Goal: Information Seeking & Learning: Compare options

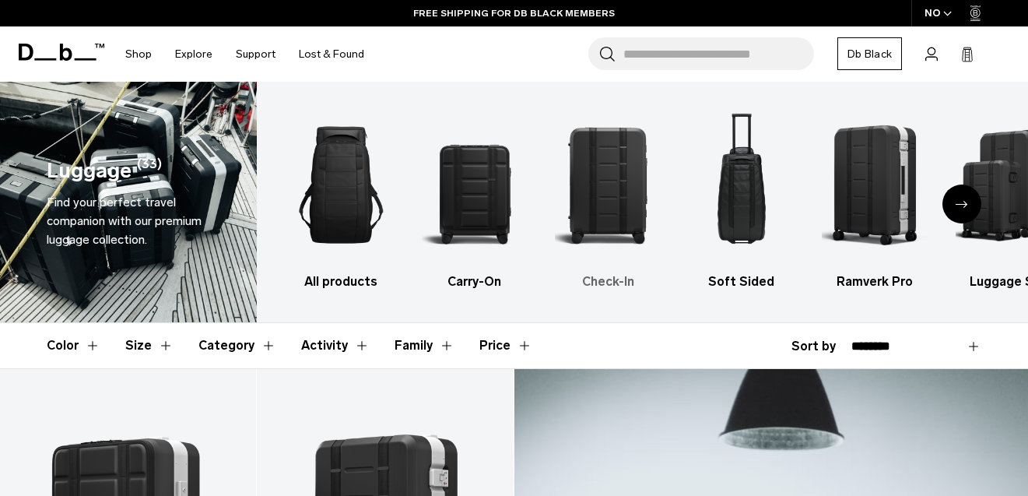
click at [630, 178] on img "3 / 6" at bounding box center [608, 185] width 106 height 160
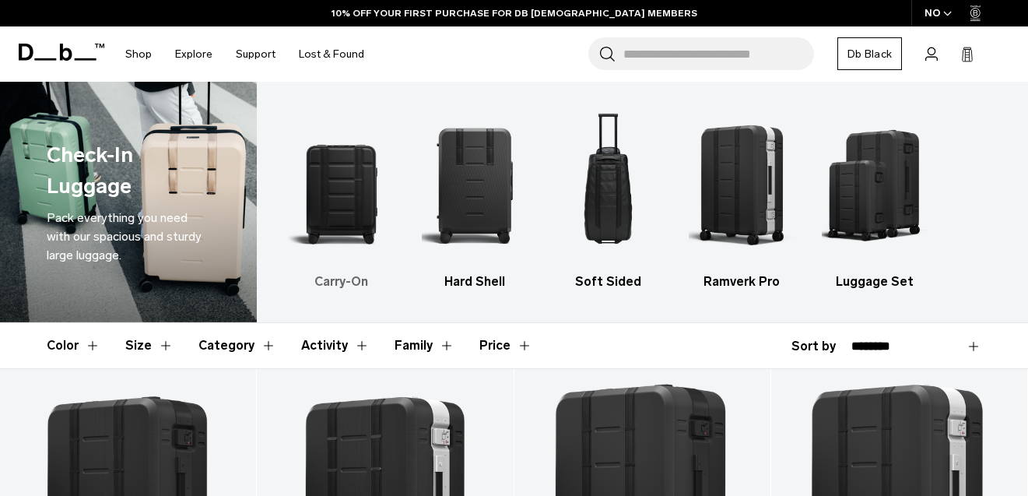
click at [353, 178] on img "1 / 5" at bounding box center [341, 185] width 106 height 160
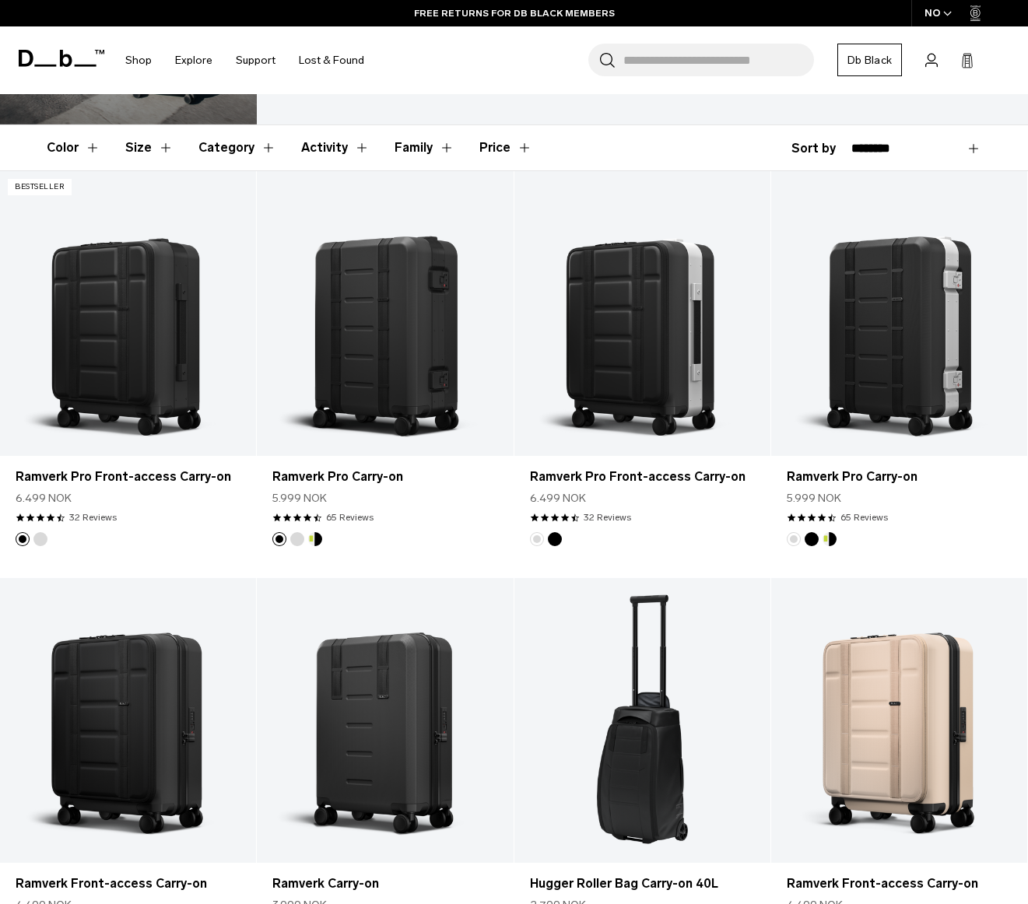
scroll to position [236, 0]
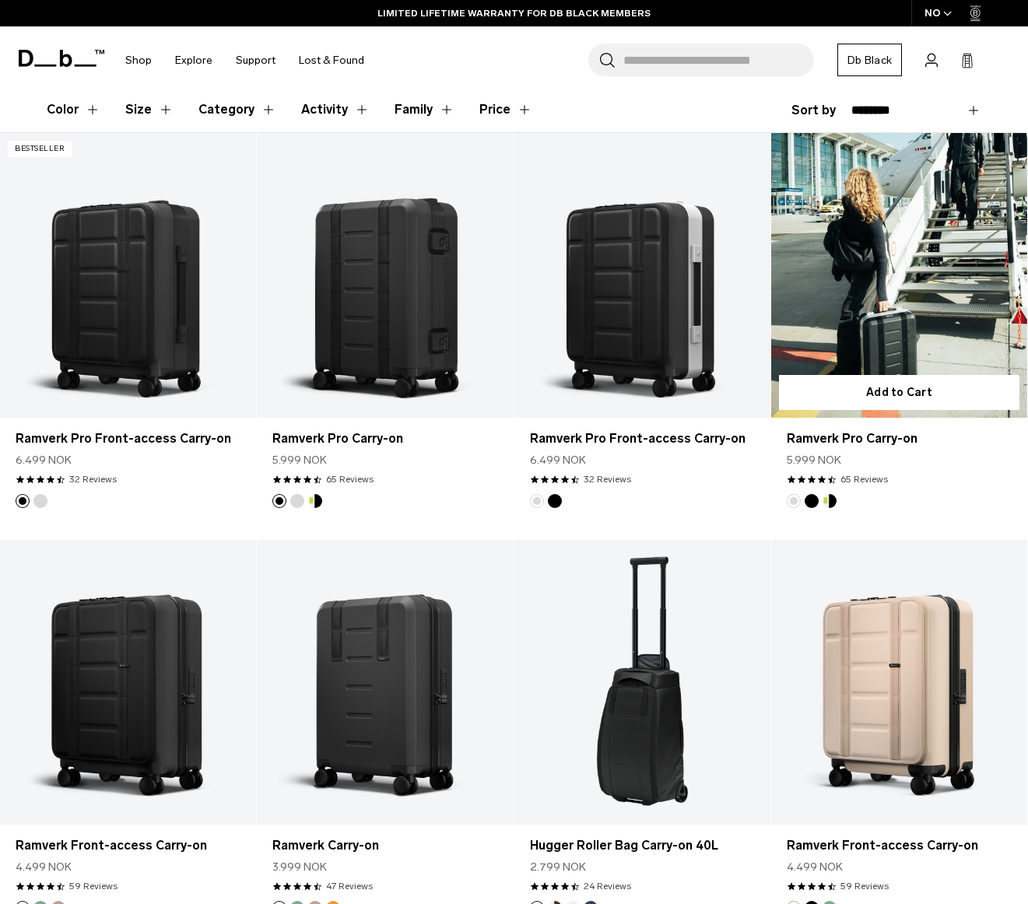
click at [894, 268] on link "Ramverk Pro Carry-on" at bounding box center [899, 275] width 256 height 285
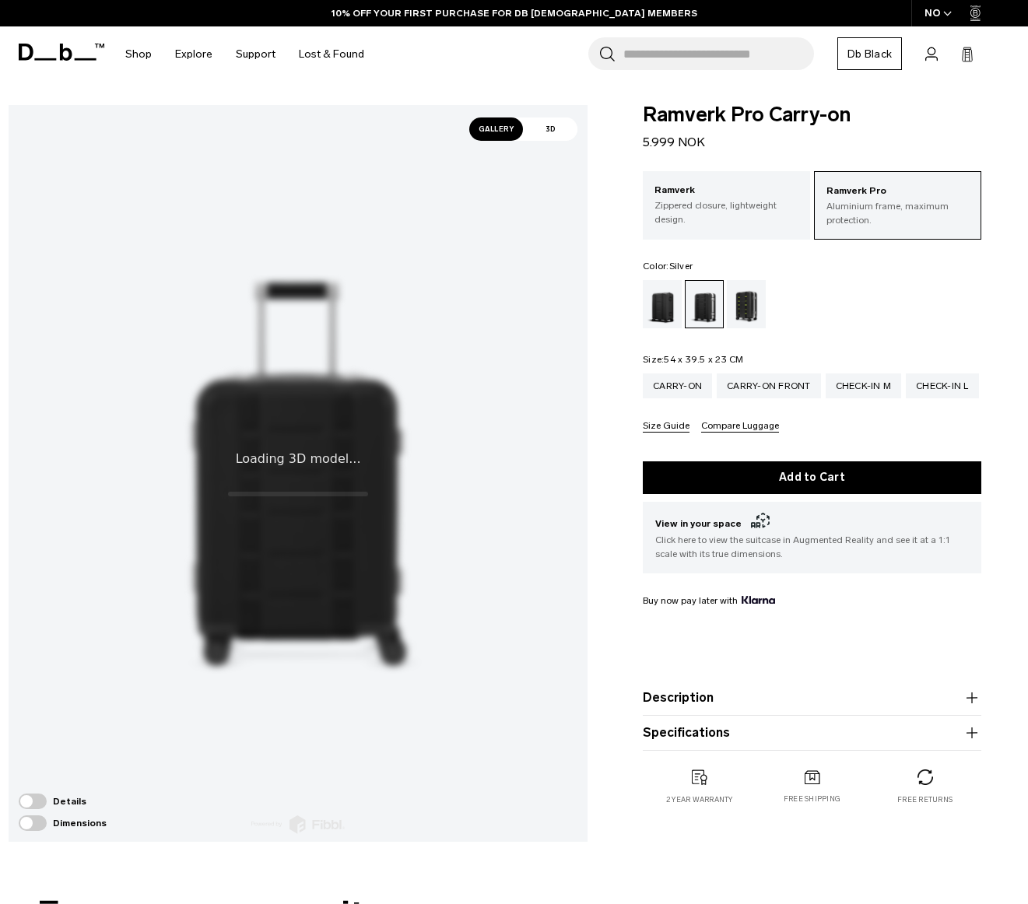
scroll to position [189, 0]
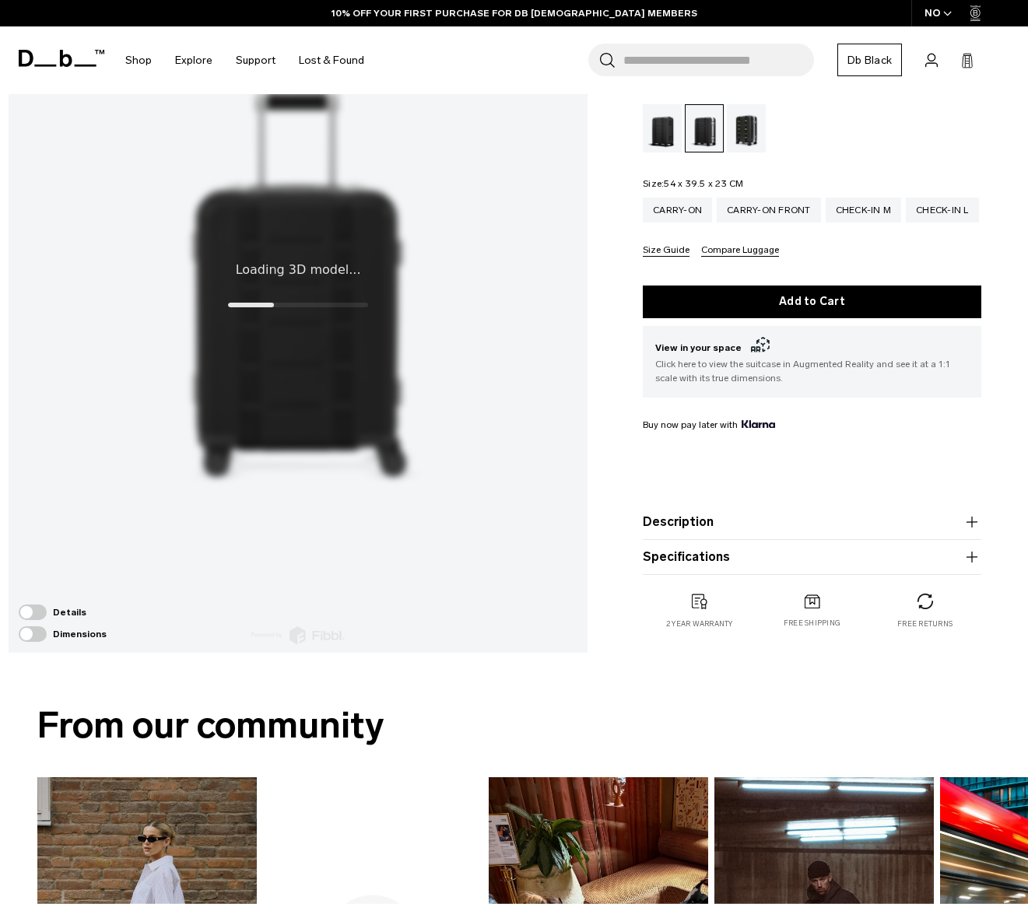
click at [704, 562] on button "Specifications" at bounding box center [812, 557] width 339 height 19
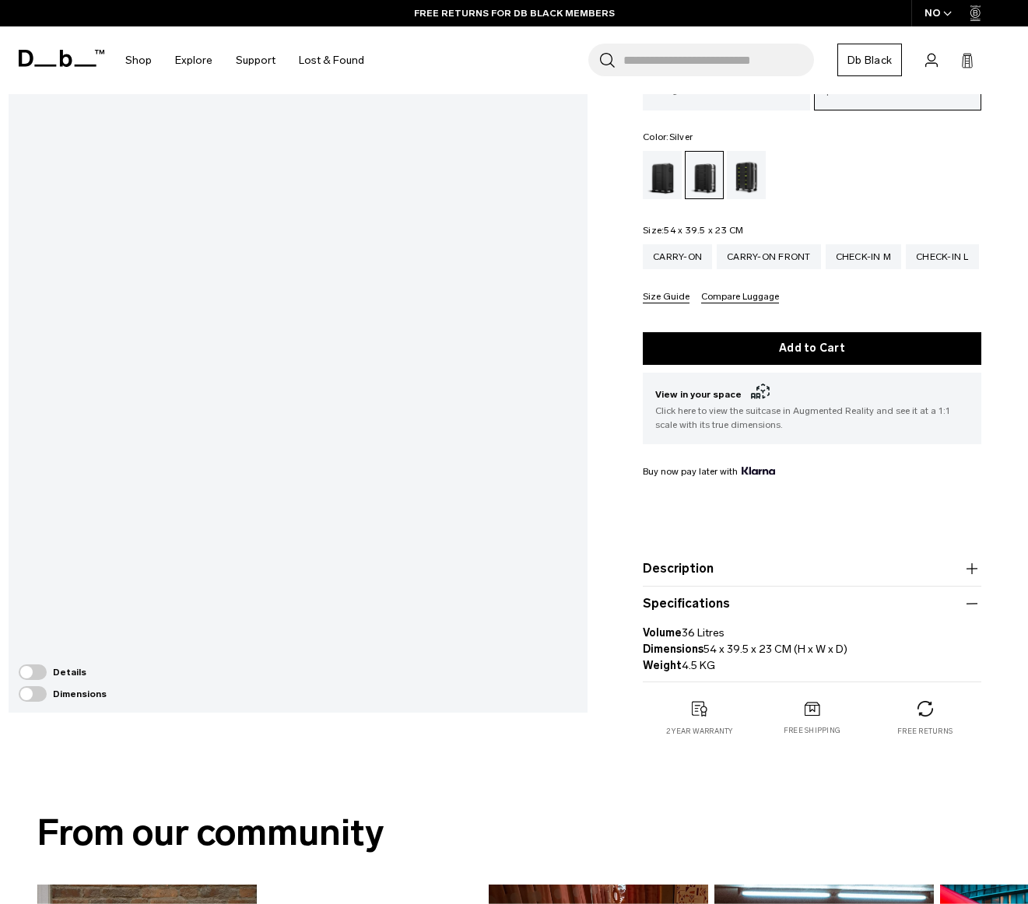
scroll to position [0, 0]
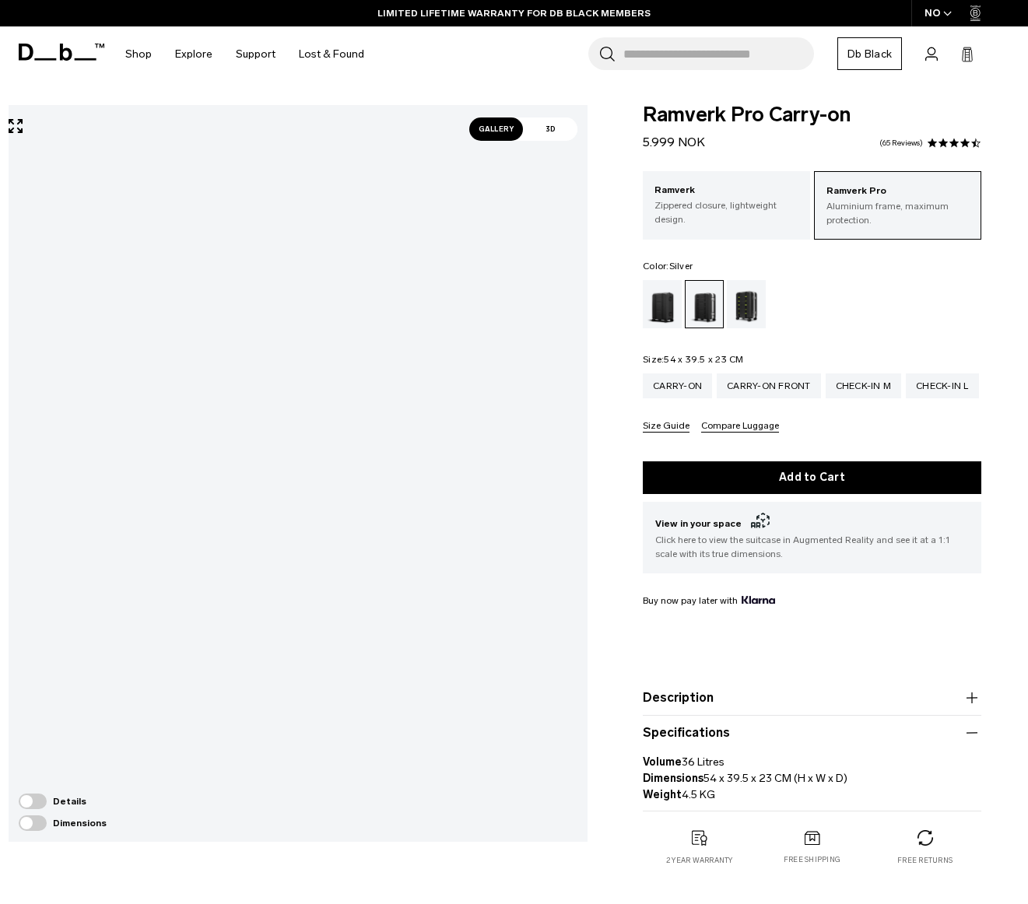
click at [500, 133] on span "Gallery" at bounding box center [496, 129] width 54 height 23
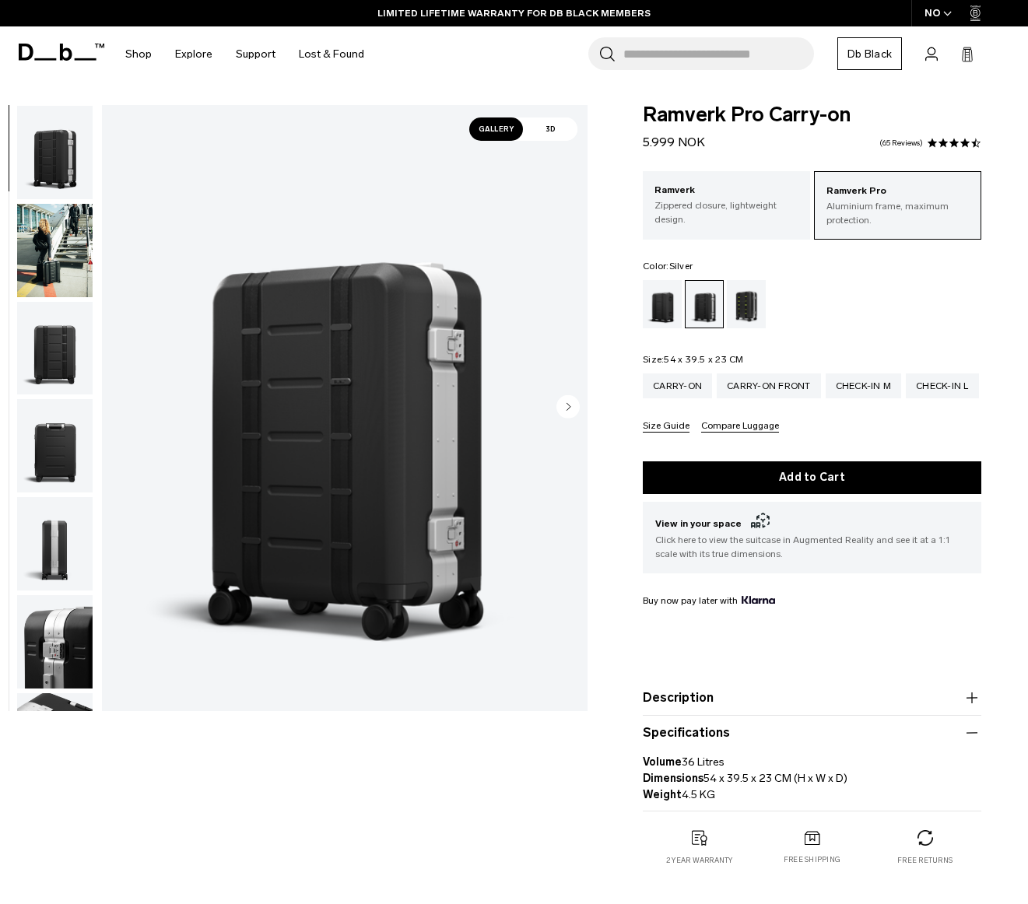
click at [56, 257] on img "button" at bounding box center [55, 250] width 76 height 93
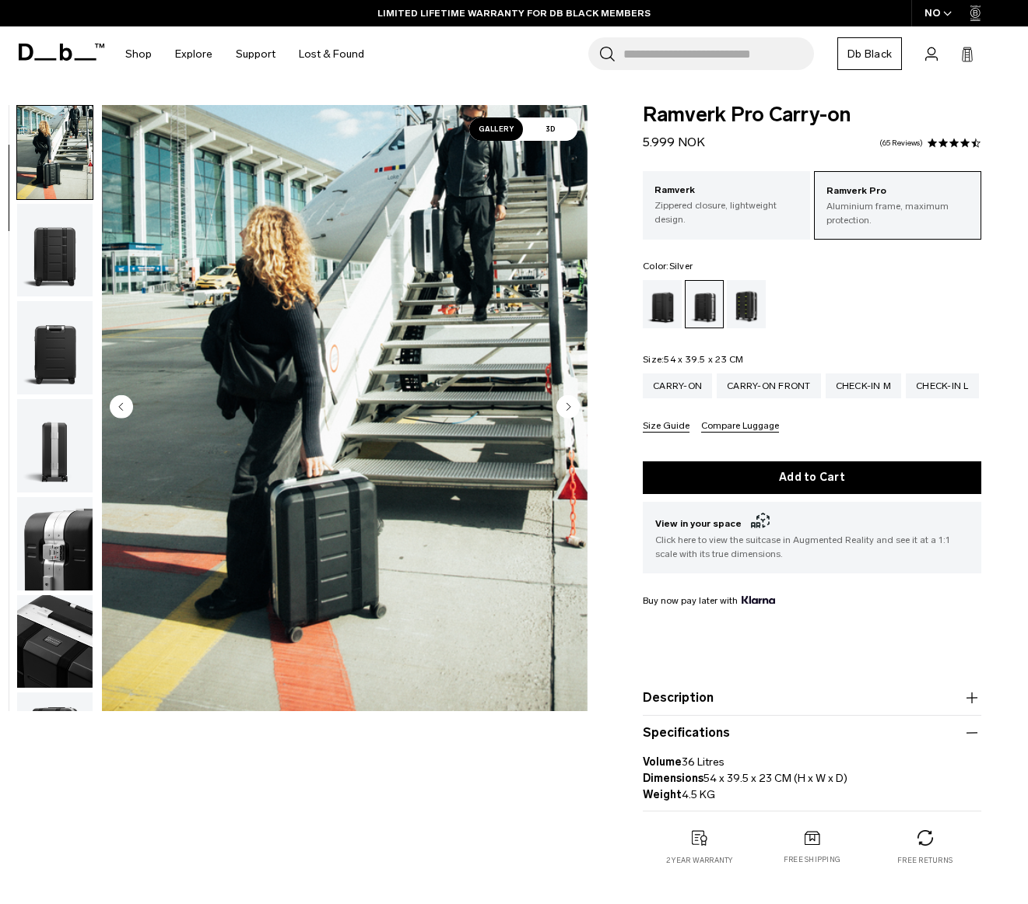
click at [59, 339] on img "button" at bounding box center [55, 347] width 76 height 93
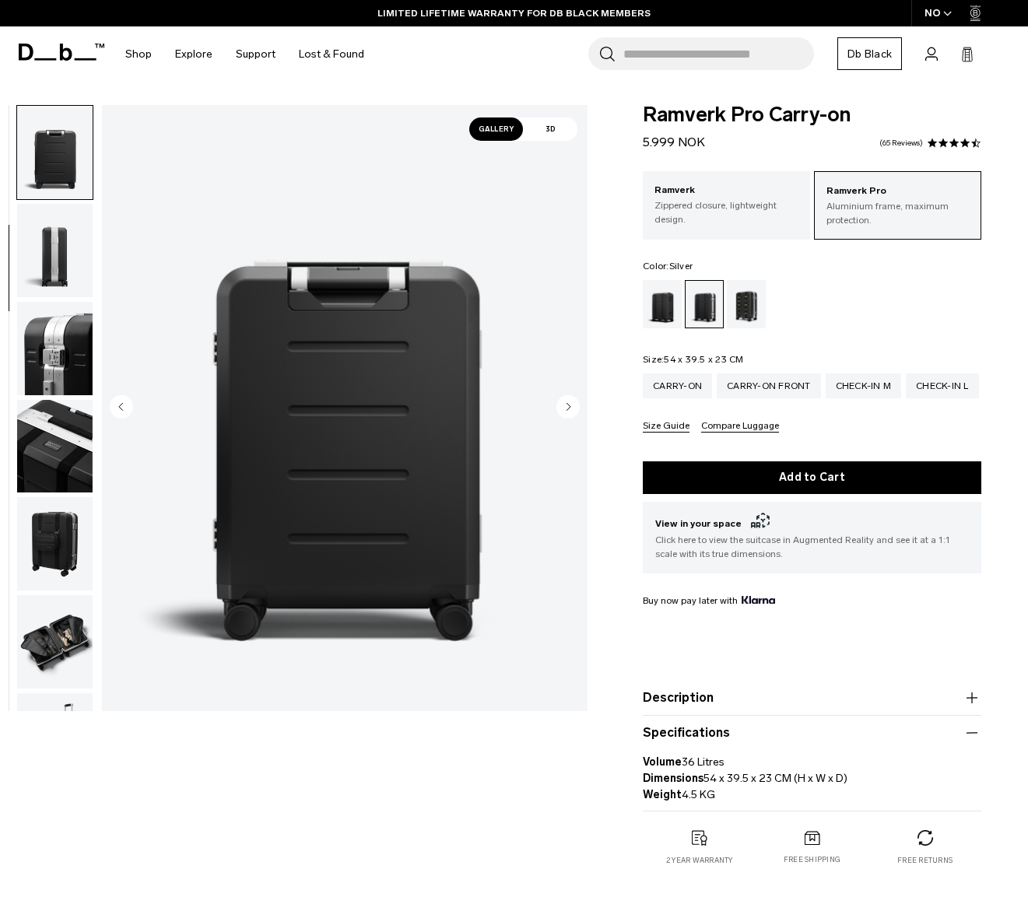
click at [64, 365] on img "button" at bounding box center [55, 348] width 76 height 93
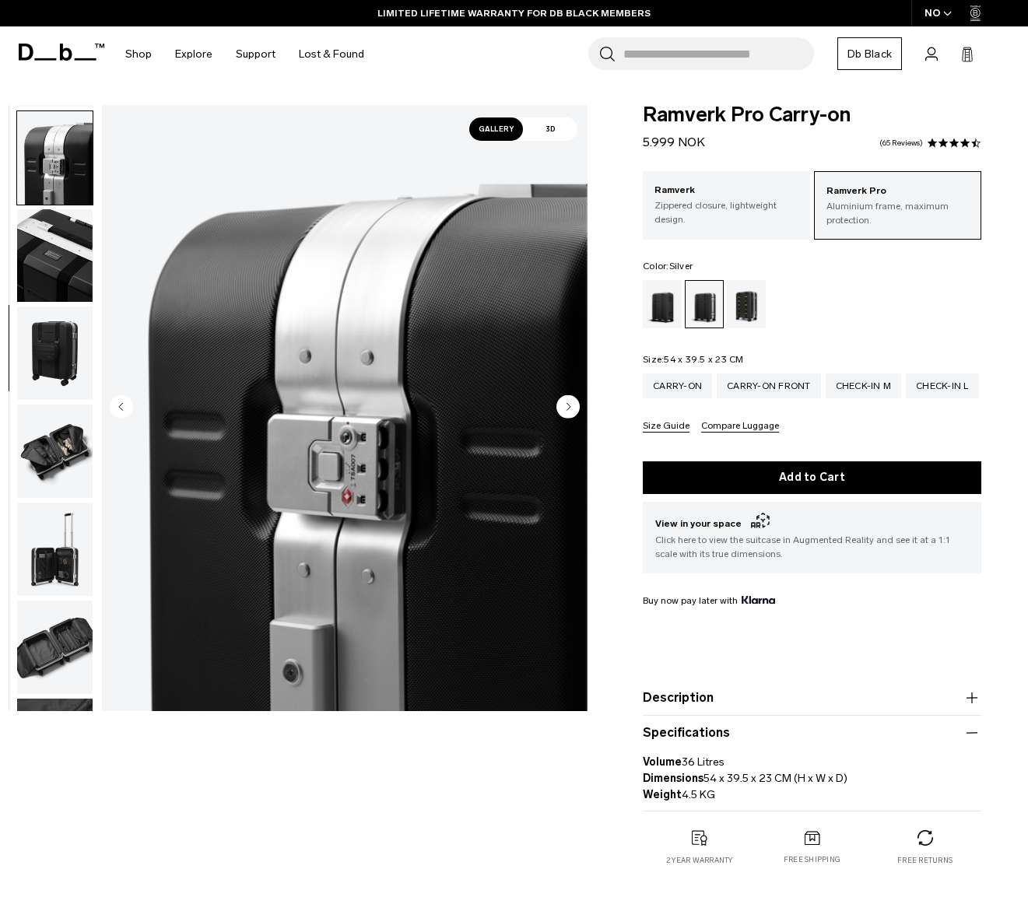
scroll to position [490, 0]
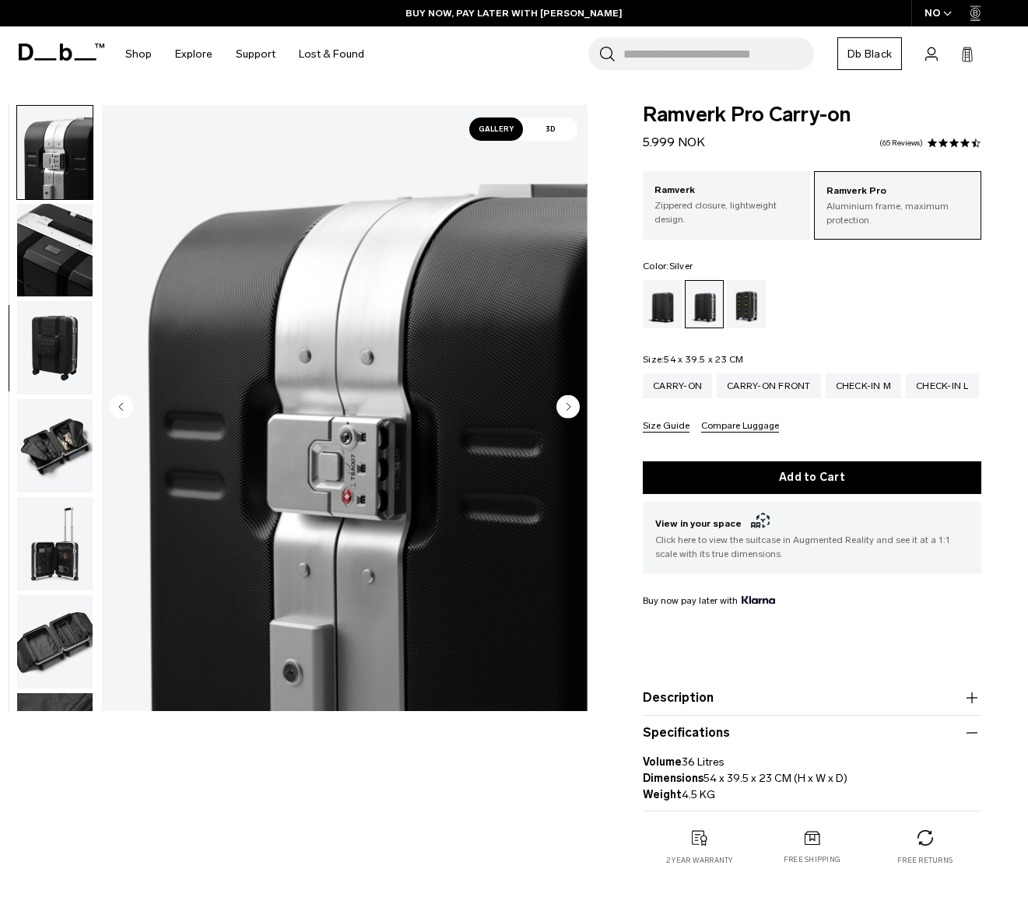
click at [65, 451] on img "button" at bounding box center [55, 445] width 76 height 93
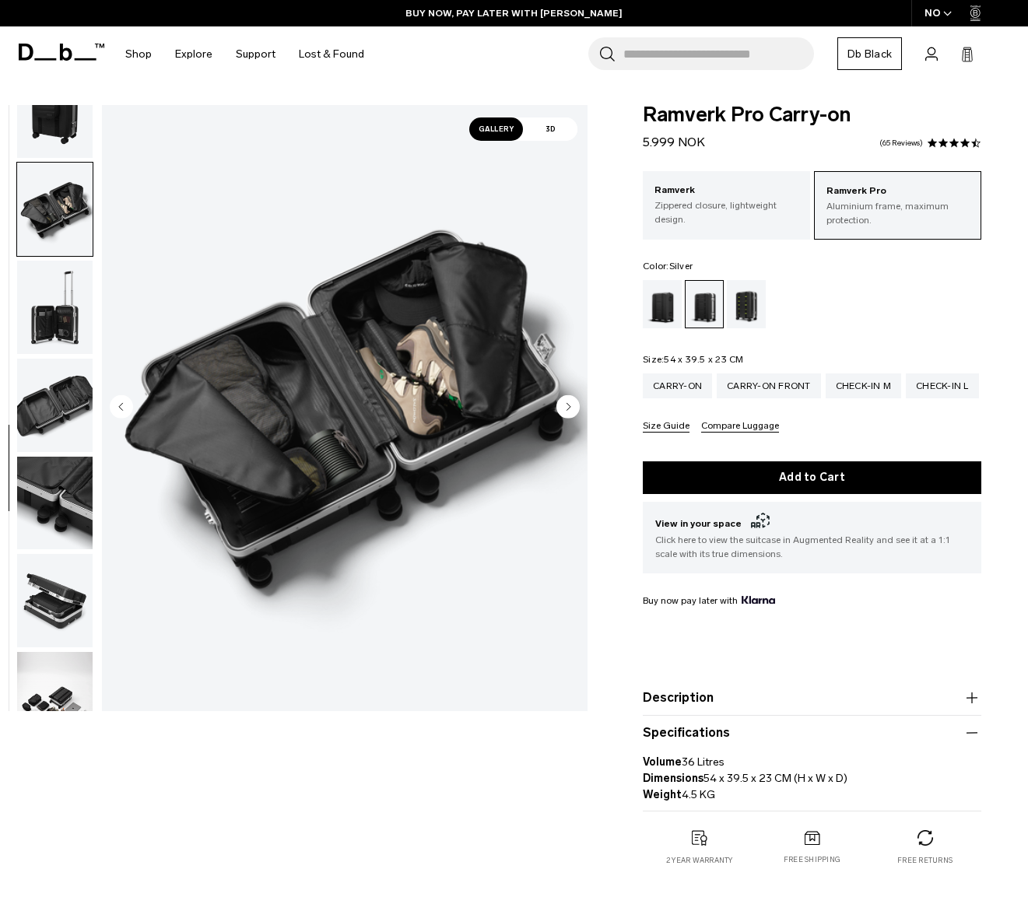
scroll to position [761, 0]
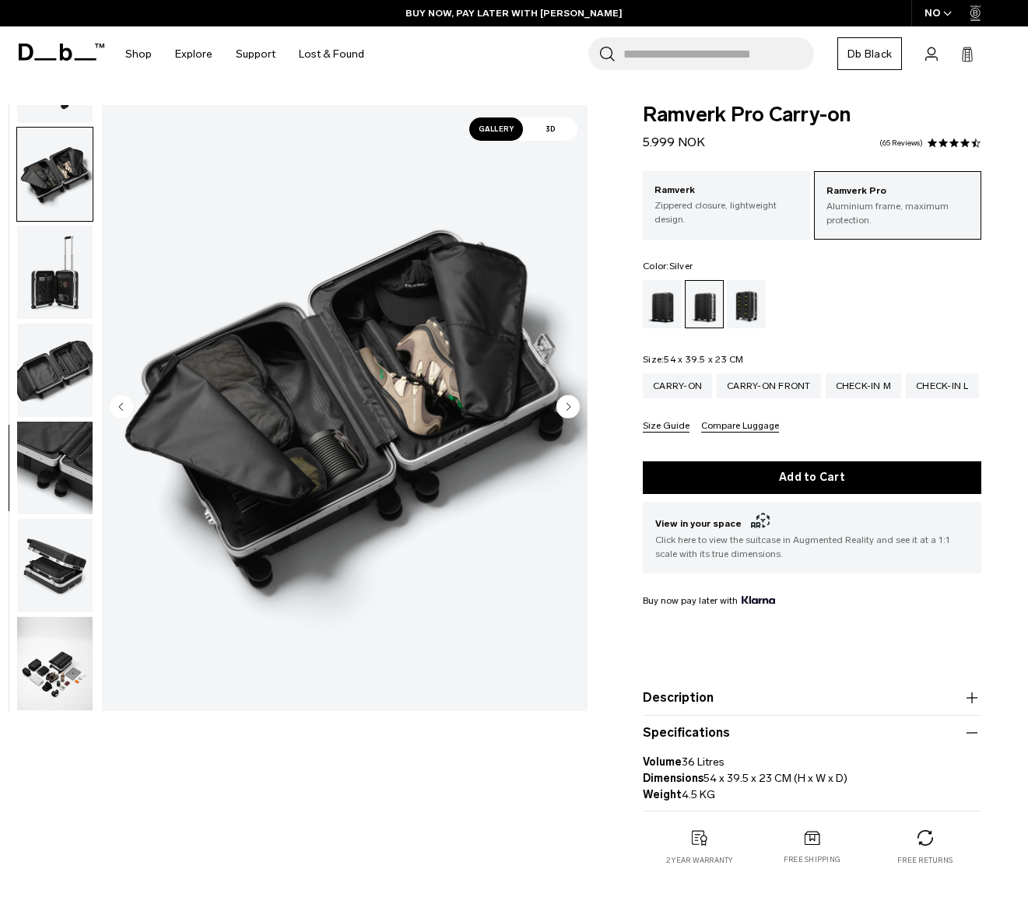
click at [47, 467] on img "button" at bounding box center [55, 468] width 76 height 93
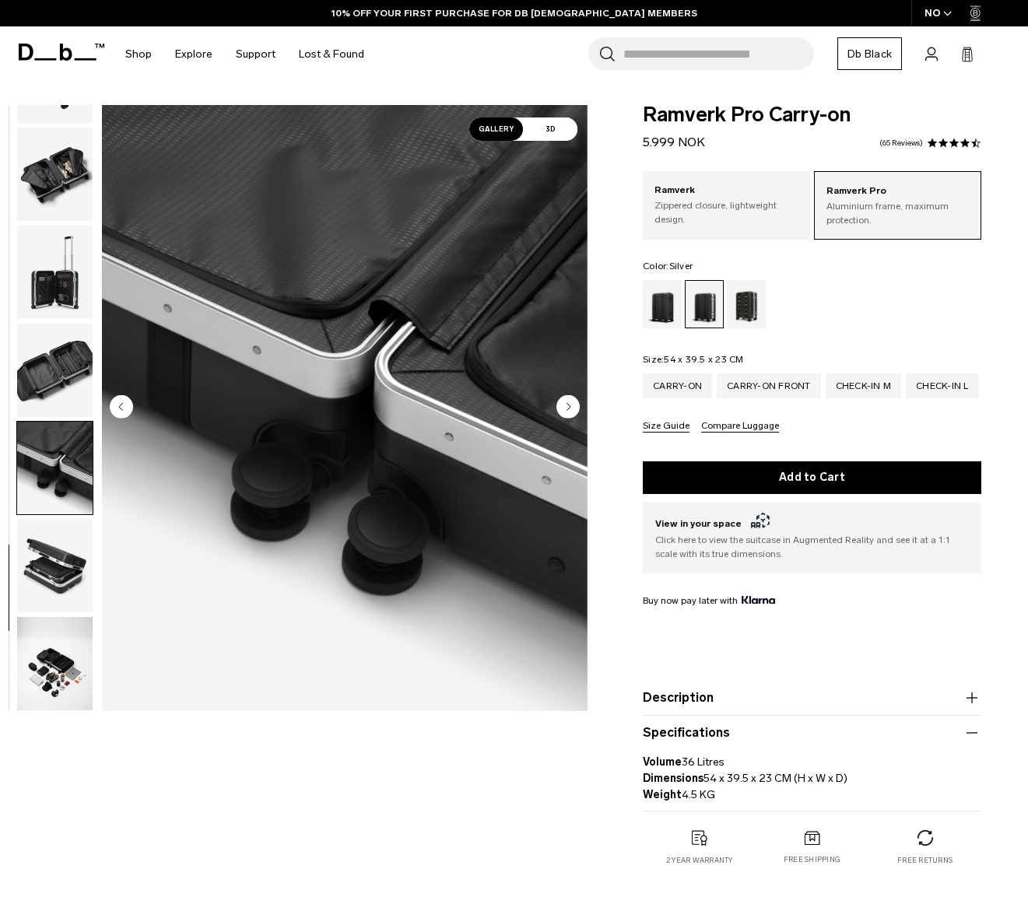
click at [54, 557] on img "button" at bounding box center [55, 565] width 76 height 93
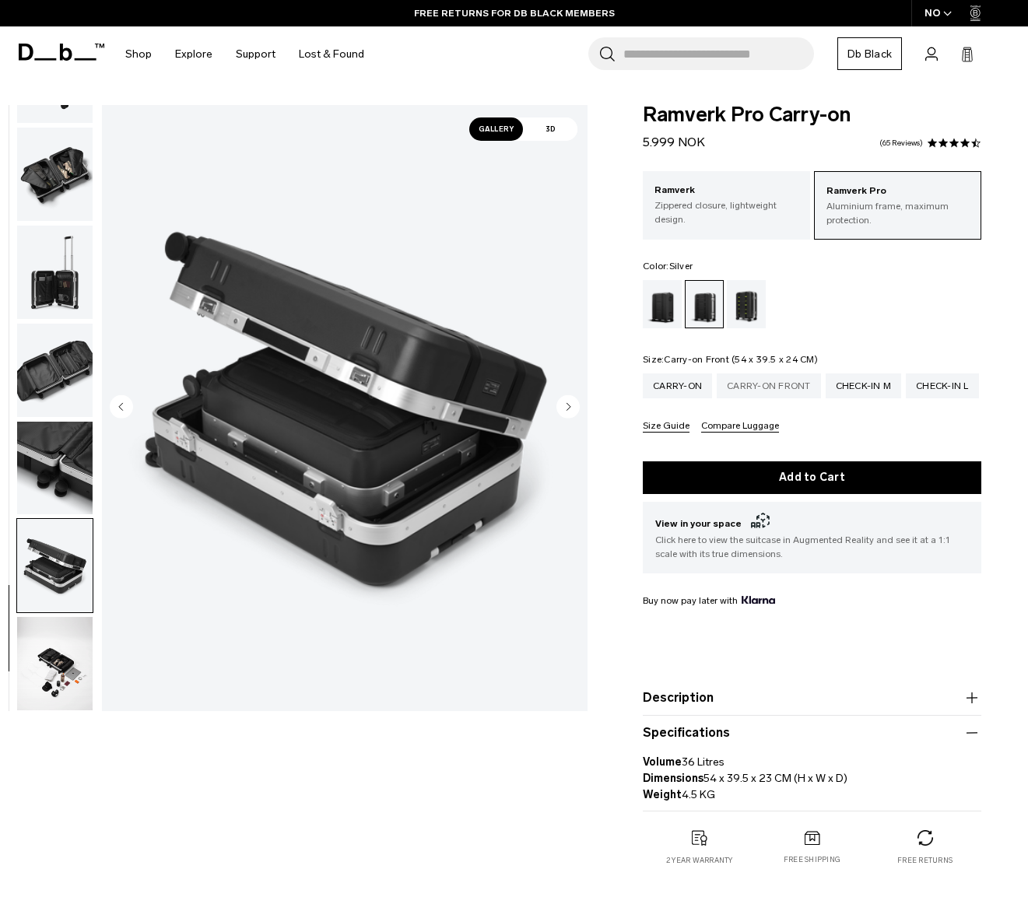
click at [762, 385] on div "Carry-on Front" at bounding box center [769, 386] width 104 height 25
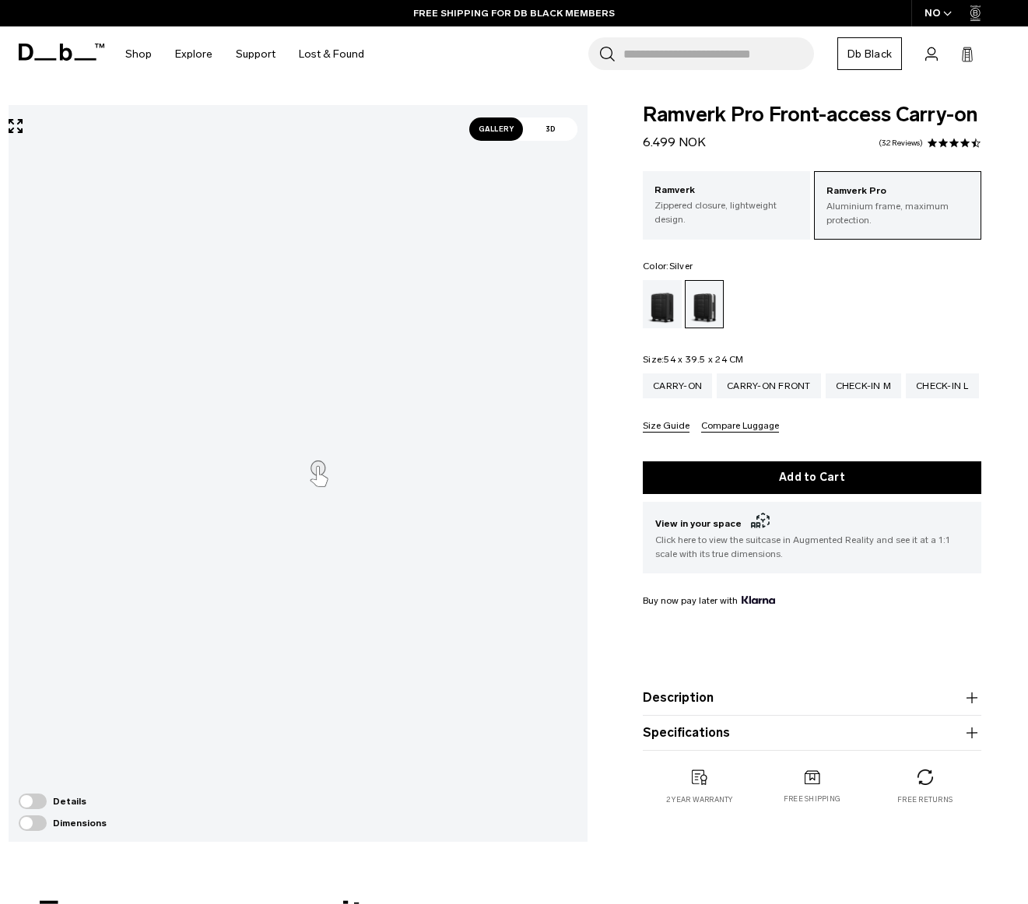
scroll to position [65, 0]
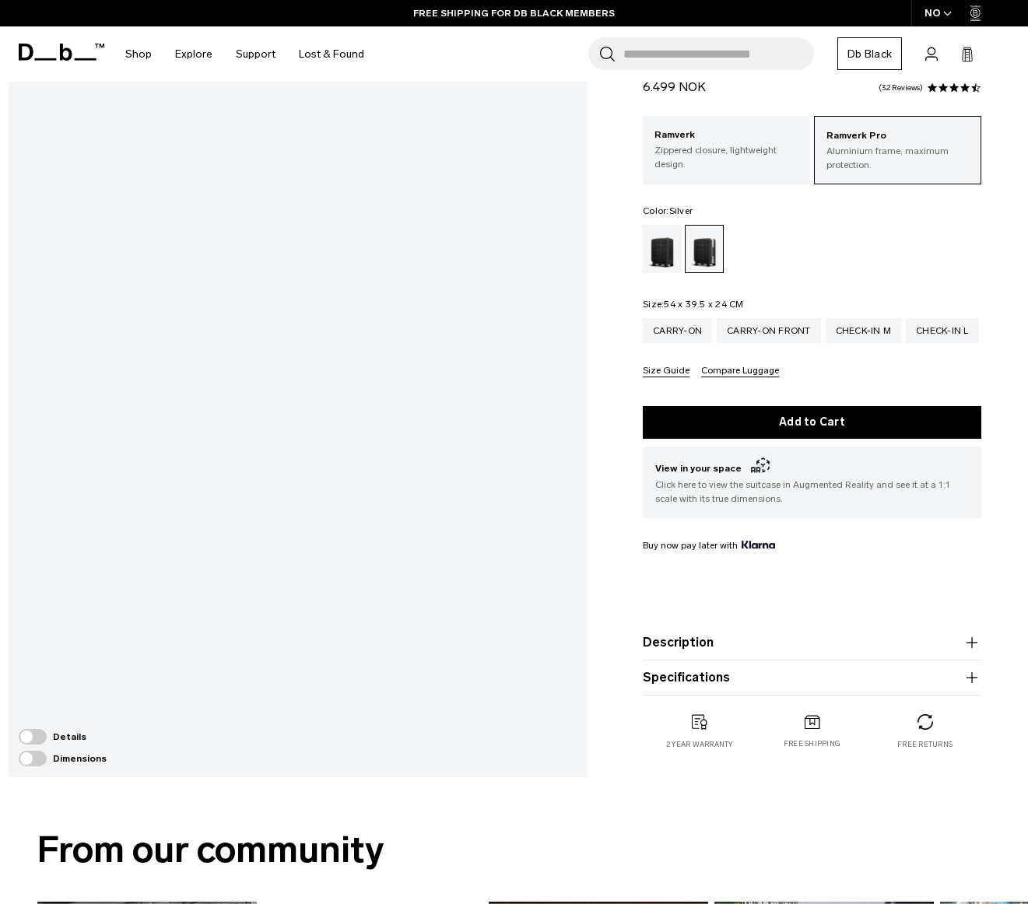
click at [708, 682] on button "Specifications" at bounding box center [812, 678] width 339 height 19
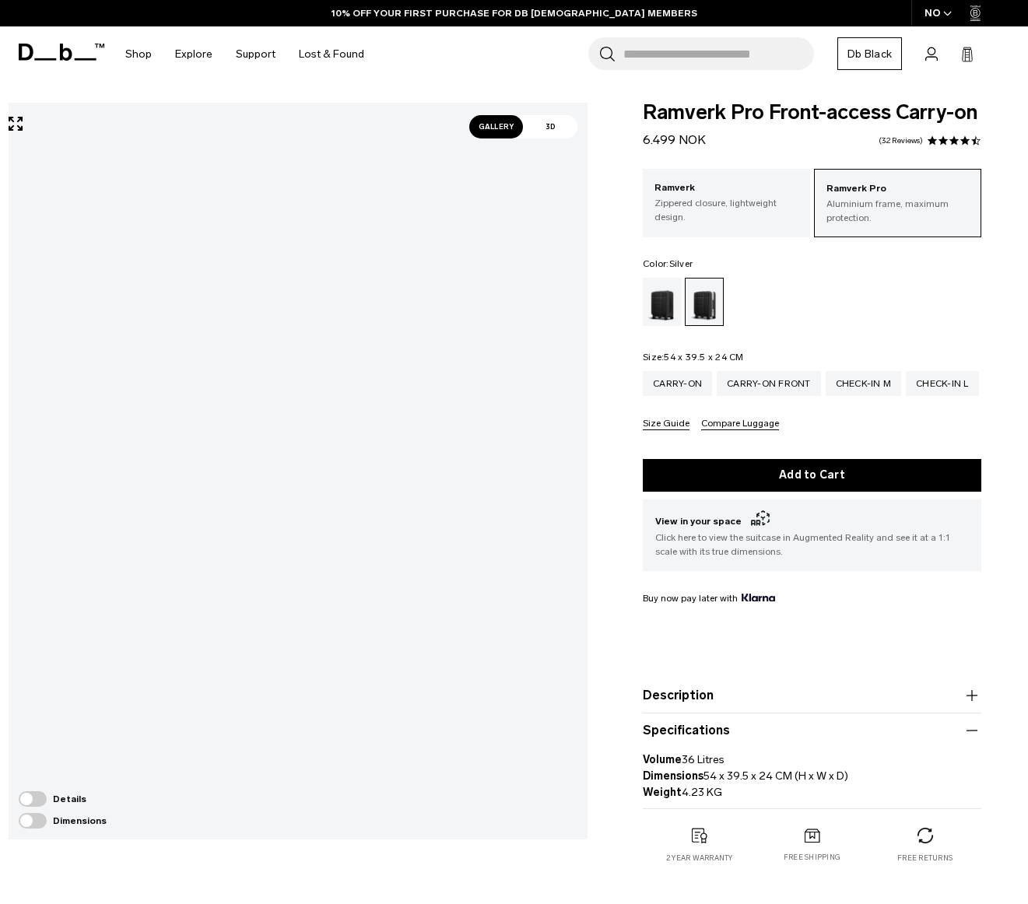
scroll to position [0, 0]
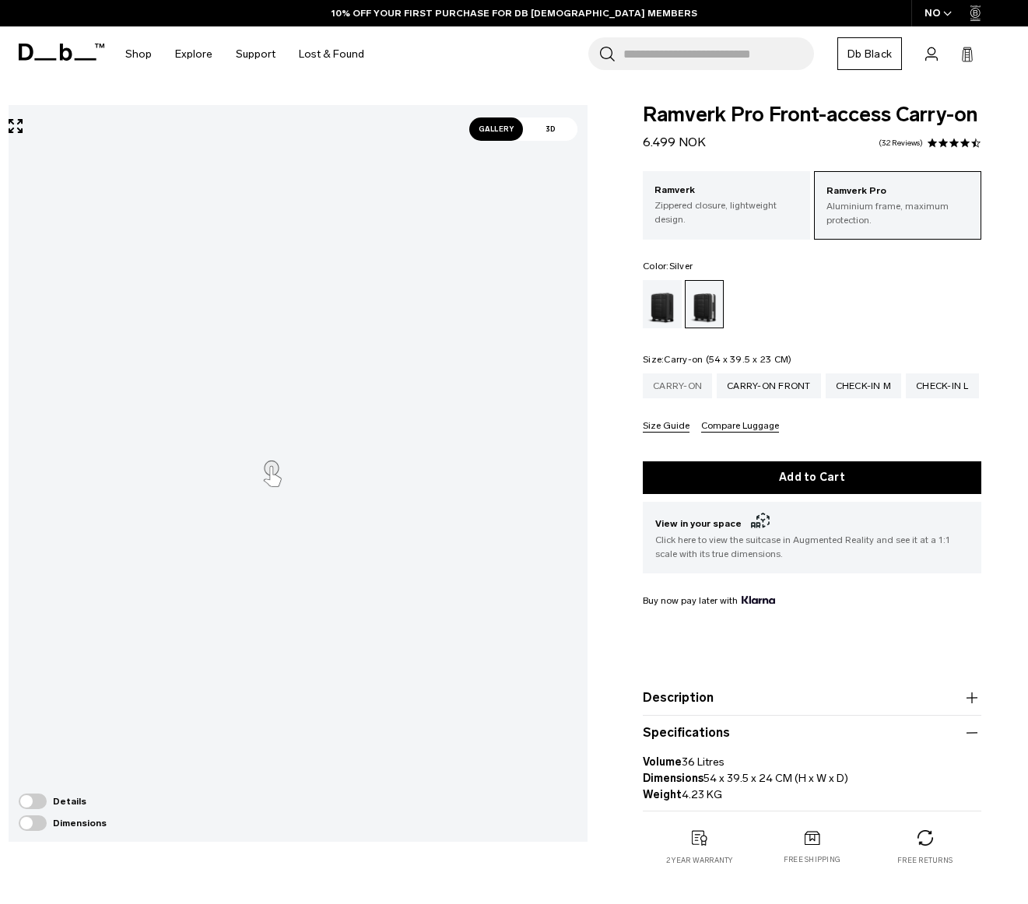
click at [681, 390] on div "Carry-on" at bounding box center [677, 386] width 69 height 25
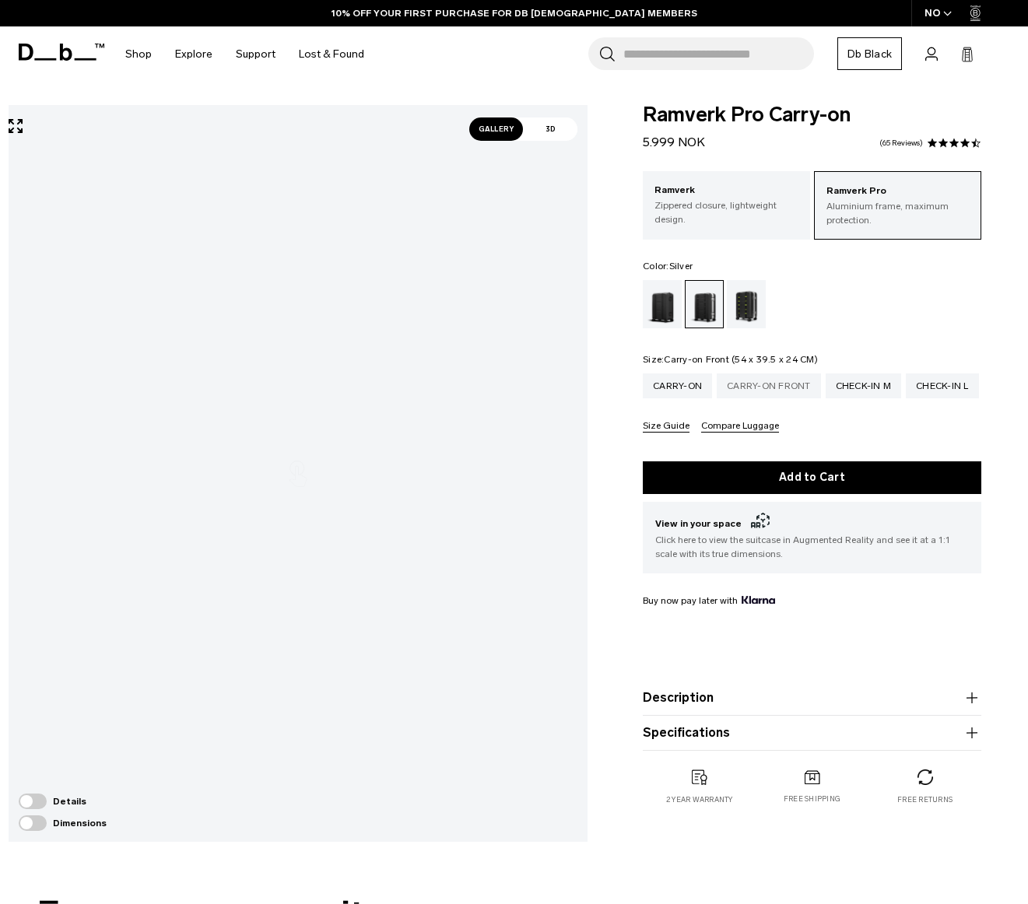
click at [774, 385] on div "Carry-on Front" at bounding box center [769, 386] width 104 height 25
click at [498, 127] on span "Gallery" at bounding box center [496, 129] width 54 height 23
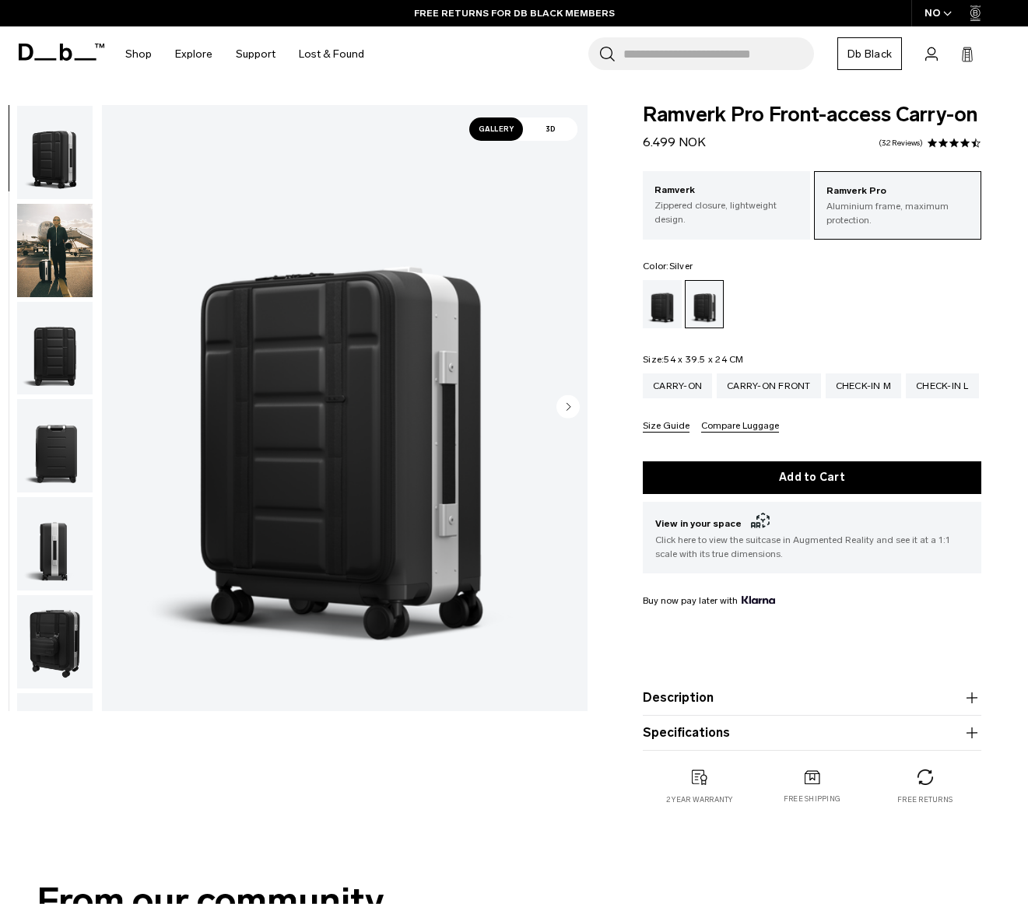
click at [74, 262] on img "button" at bounding box center [55, 250] width 76 height 93
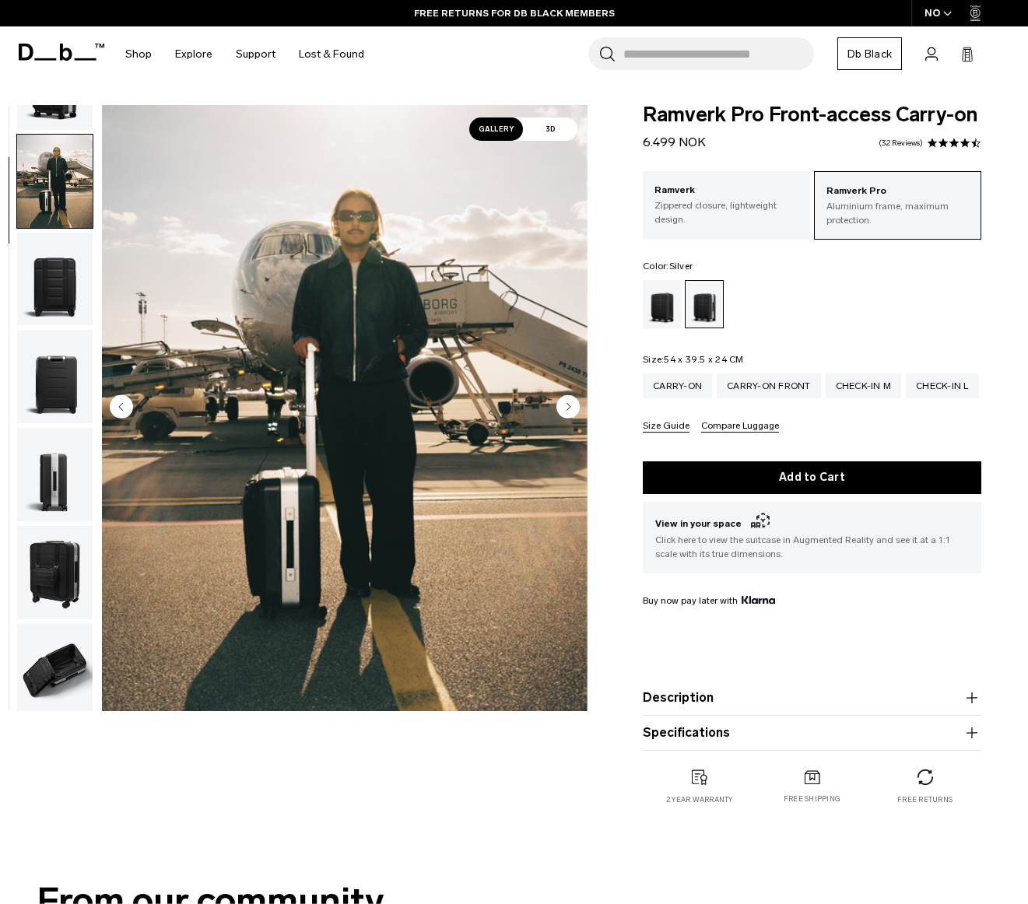
scroll to position [98, 0]
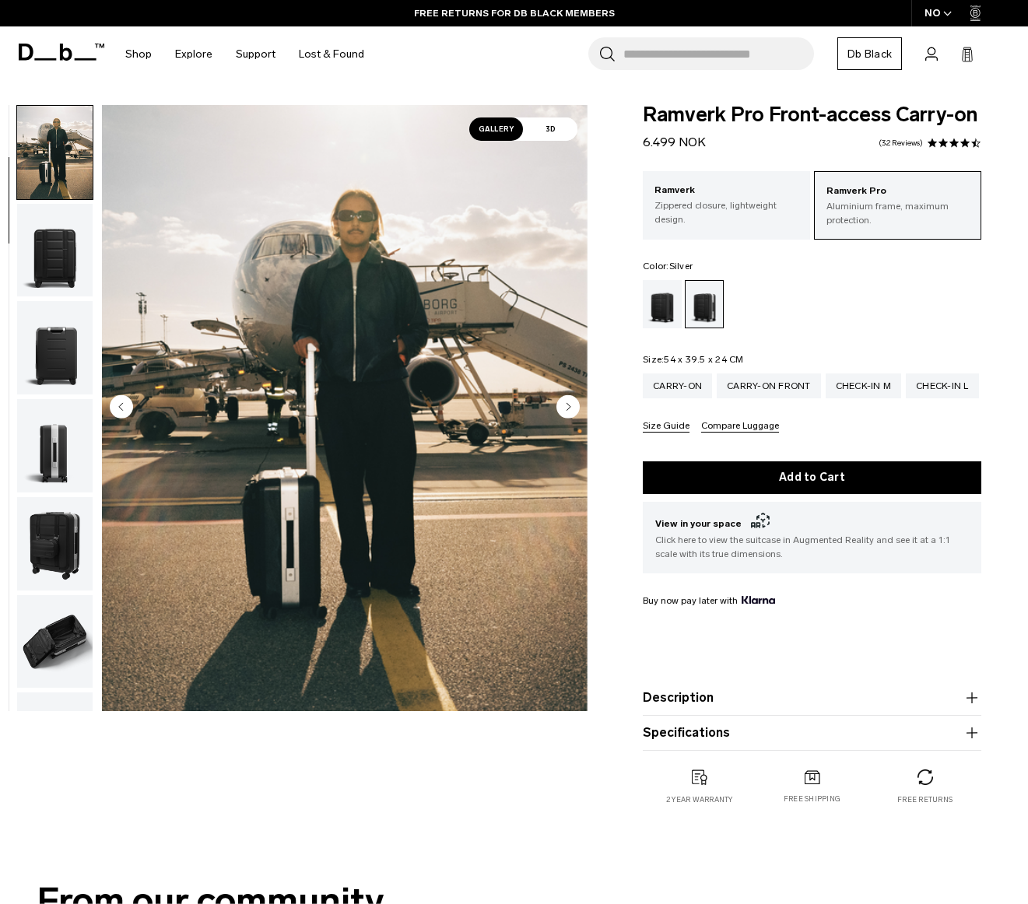
click at [59, 353] on img "button" at bounding box center [55, 347] width 76 height 93
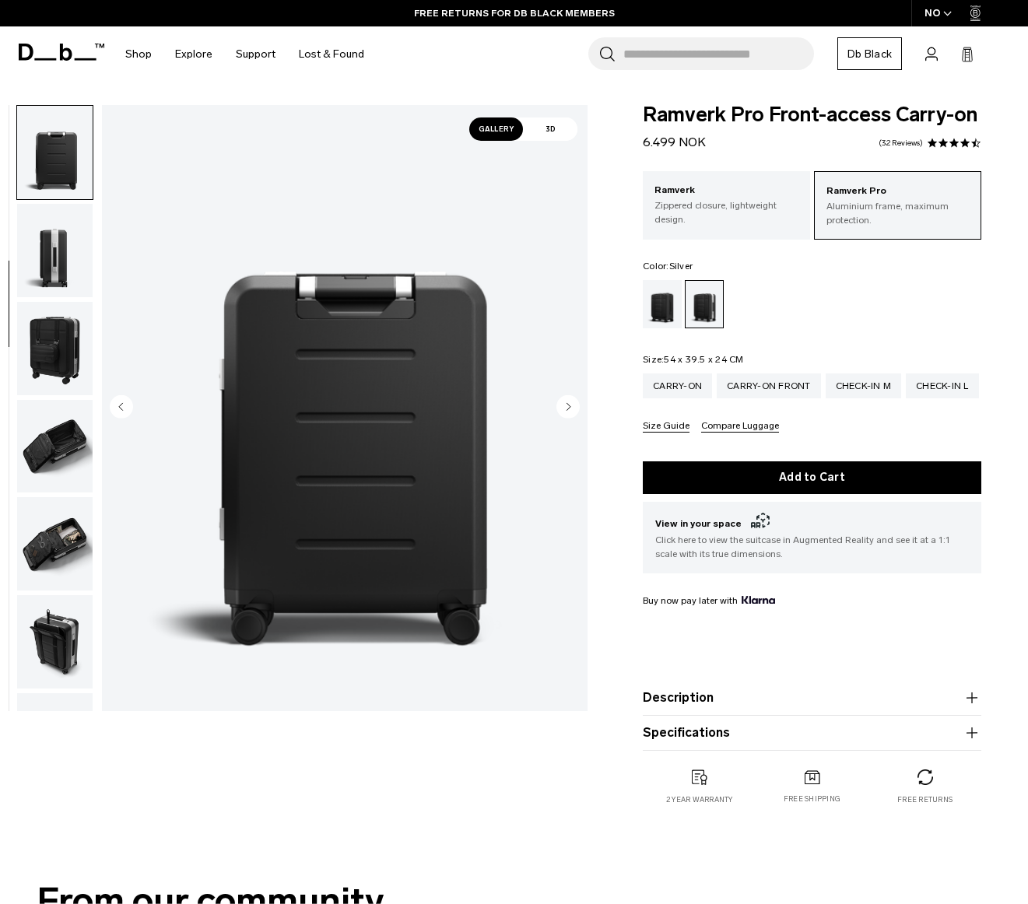
click at [65, 346] on img "button" at bounding box center [55, 348] width 76 height 93
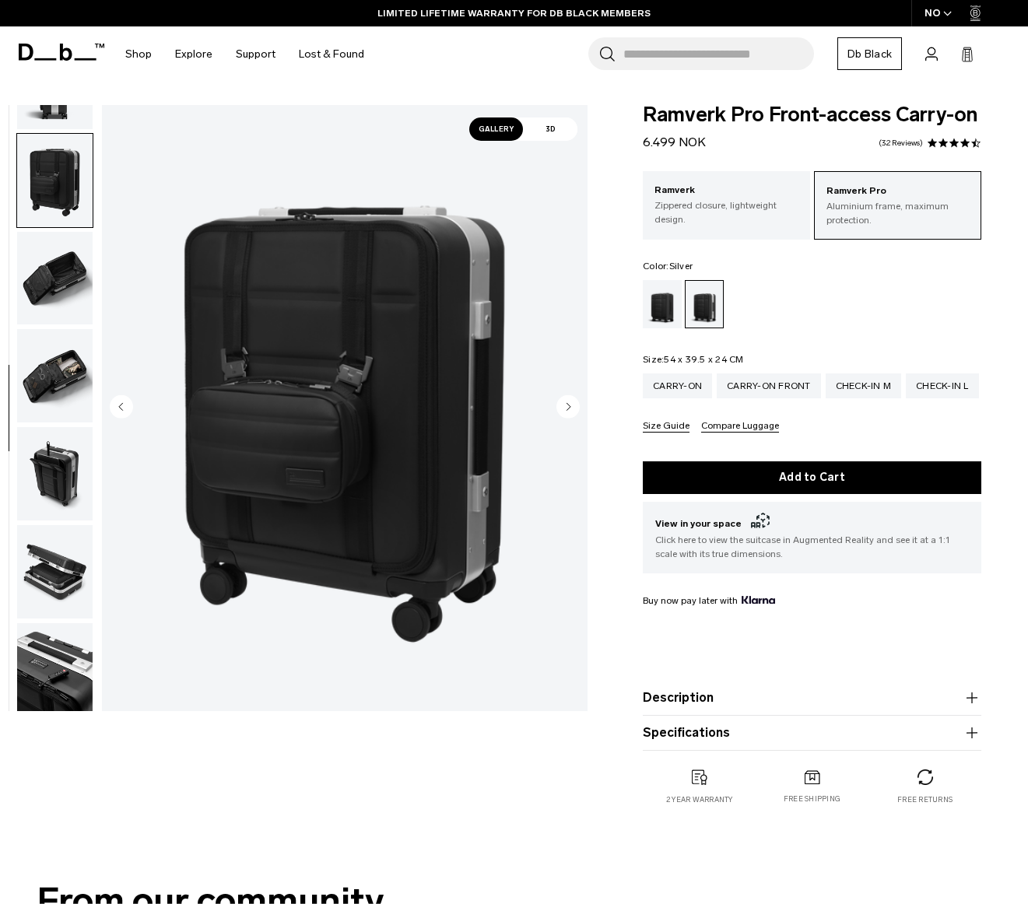
scroll to position [468, 0]
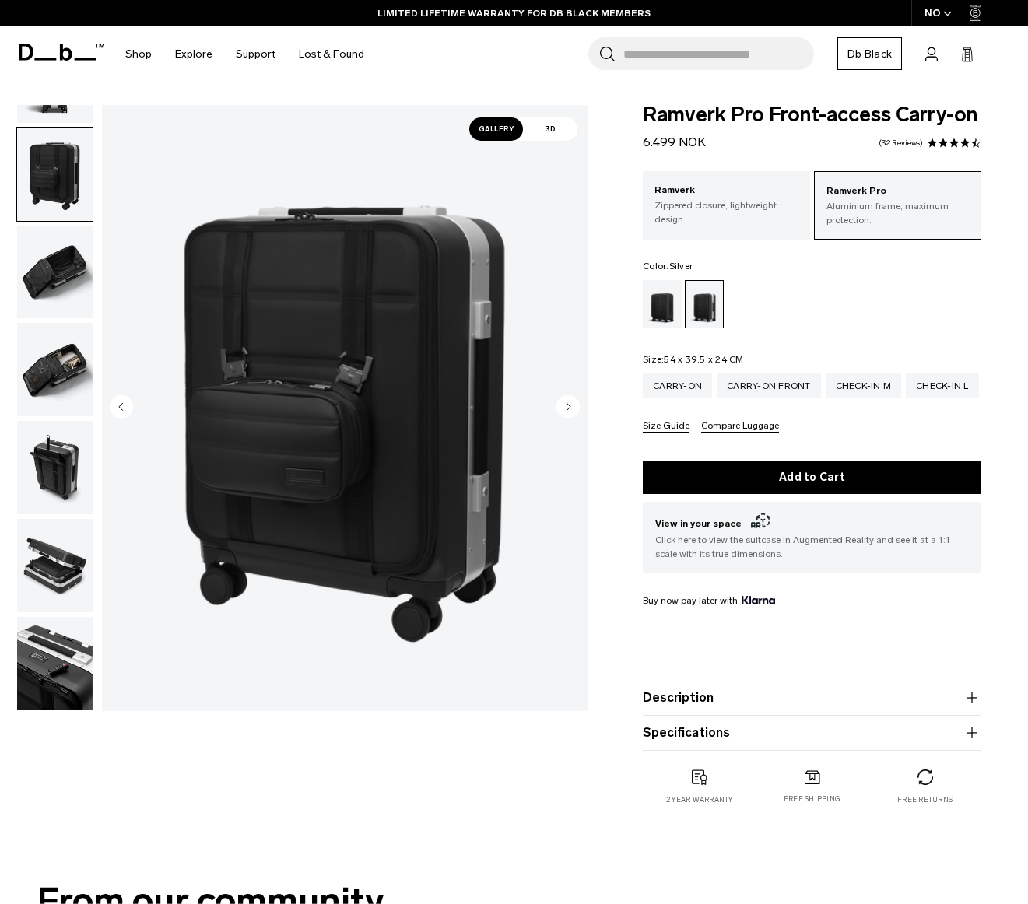
click at [66, 460] on img "button" at bounding box center [55, 467] width 76 height 93
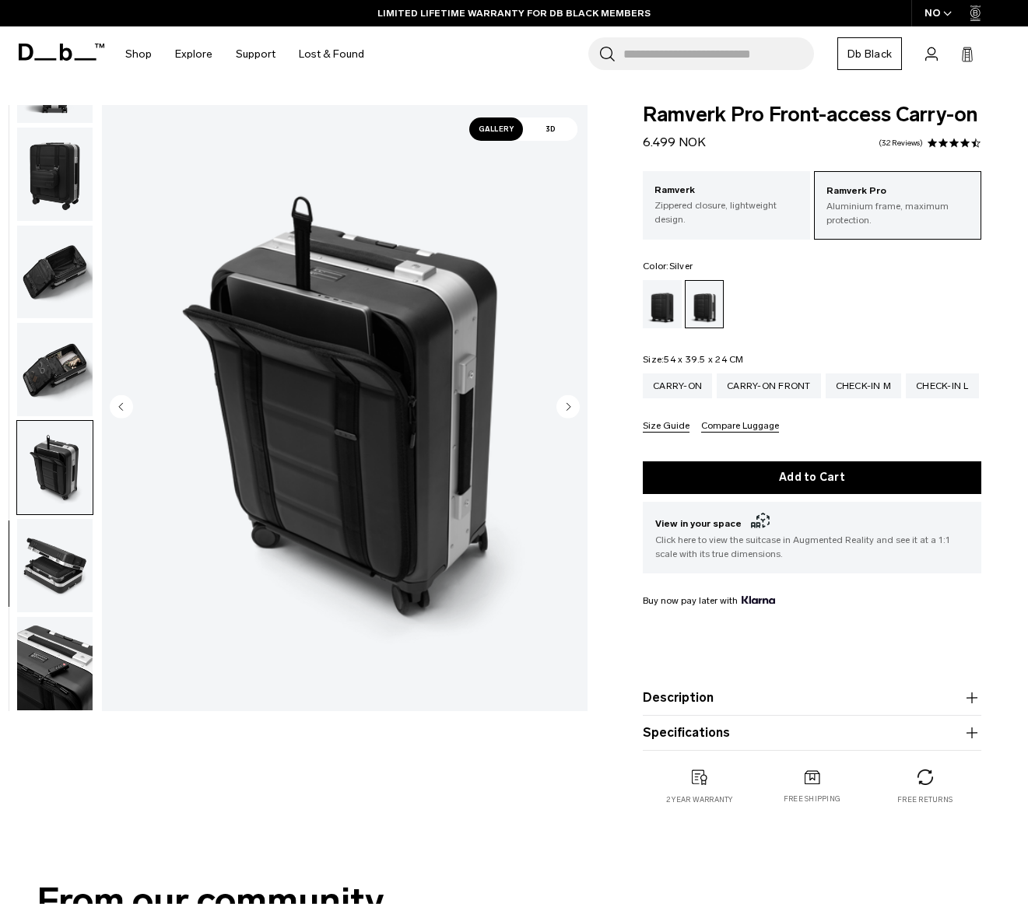
click at [76, 574] on img "button" at bounding box center [55, 565] width 76 height 93
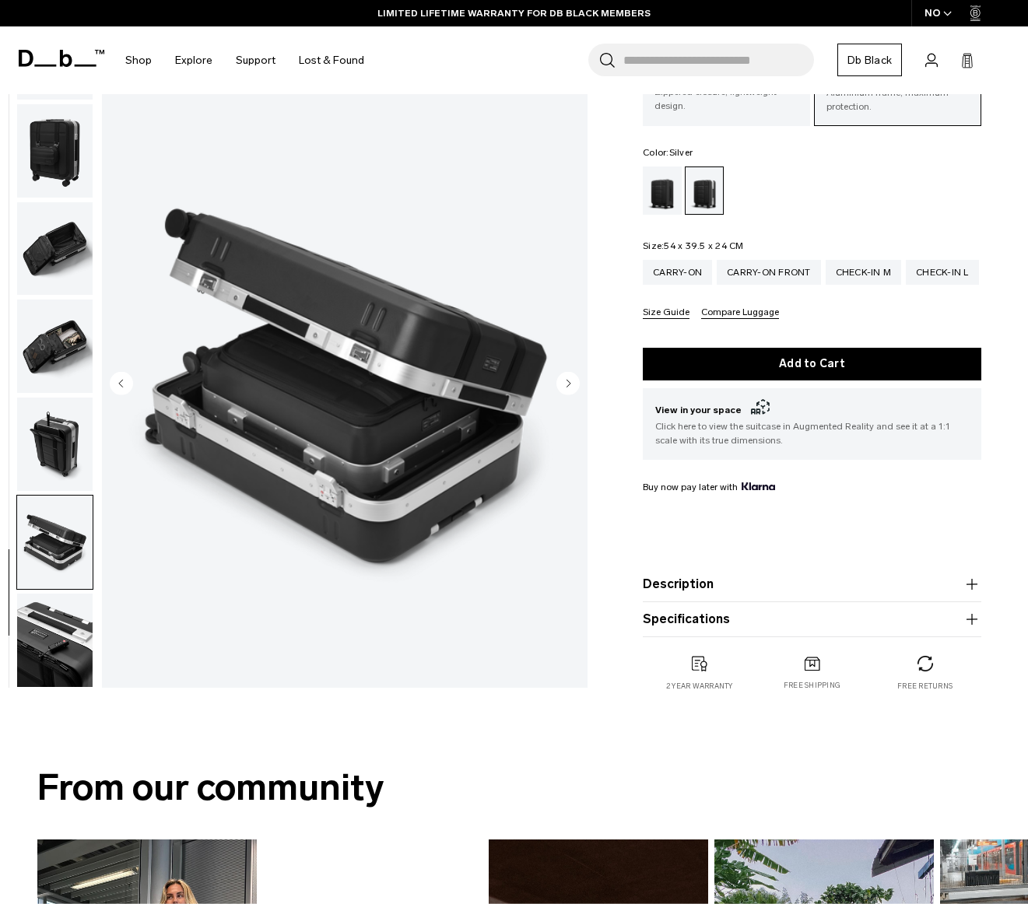
scroll to position [117, 0]
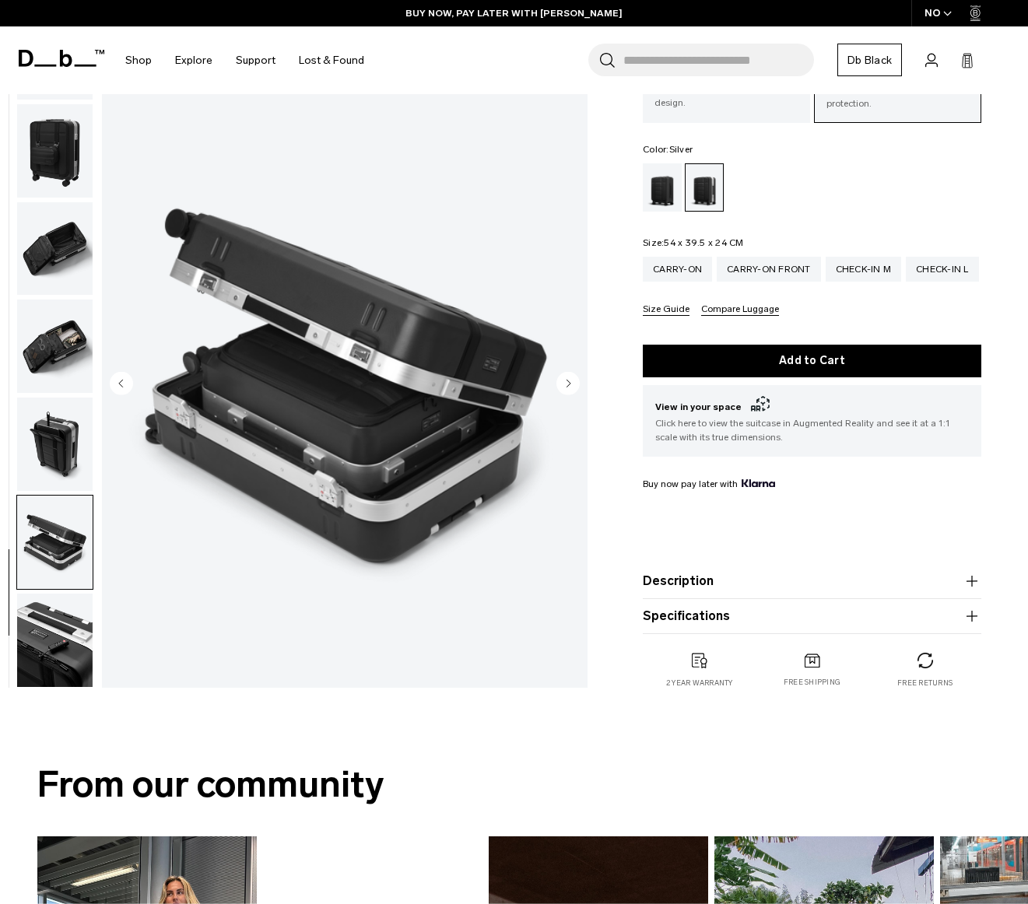
click at [79, 620] on img "button" at bounding box center [55, 640] width 76 height 93
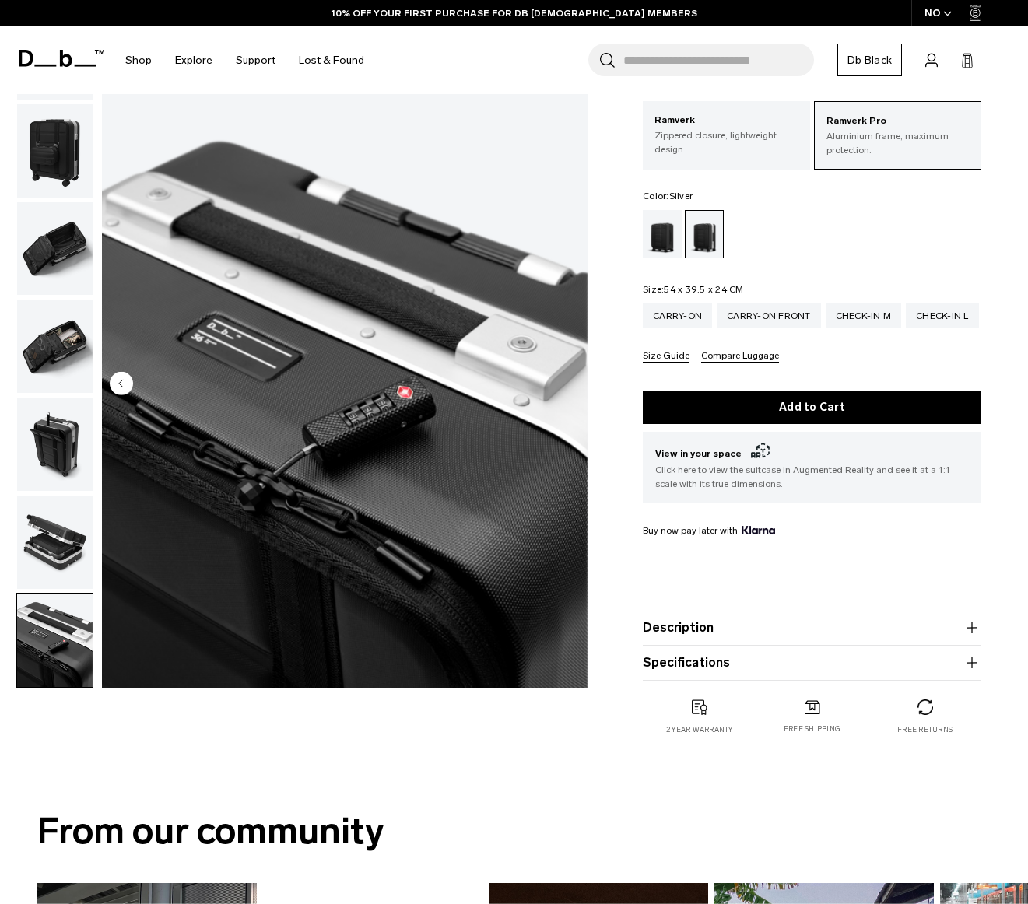
scroll to position [0, 0]
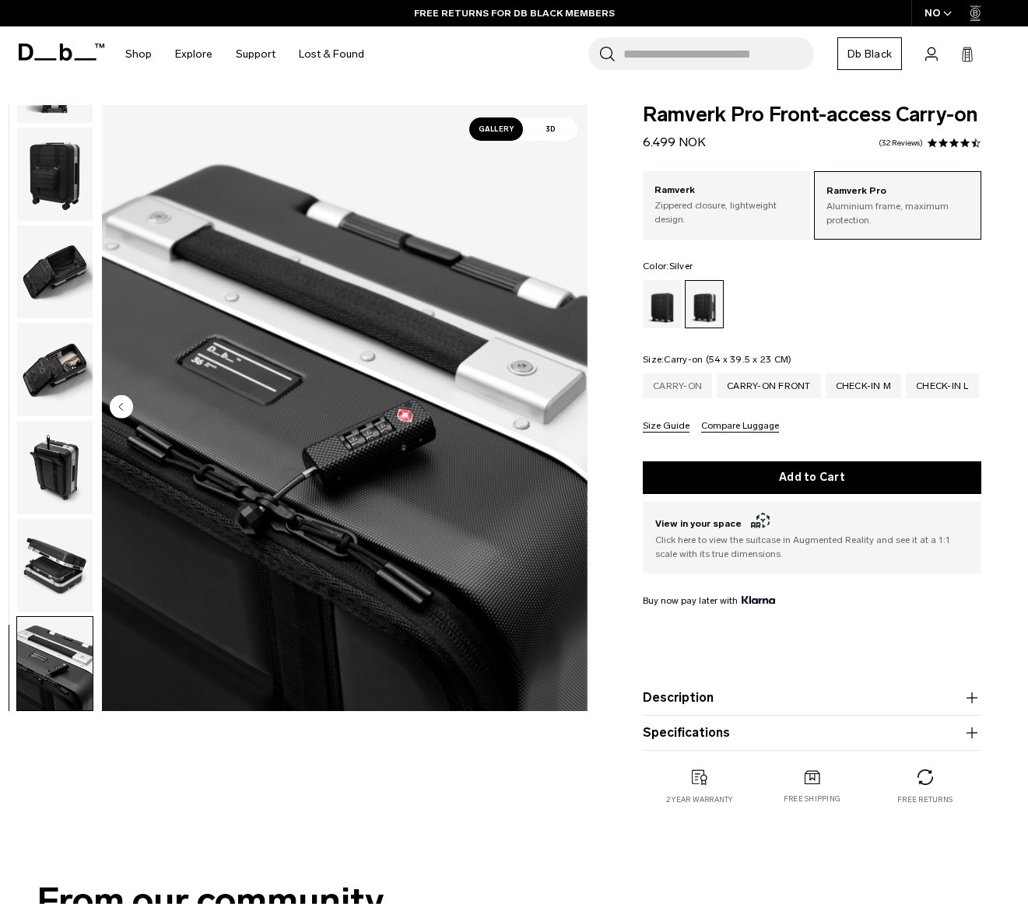
click at [673, 394] on div "Carry-on" at bounding box center [677, 386] width 69 height 25
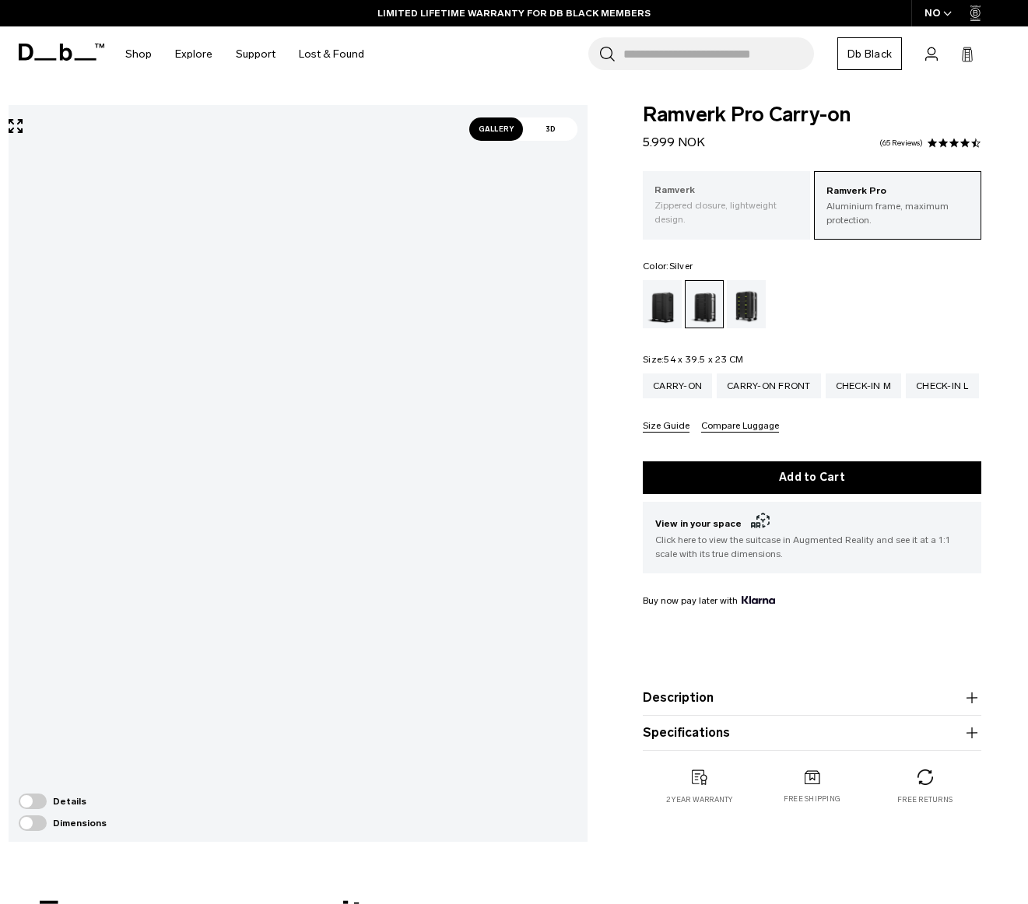
click at [749, 209] on p "Zippered closure, lightweight design." at bounding box center [727, 212] width 144 height 28
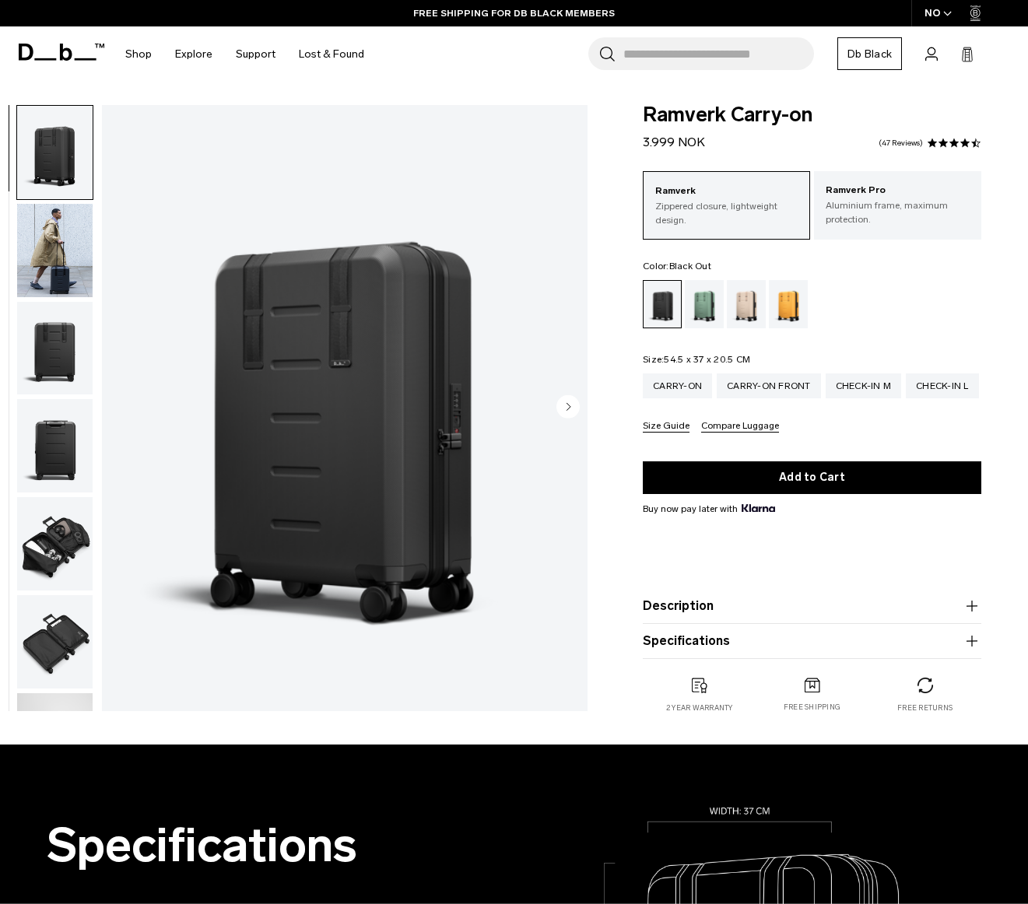
click at [684, 644] on button "Specifications" at bounding box center [812, 641] width 339 height 19
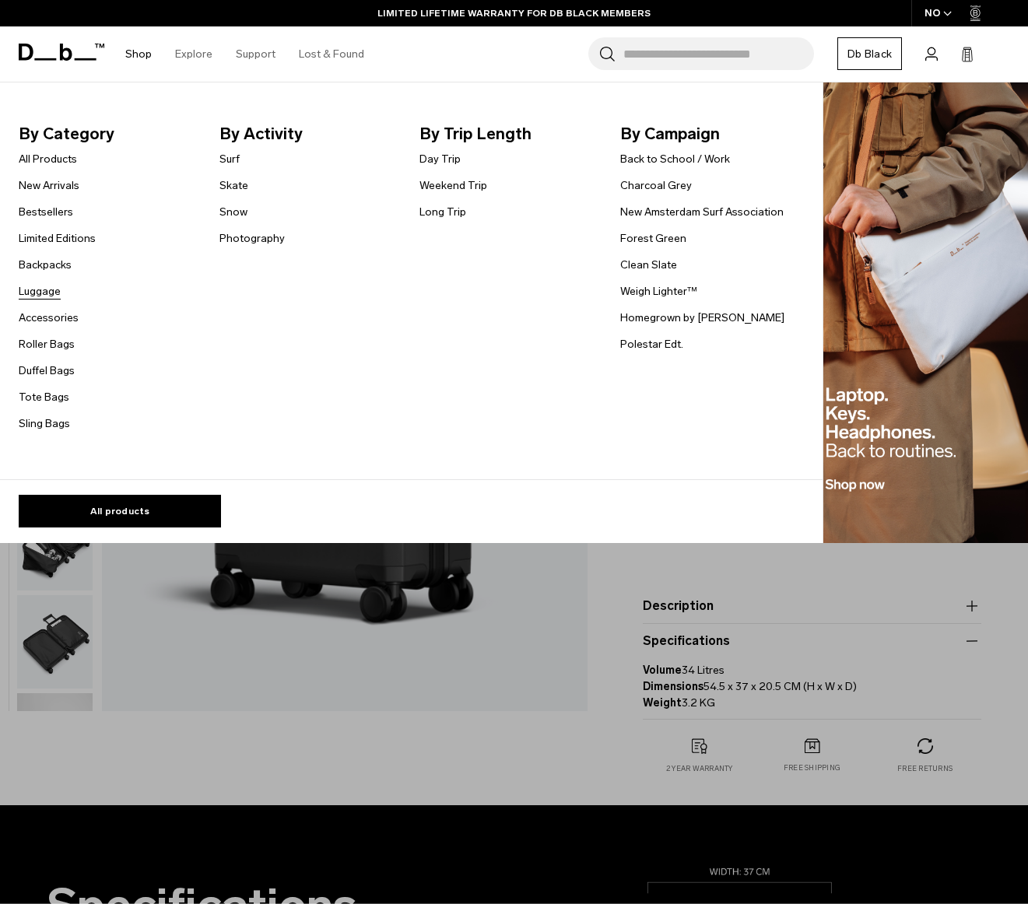
click at [46, 291] on link "Luggage" at bounding box center [40, 291] width 42 height 16
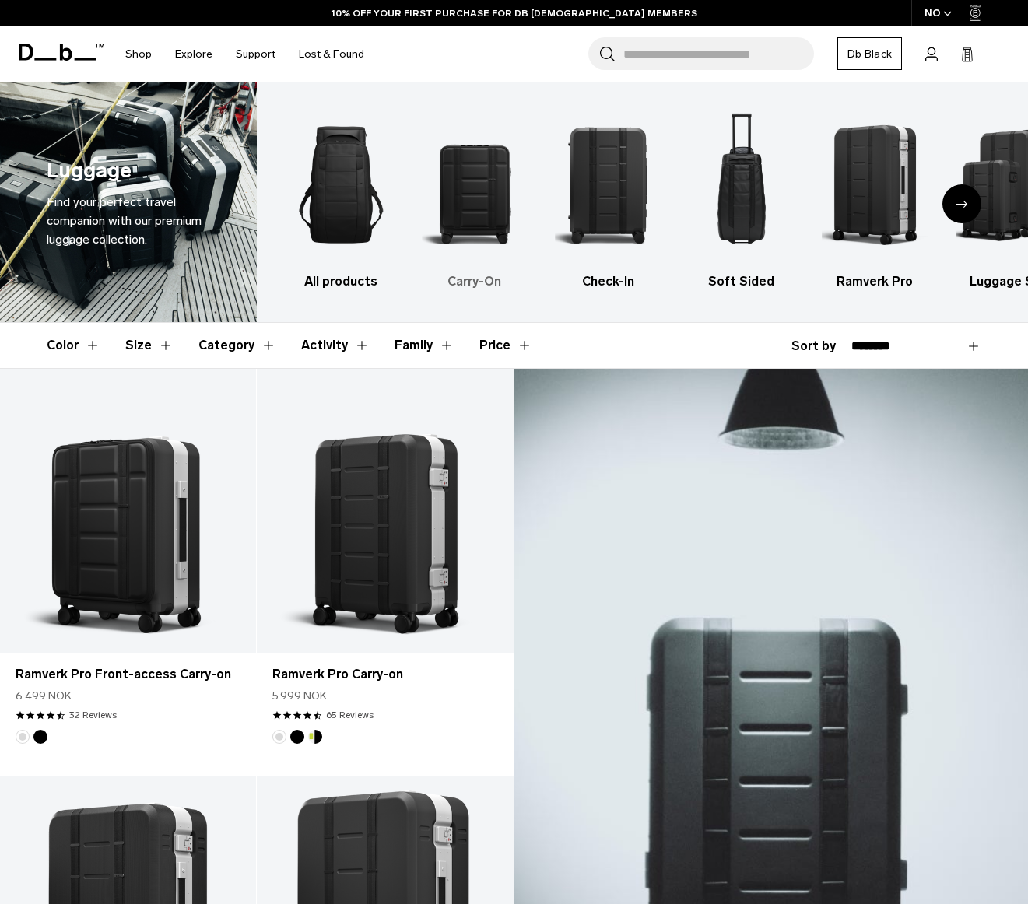
click at [483, 210] on img "2 / 6" at bounding box center [475, 185] width 106 height 160
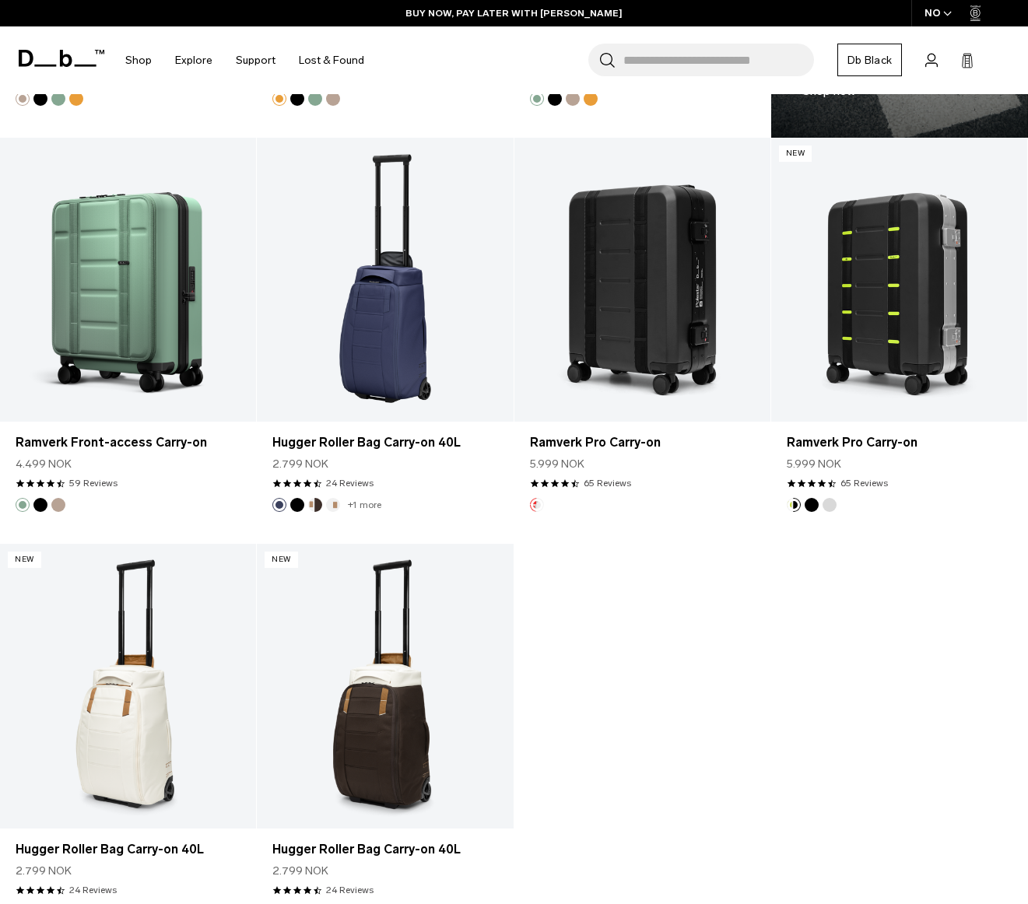
scroll to position [1434, 0]
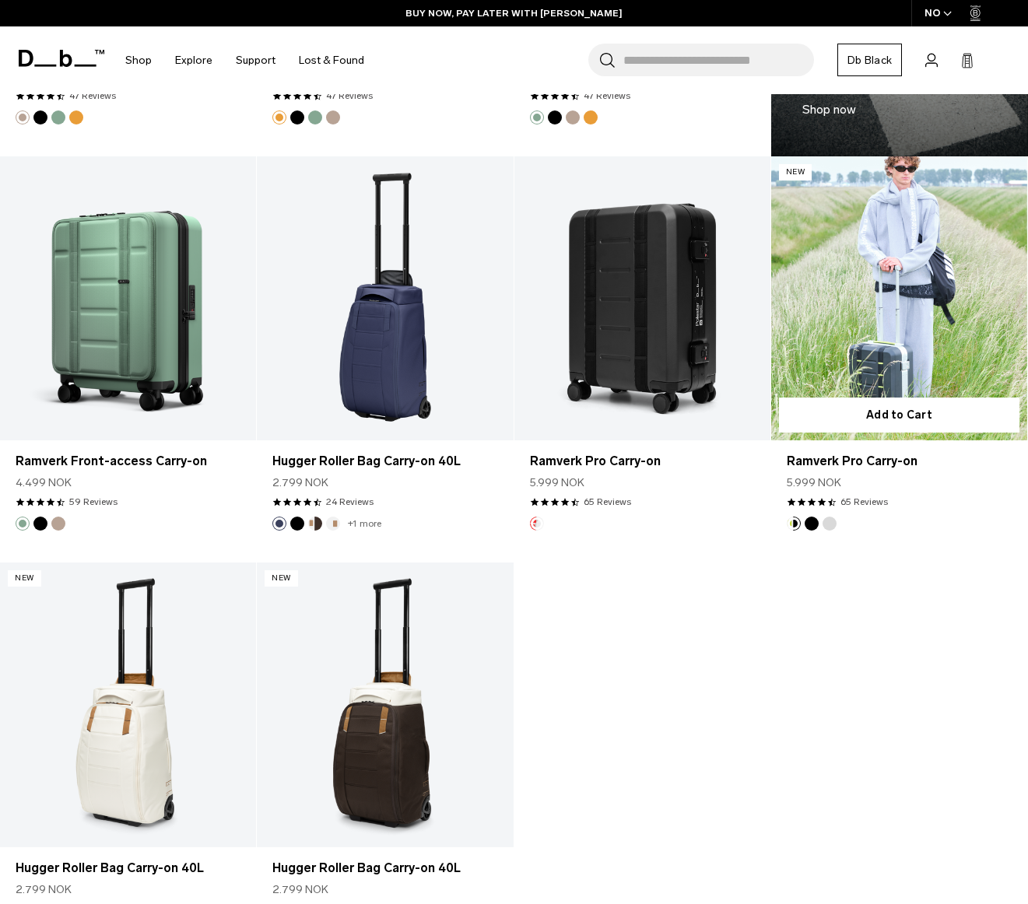
click at [952, 288] on link "Ramverk Pro Carry-on" at bounding box center [899, 298] width 256 height 285
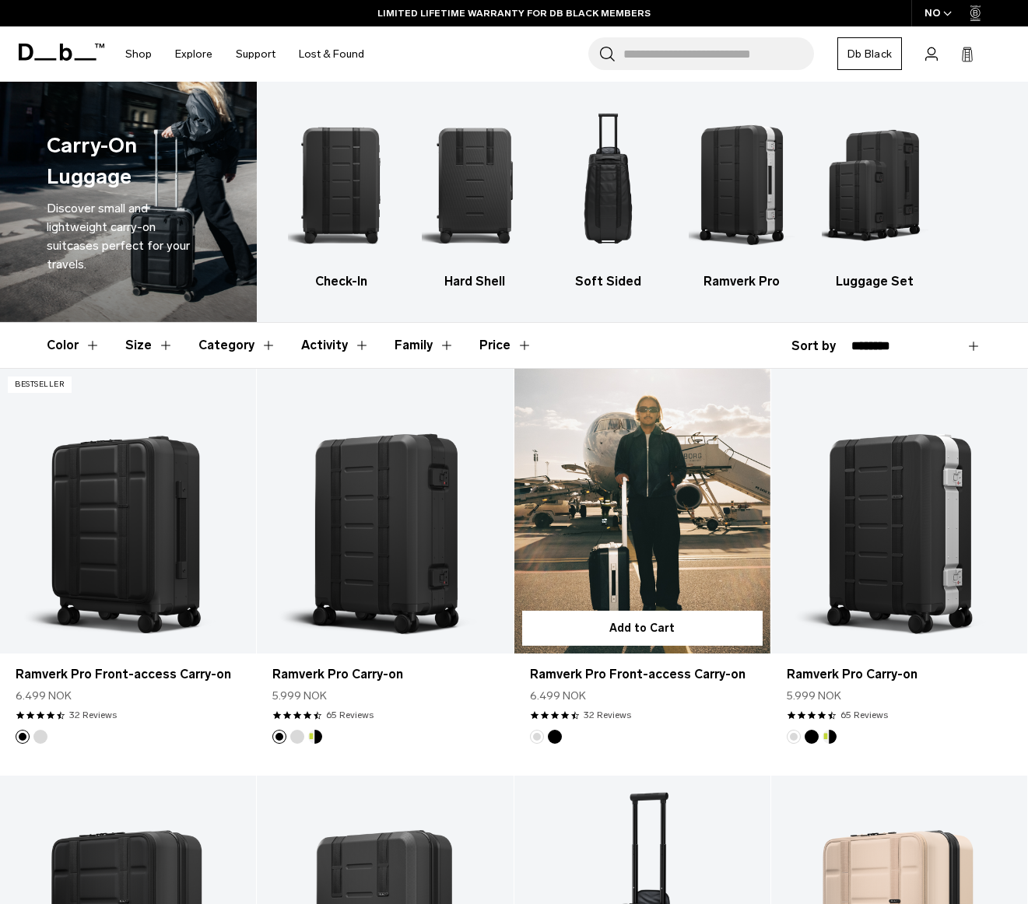
click at [719, 548] on link "Ramverk Pro Front-access Carry-on" at bounding box center [643, 511] width 256 height 285
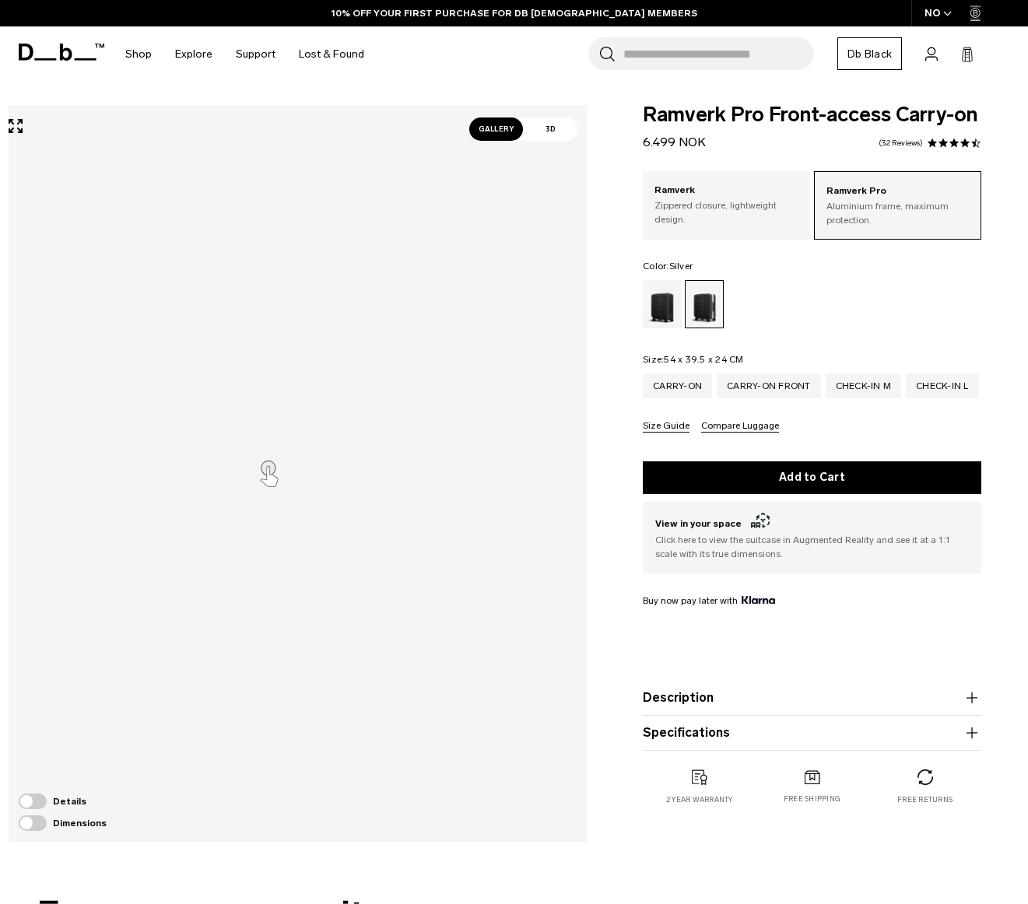
click at [486, 135] on span "Gallery" at bounding box center [496, 129] width 54 height 23
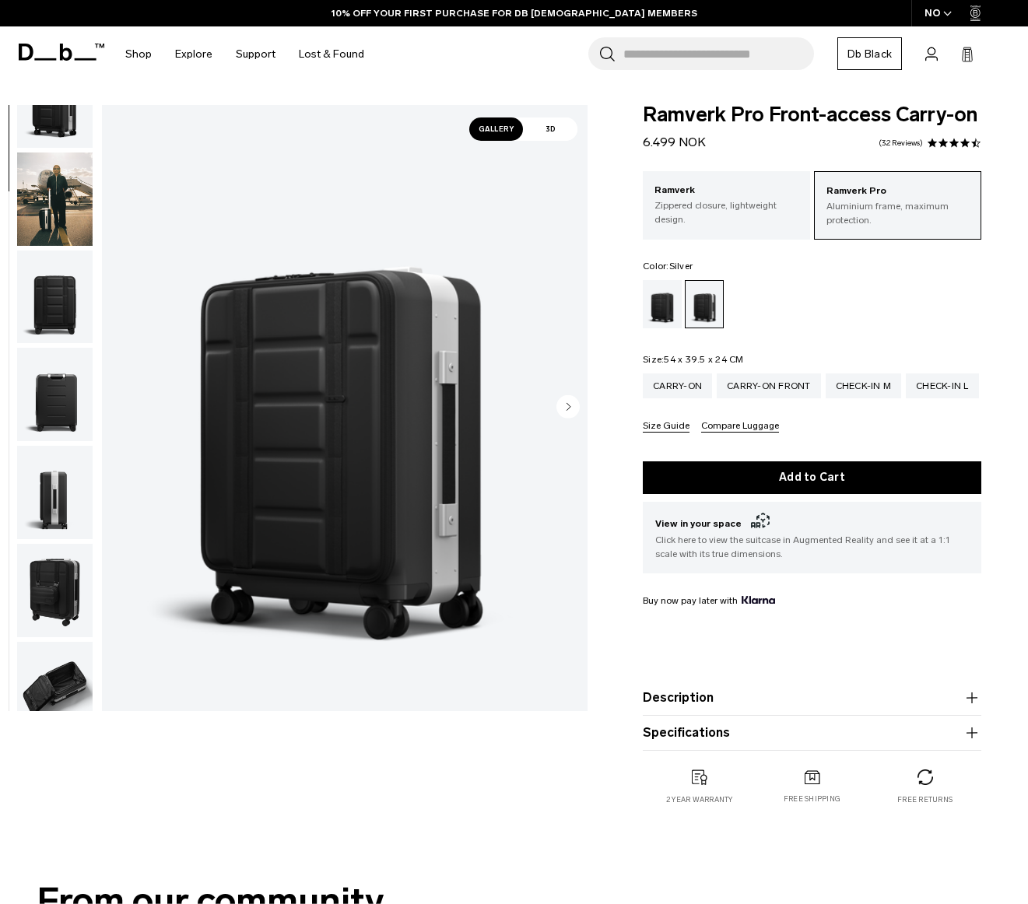
scroll to position [244, 0]
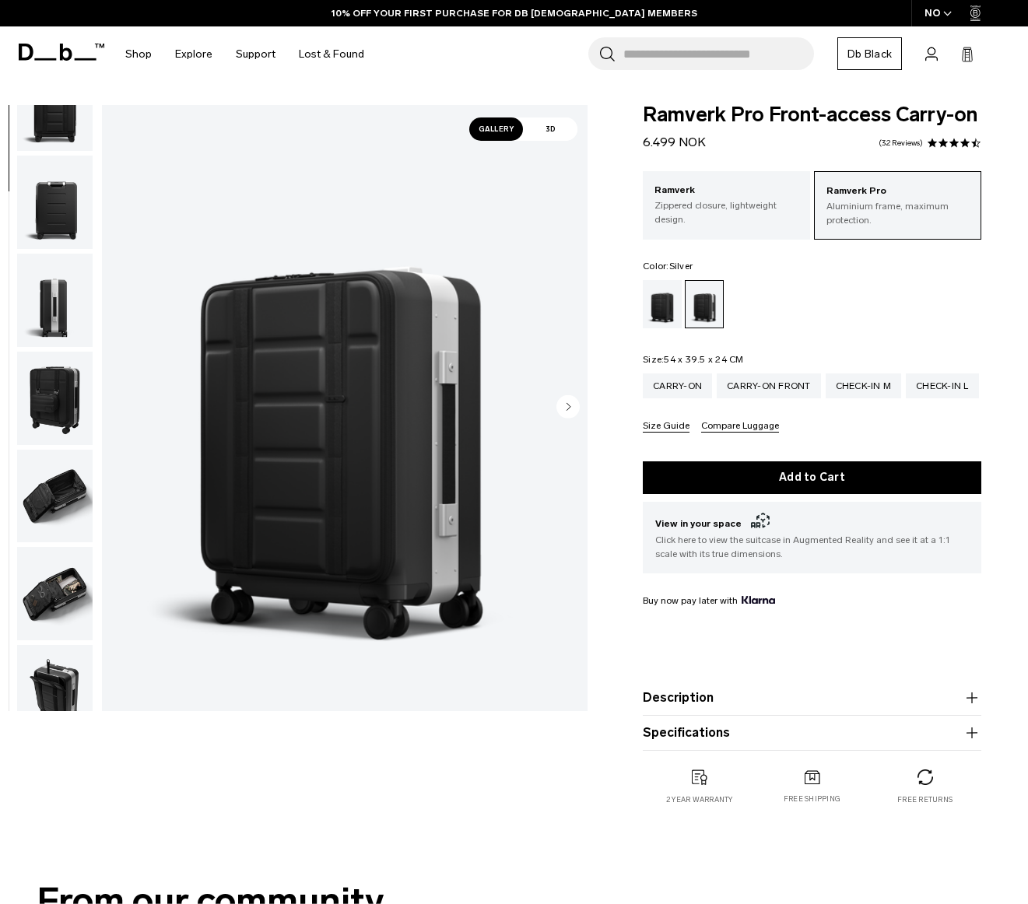
click at [68, 496] on img "button" at bounding box center [55, 496] width 76 height 93
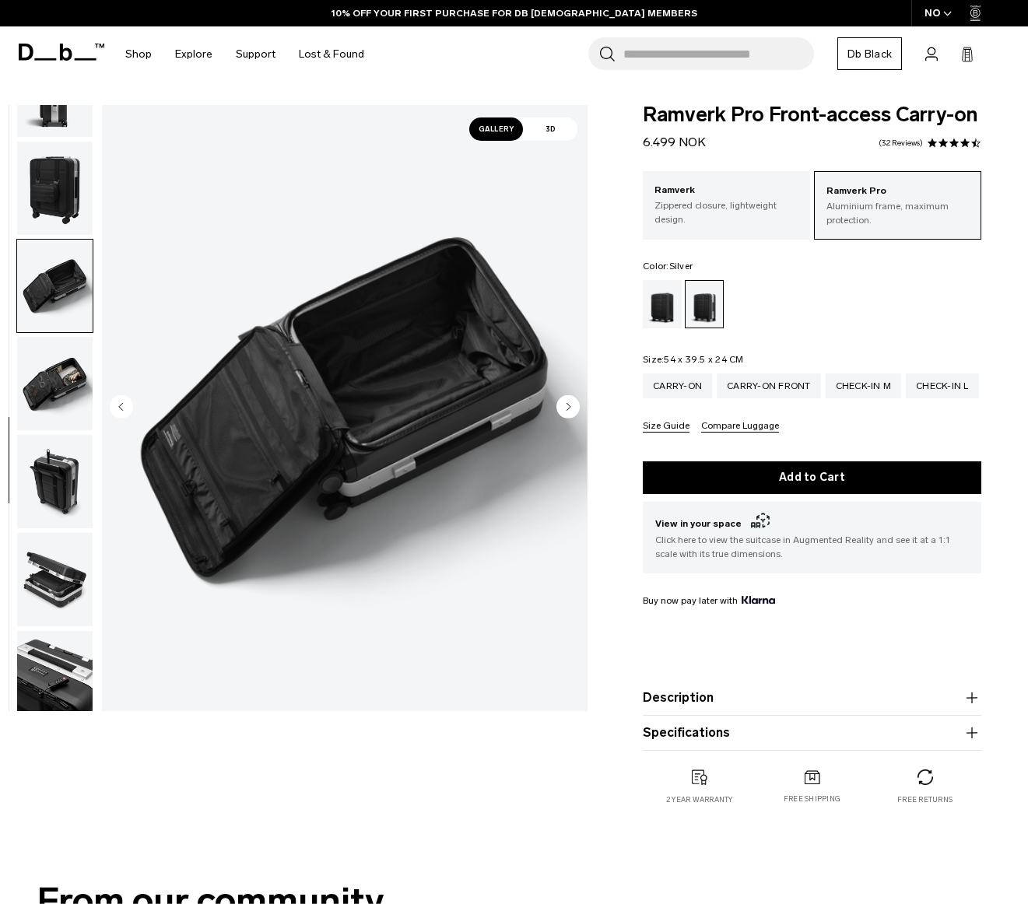
scroll to position [468, 0]
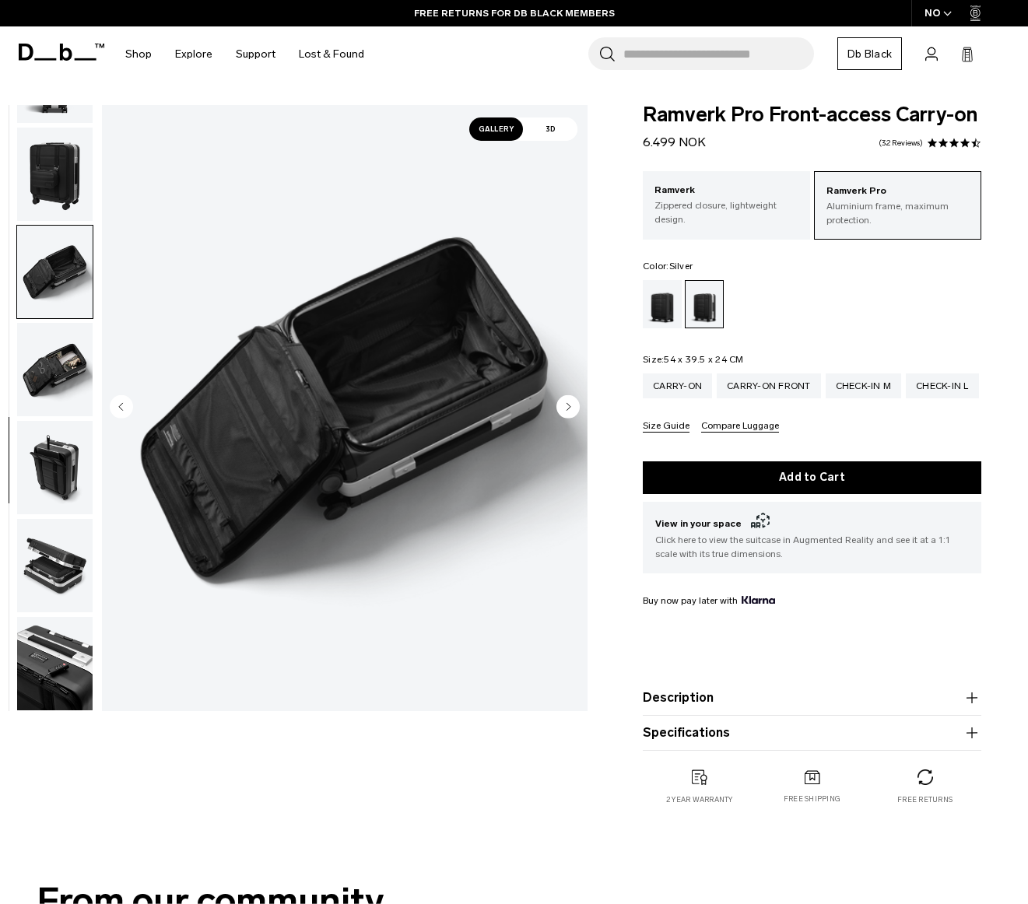
click at [71, 339] on img "button" at bounding box center [55, 369] width 76 height 93
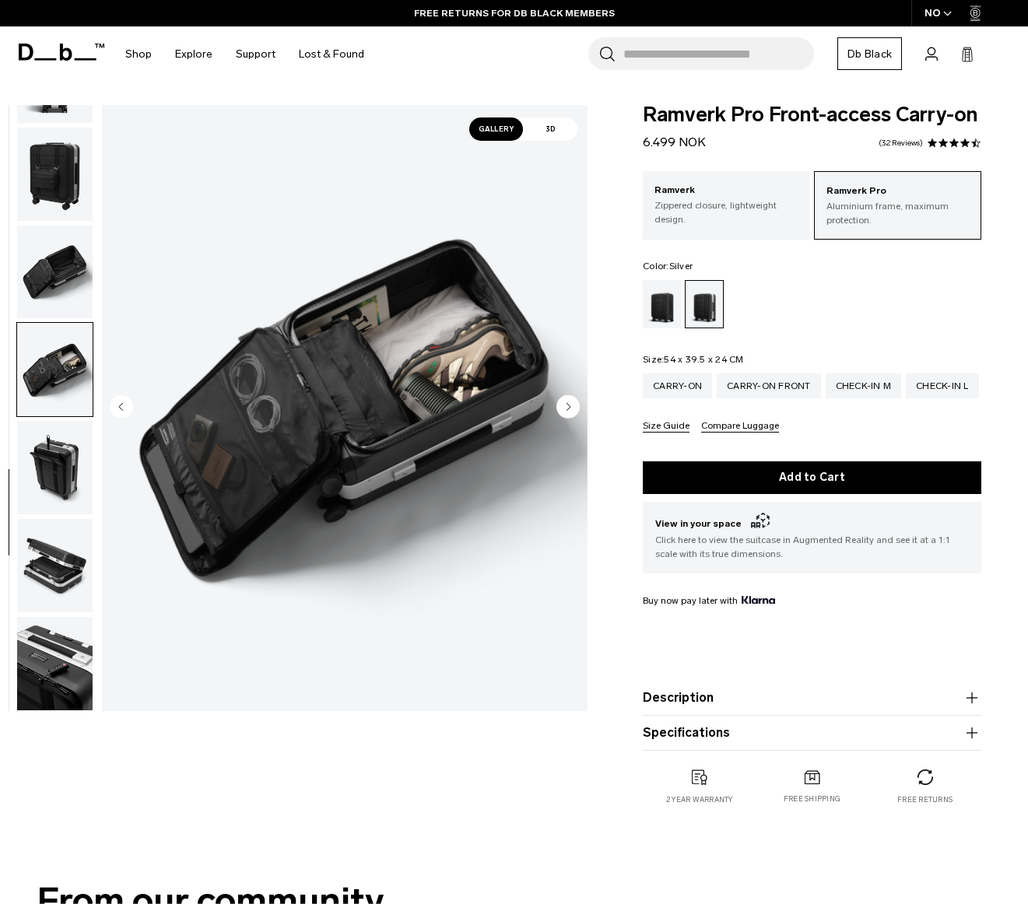
click at [48, 455] on img "button" at bounding box center [55, 467] width 76 height 93
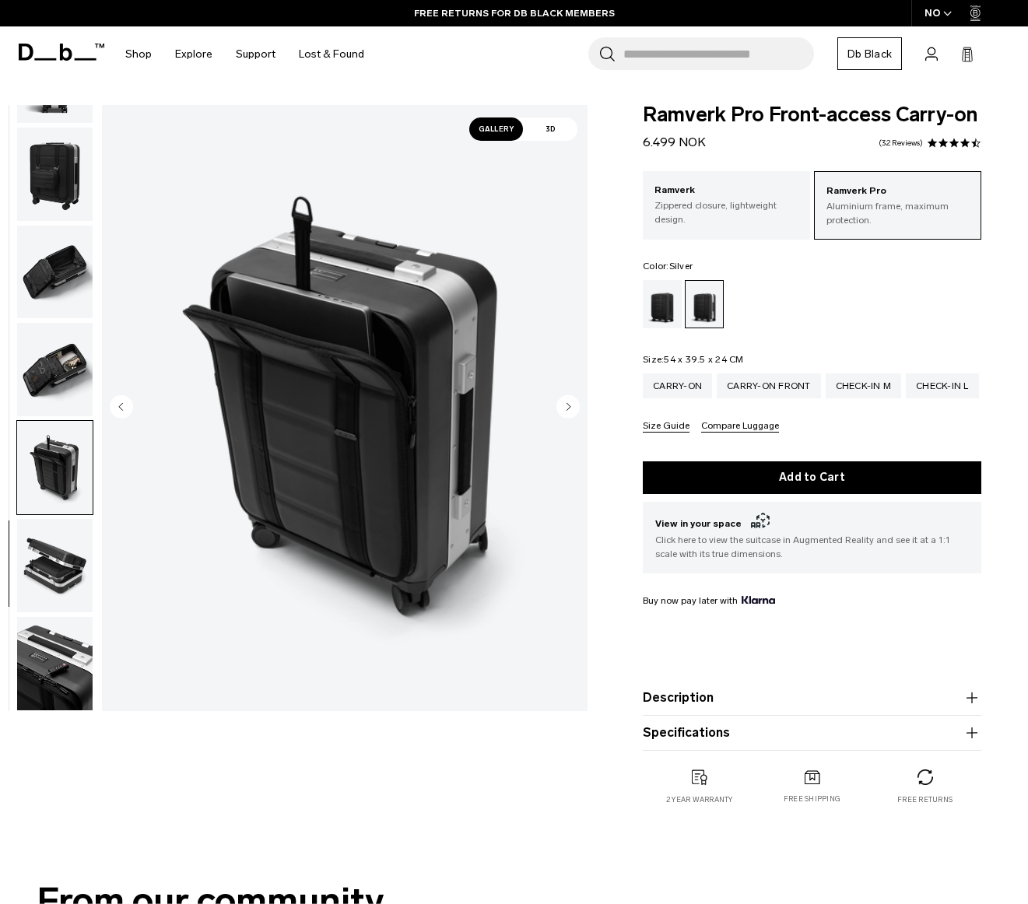
click at [58, 374] on img "button" at bounding box center [55, 369] width 76 height 93
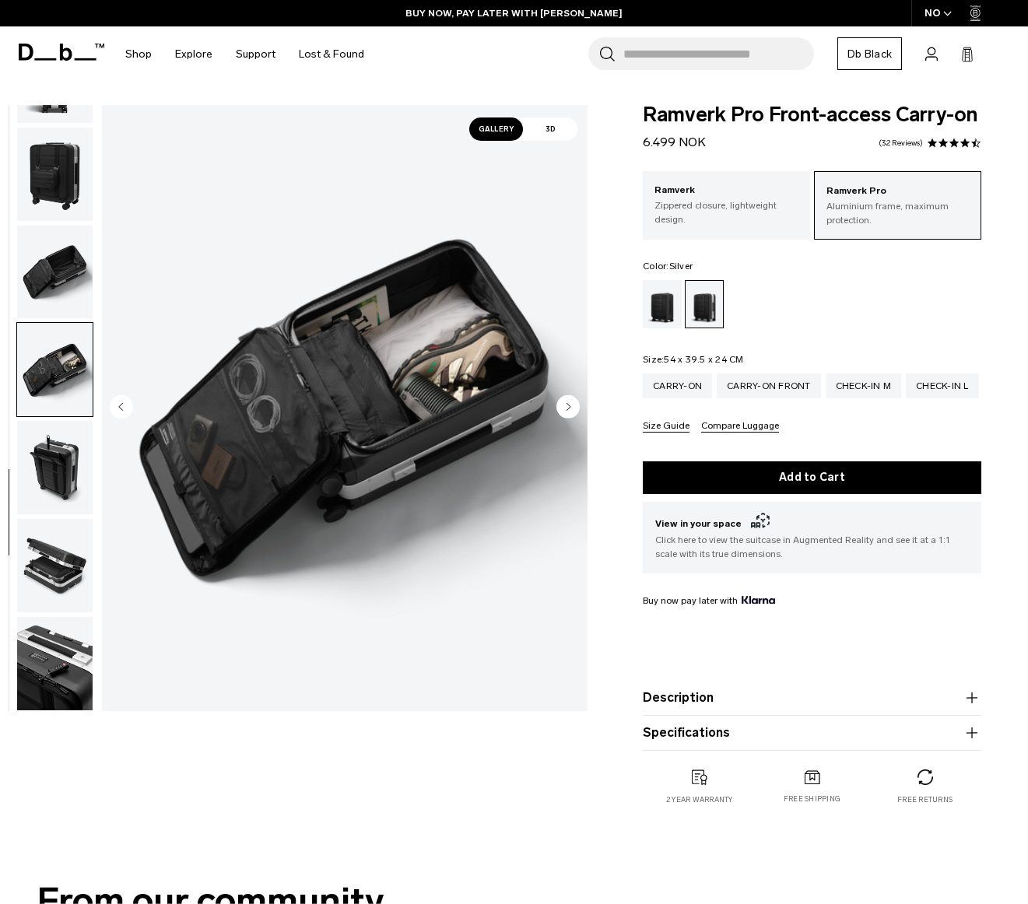
click at [724, 732] on button "Specifications" at bounding box center [812, 733] width 339 height 19
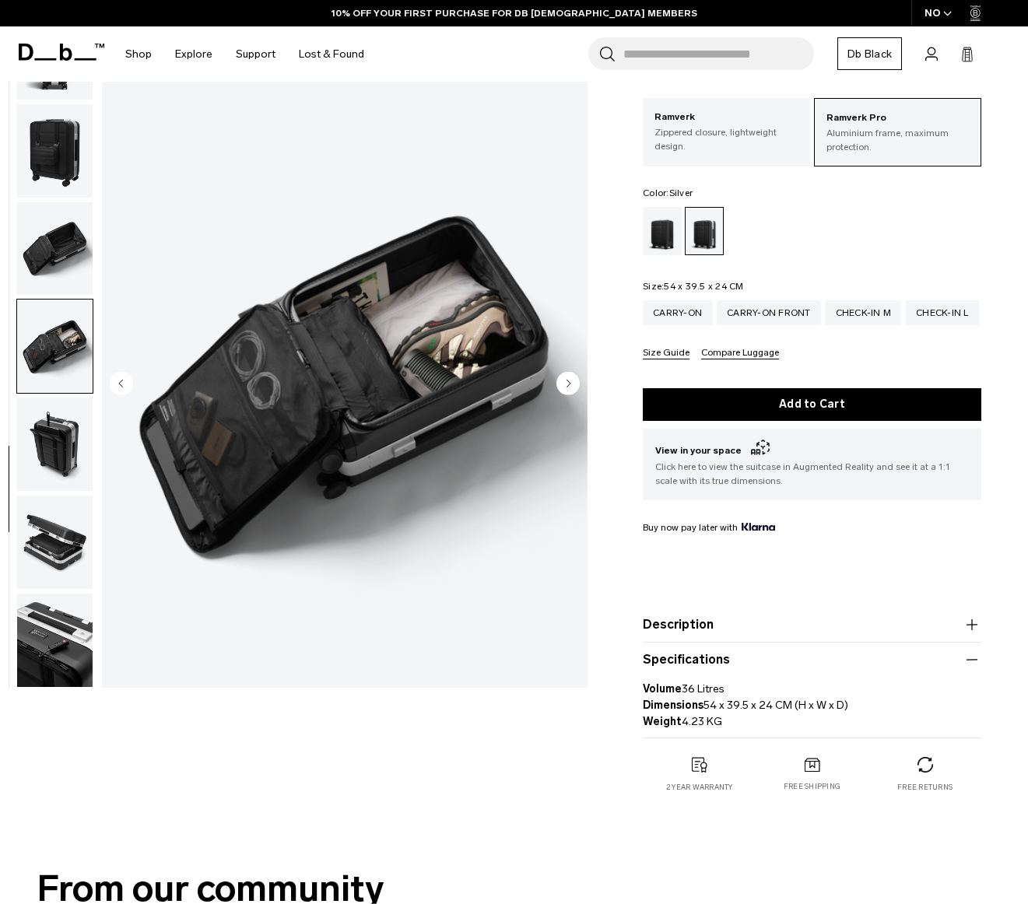
scroll to position [140, 0]
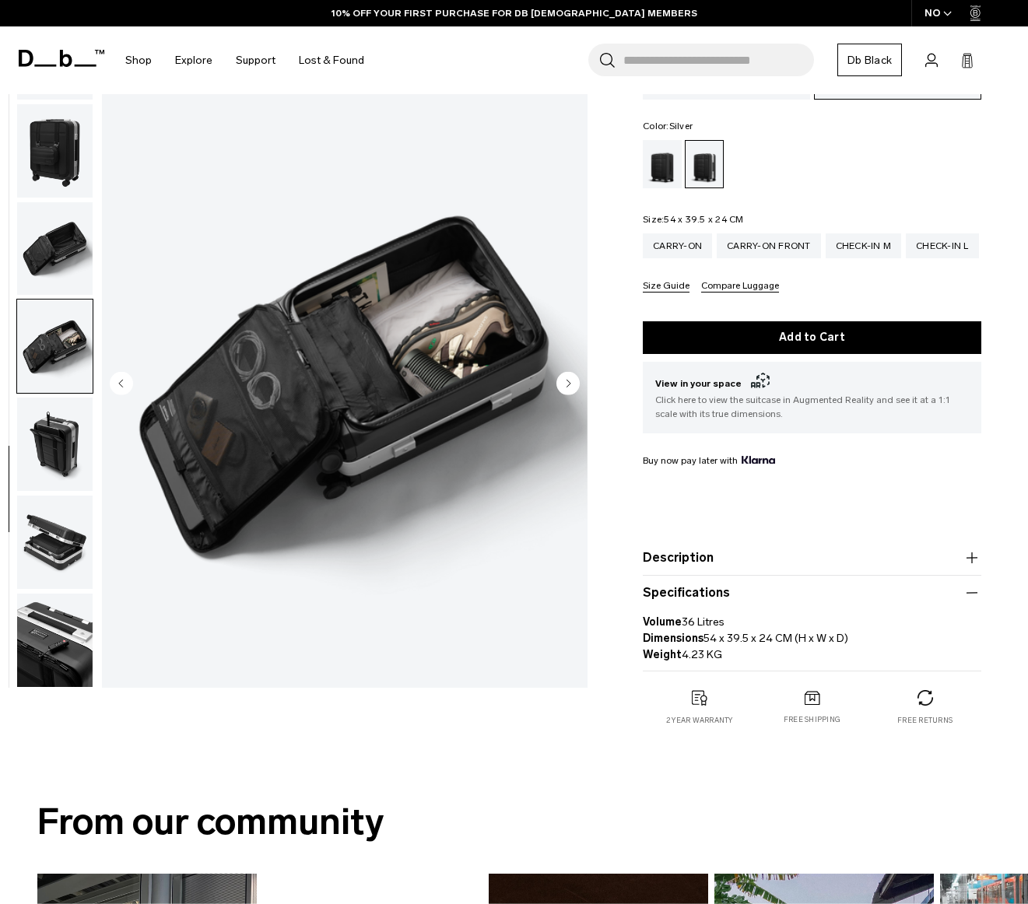
click at [71, 527] on img "button" at bounding box center [55, 542] width 76 height 93
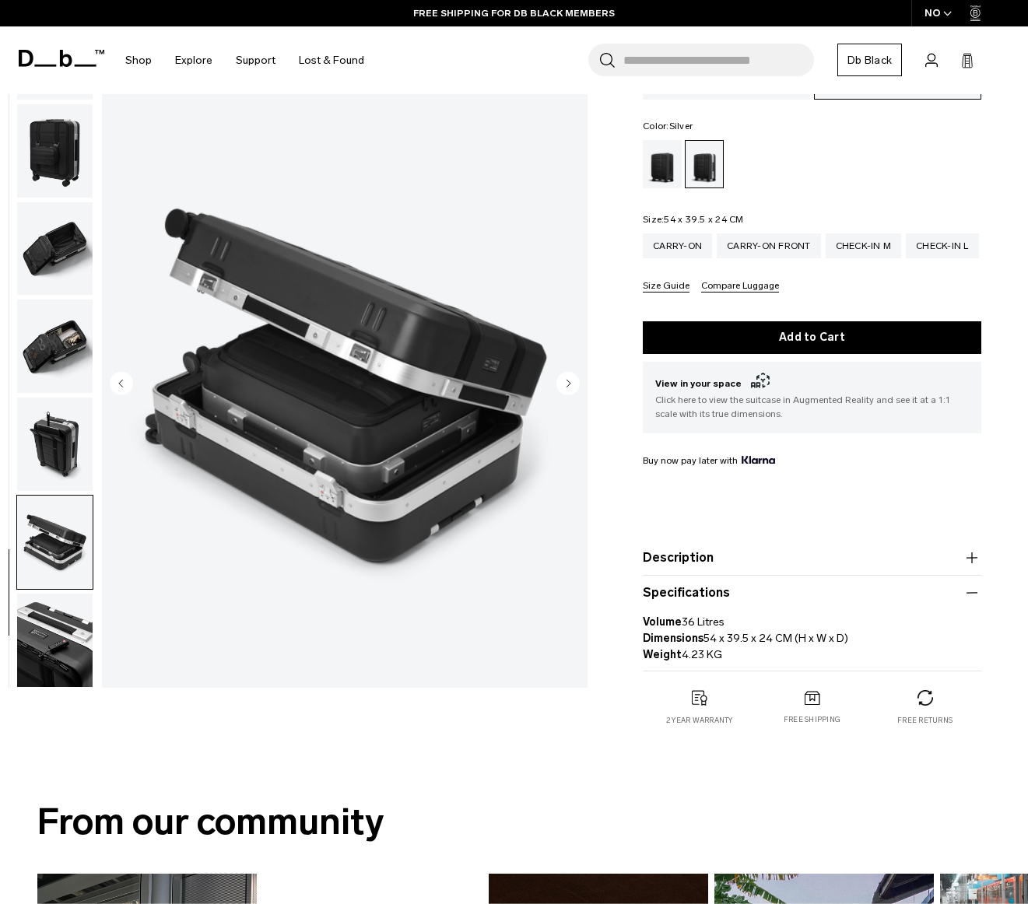
click at [60, 467] on img "button" at bounding box center [55, 444] width 76 height 93
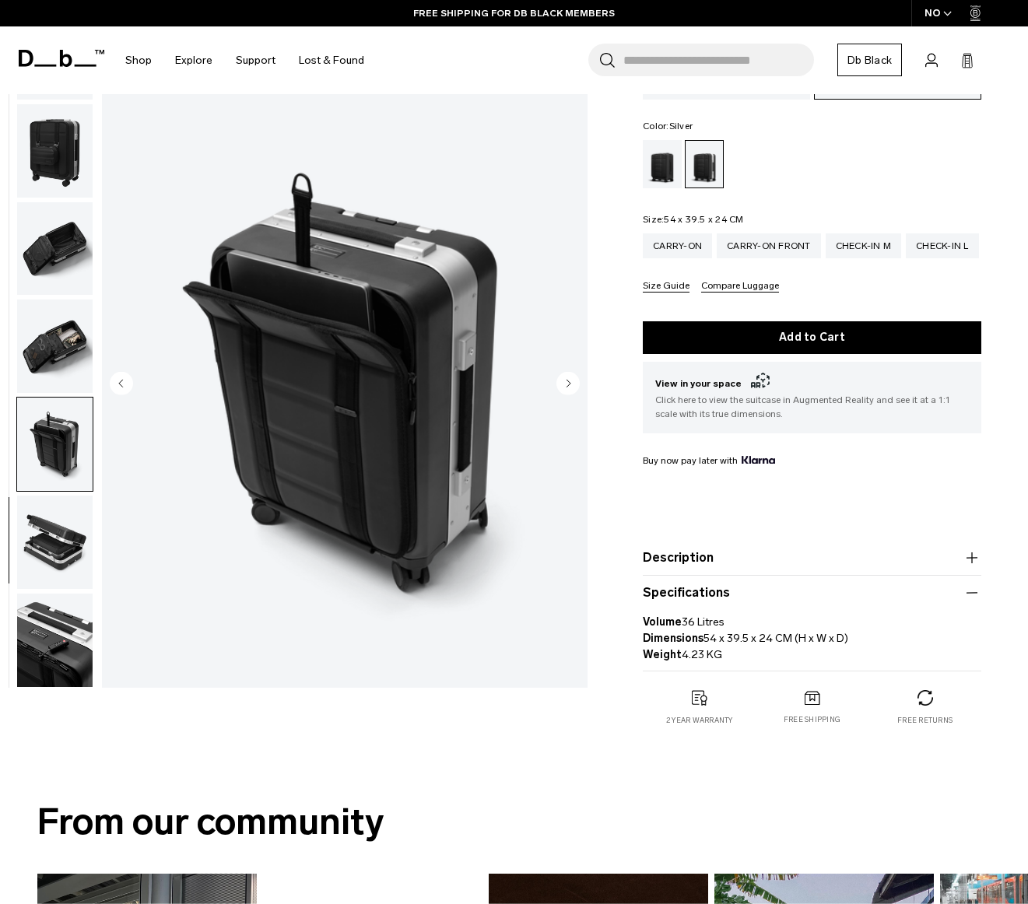
click at [66, 554] on img "button" at bounding box center [55, 542] width 76 height 93
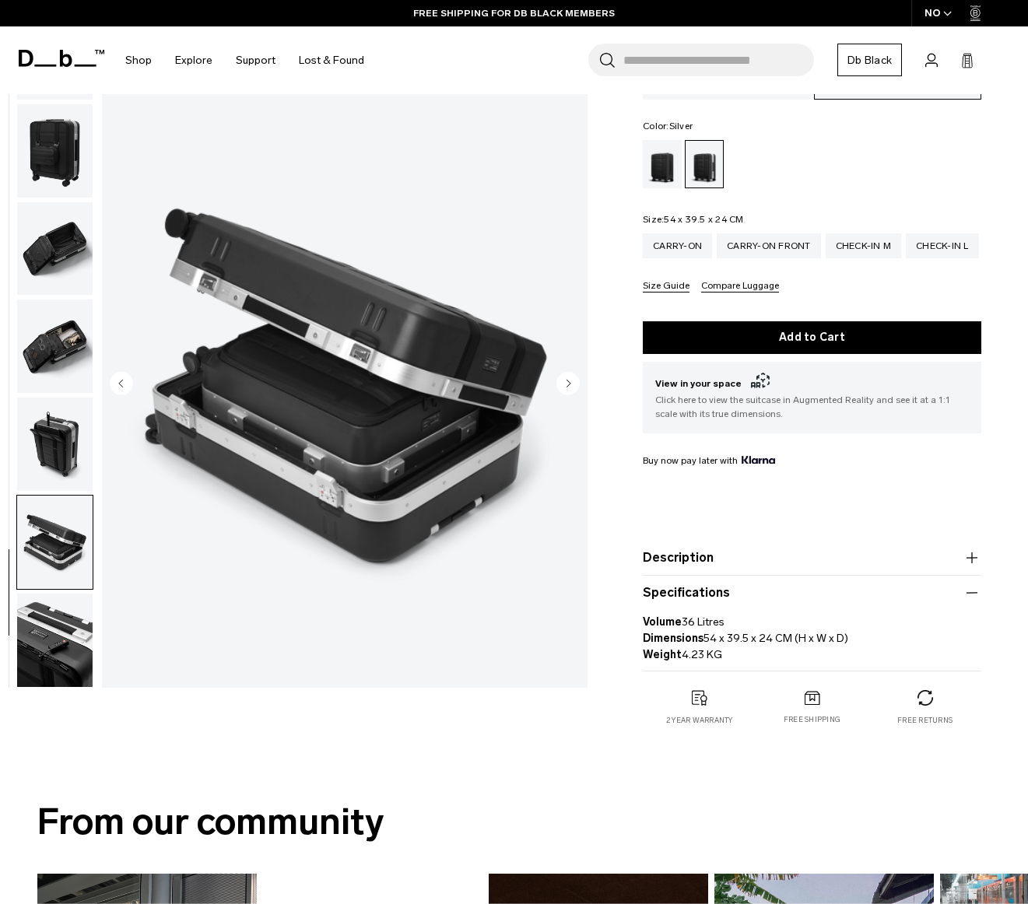
click at [71, 631] on img "button" at bounding box center [55, 640] width 76 height 93
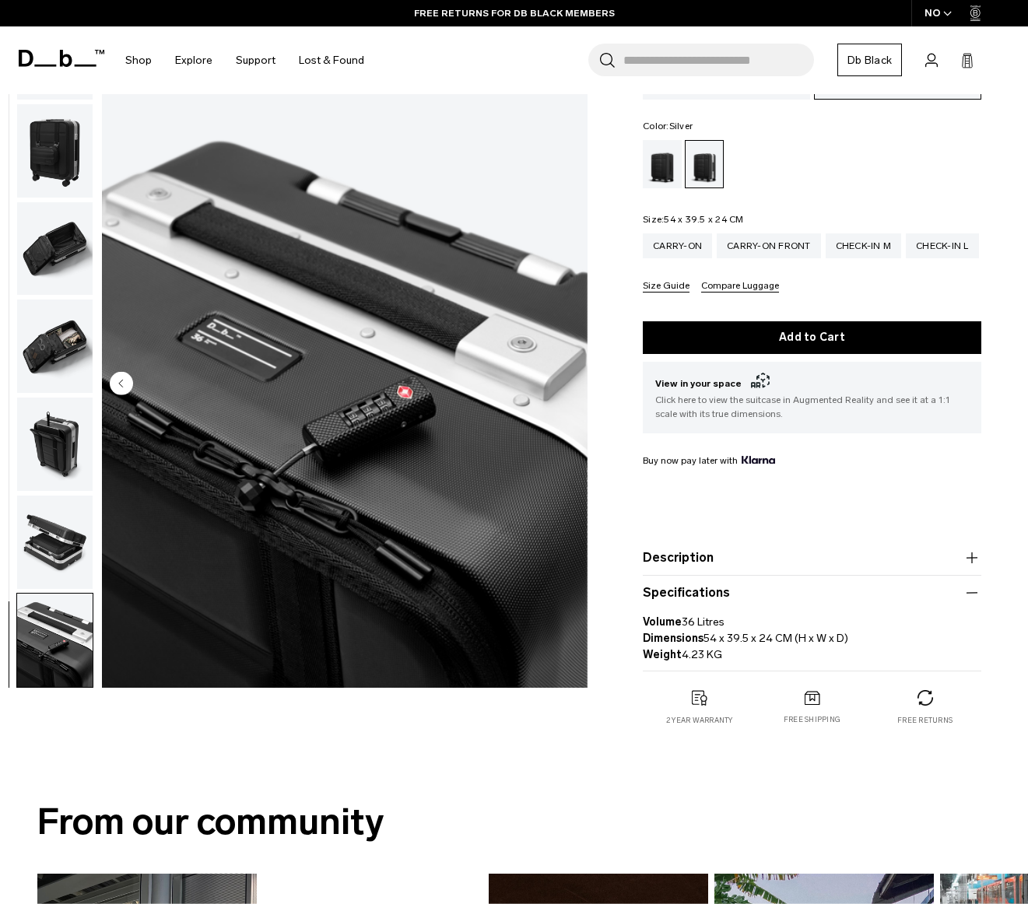
click at [38, 249] on img "button" at bounding box center [55, 248] width 76 height 93
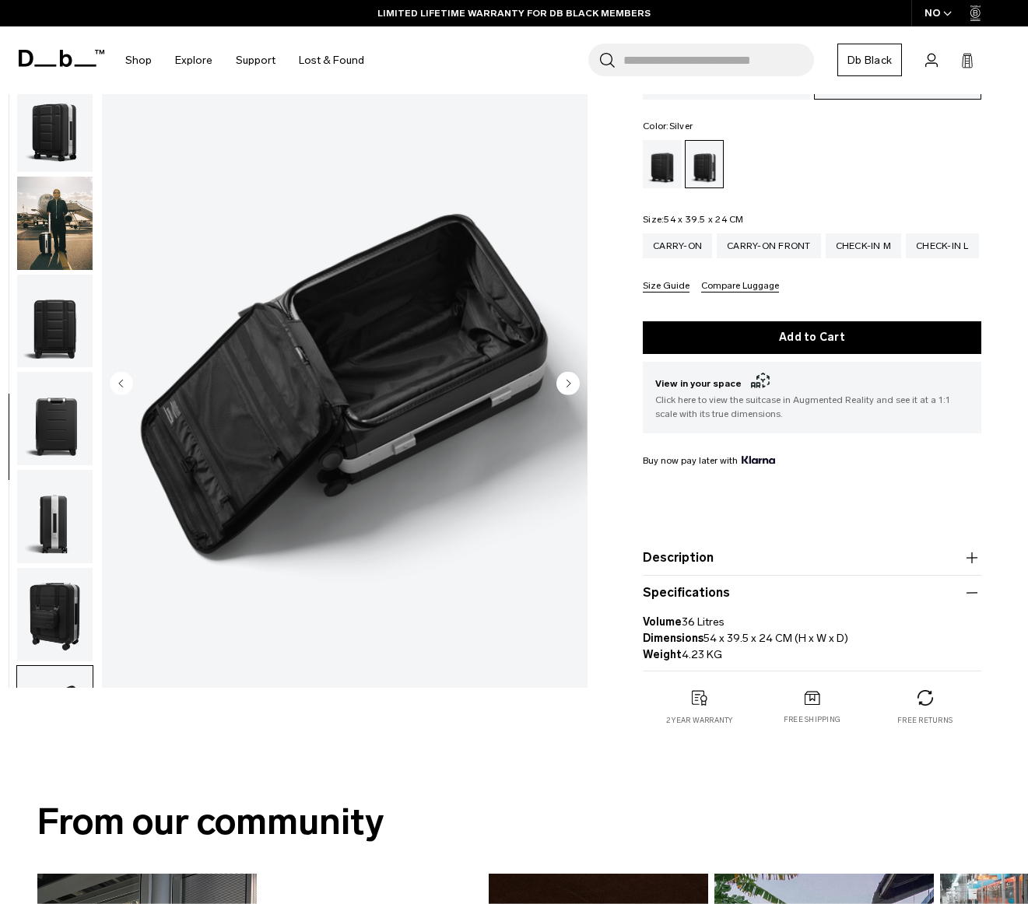
scroll to position [0, 0]
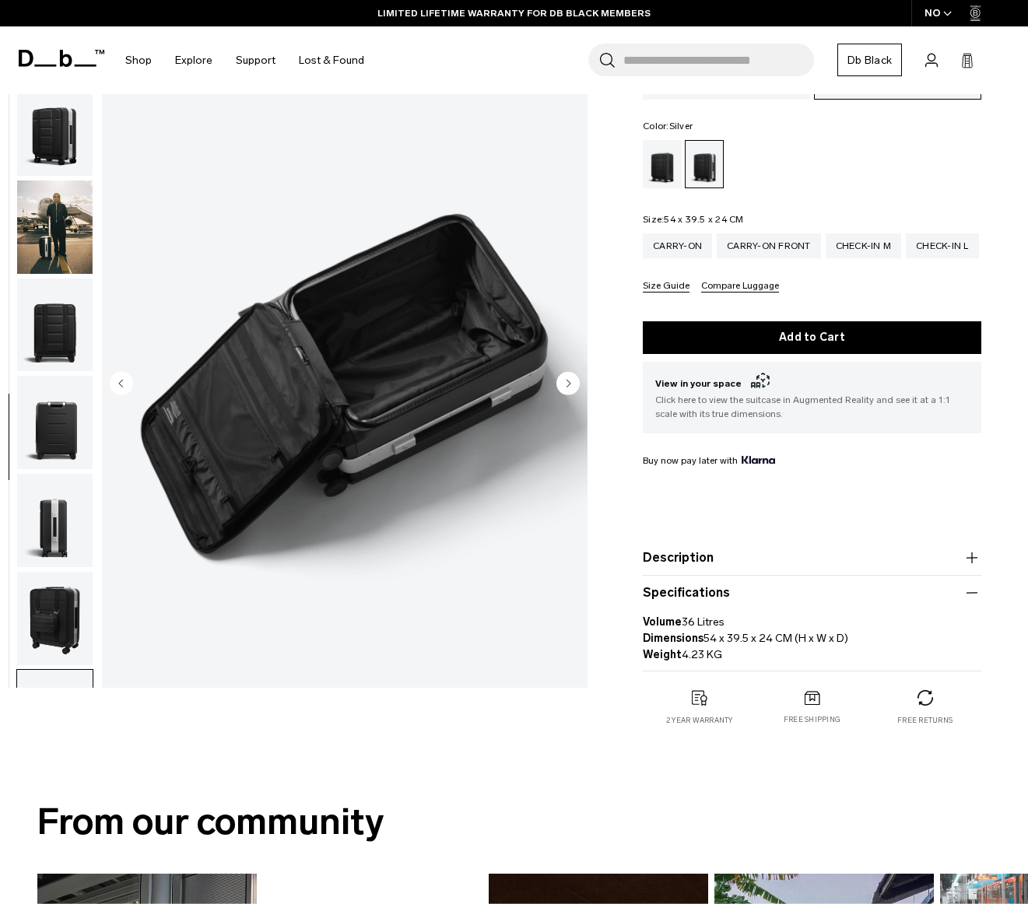
click at [57, 125] on img "button" at bounding box center [55, 129] width 76 height 93
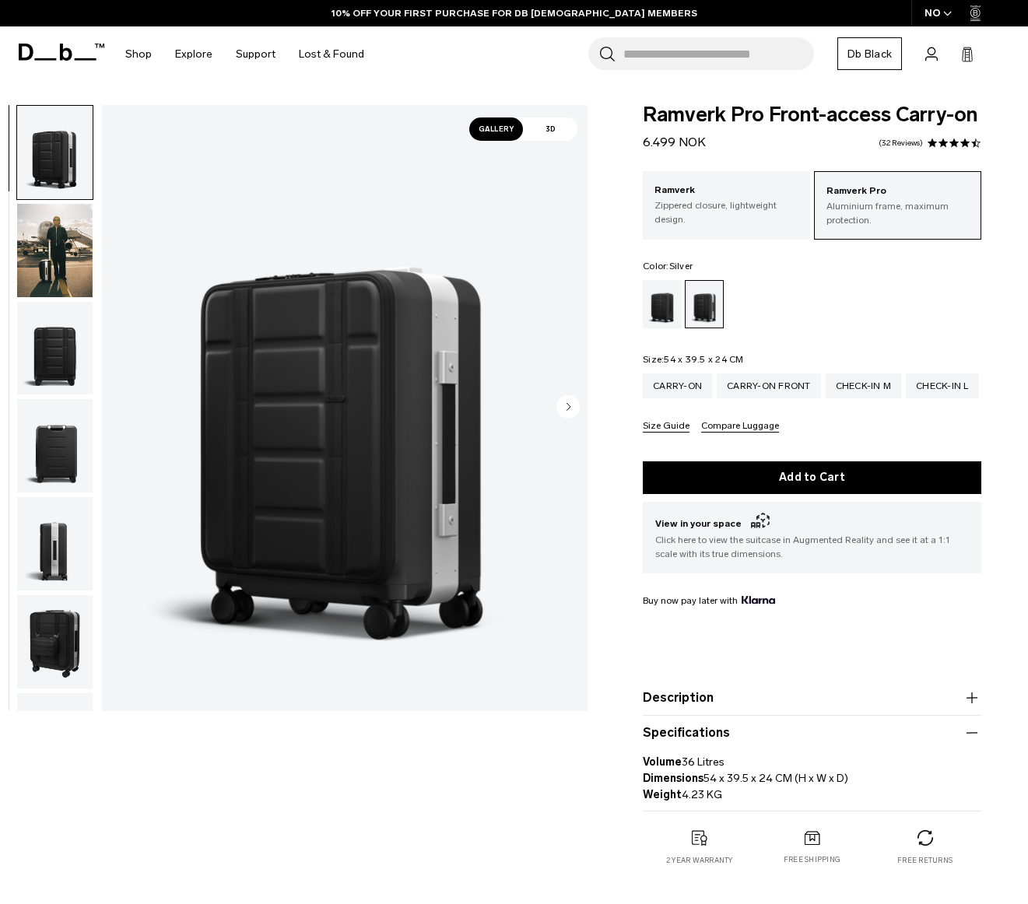
click at [898, 201] on p "Aluminium frame, maximum protection." at bounding box center [898, 213] width 142 height 28
click at [673, 385] on div "Carry-on" at bounding box center [677, 386] width 69 height 25
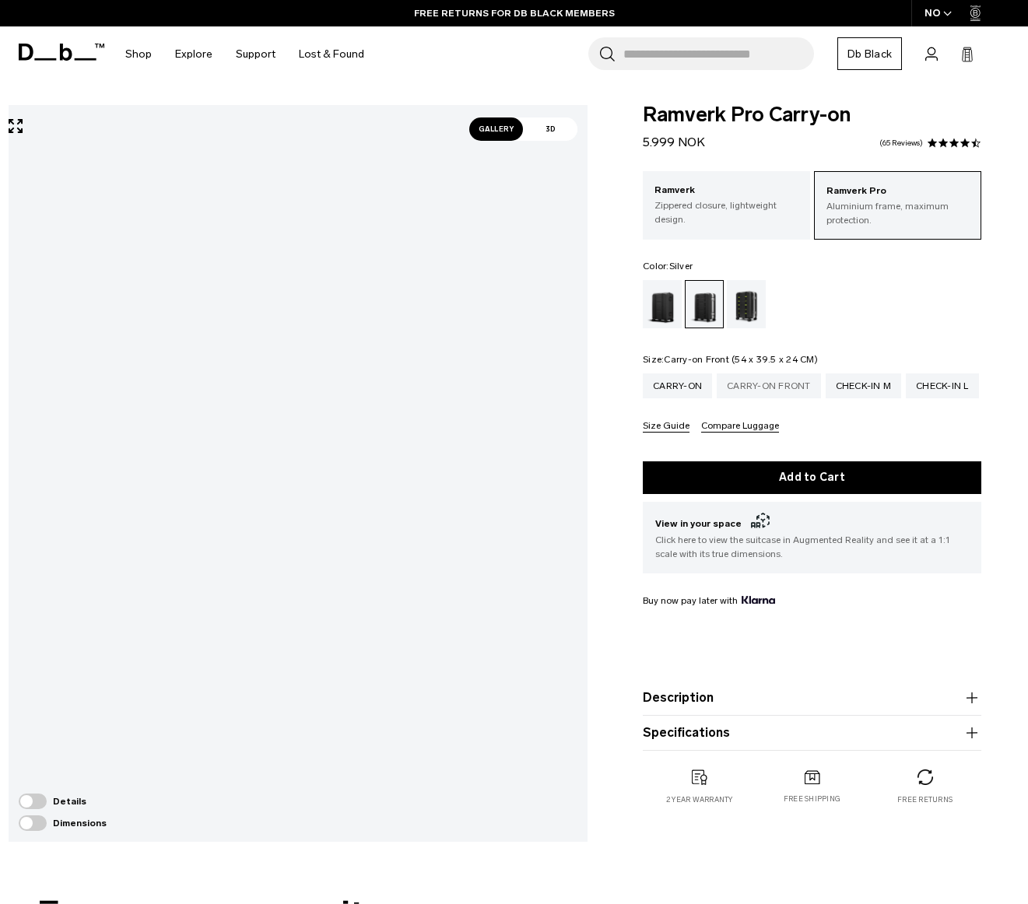
click at [786, 385] on div "Carry-on Front" at bounding box center [769, 386] width 104 height 25
click at [496, 137] on span "Gallery" at bounding box center [496, 129] width 54 height 23
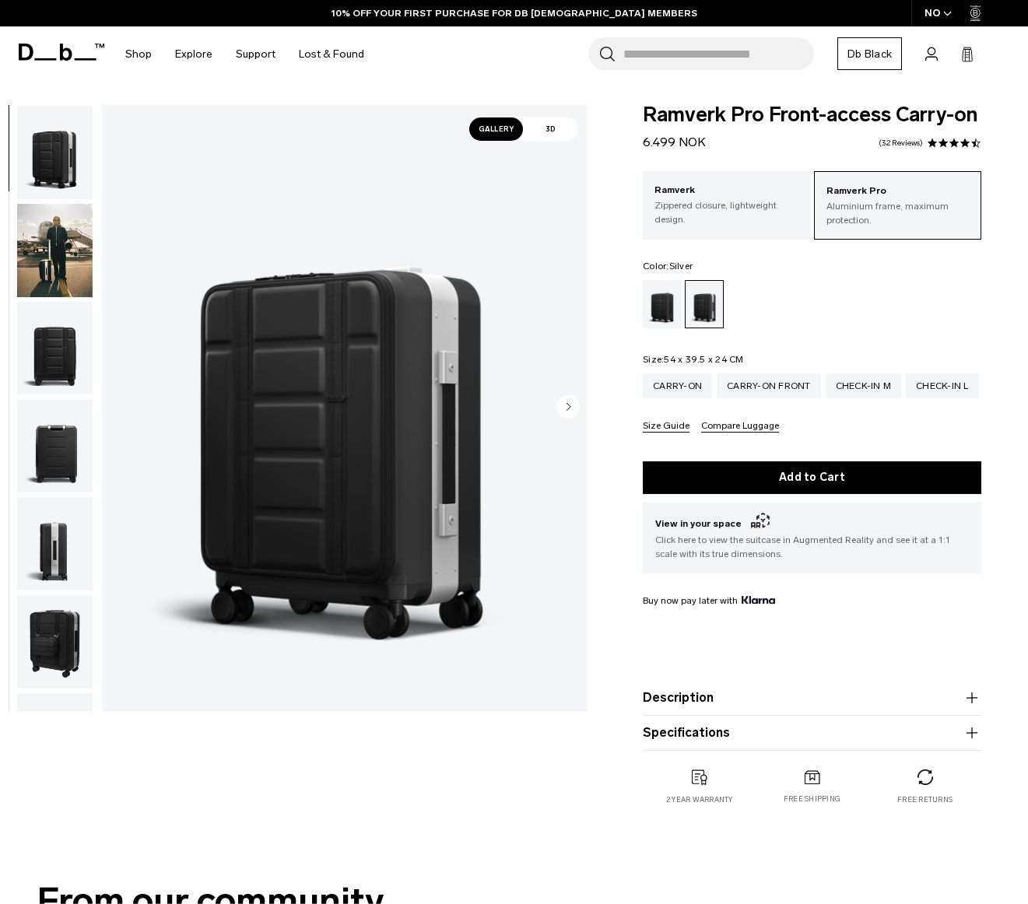
click at [55, 146] on img "button" at bounding box center [55, 152] width 76 height 93
click at [65, 352] on img "button" at bounding box center [55, 348] width 76 height 93
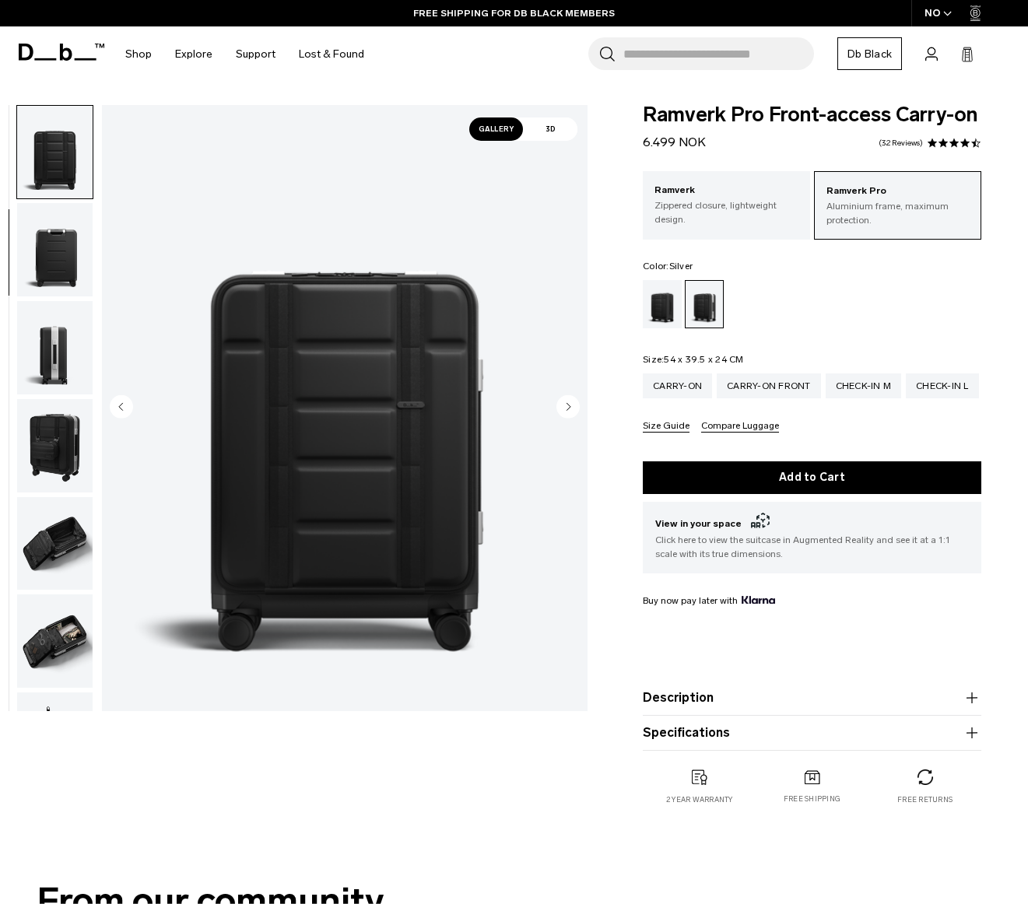
click at [61, 360] on img "button" at bounding box center [55, 347] width 76 height 93
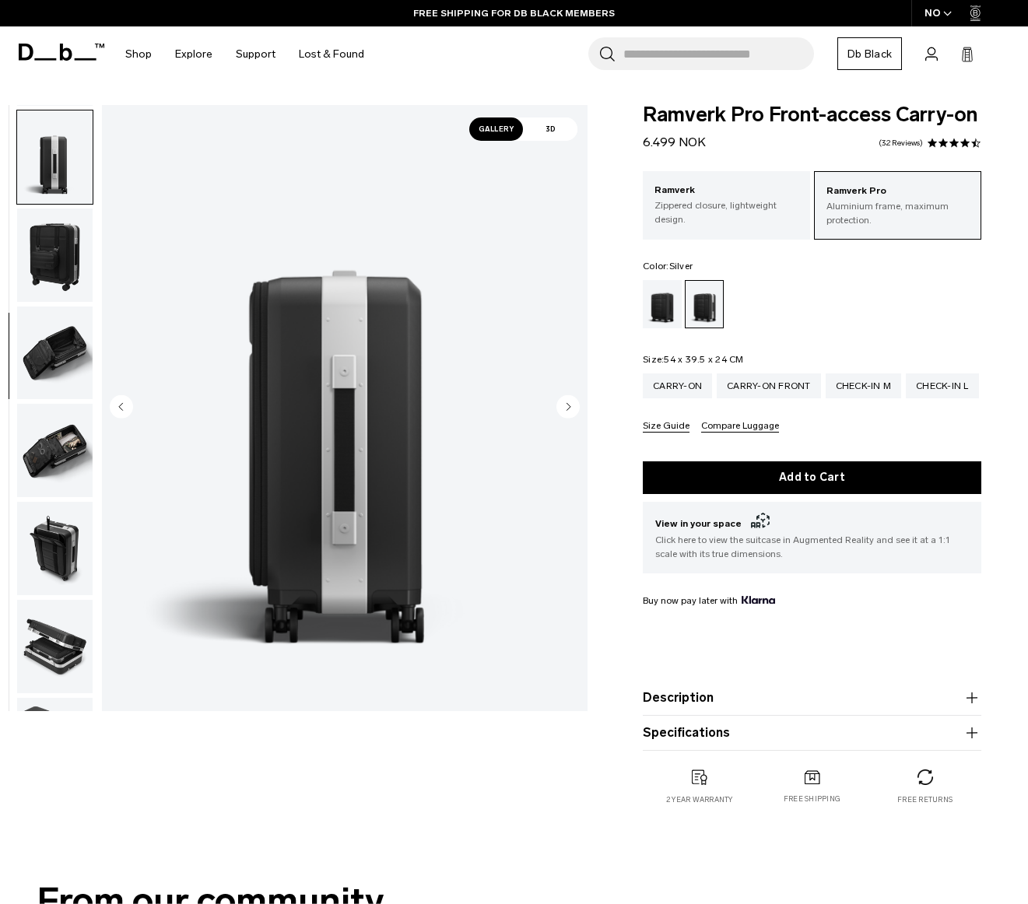
scroll to position [392, 0]
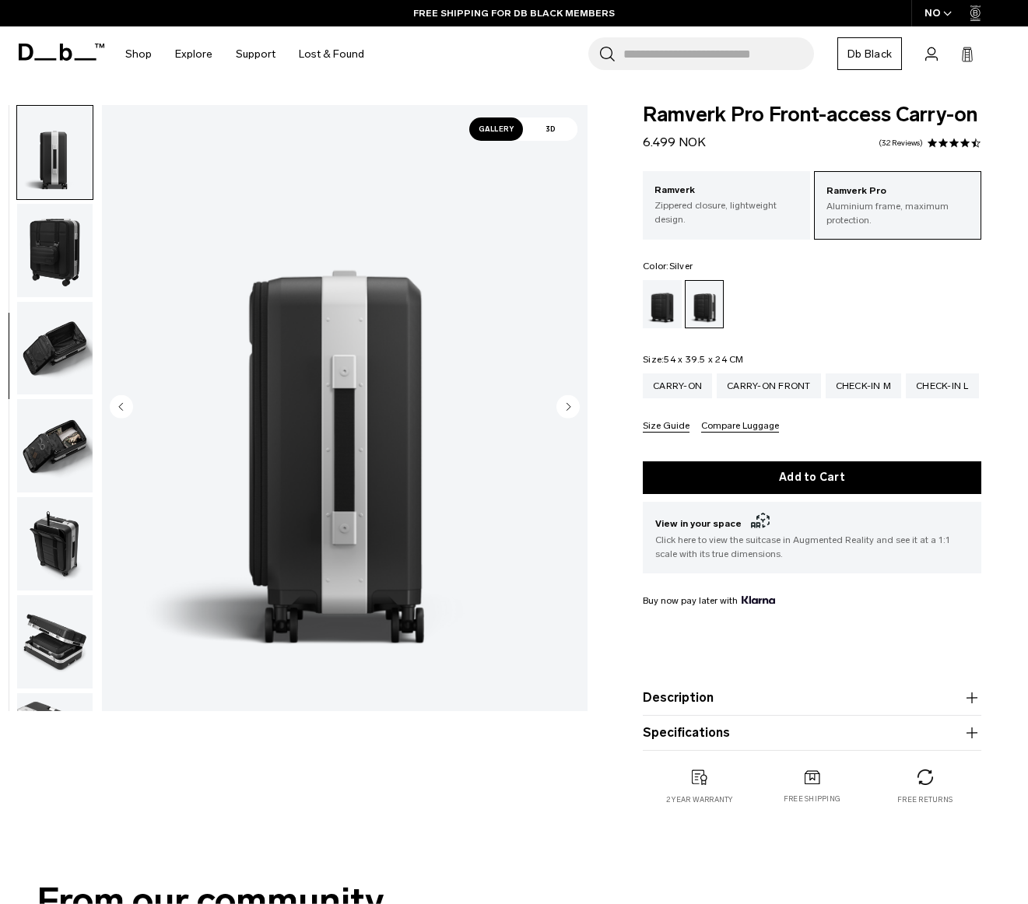
click at [58, 440] on img "button" at bounding box center [55, 445] width 76 height 93
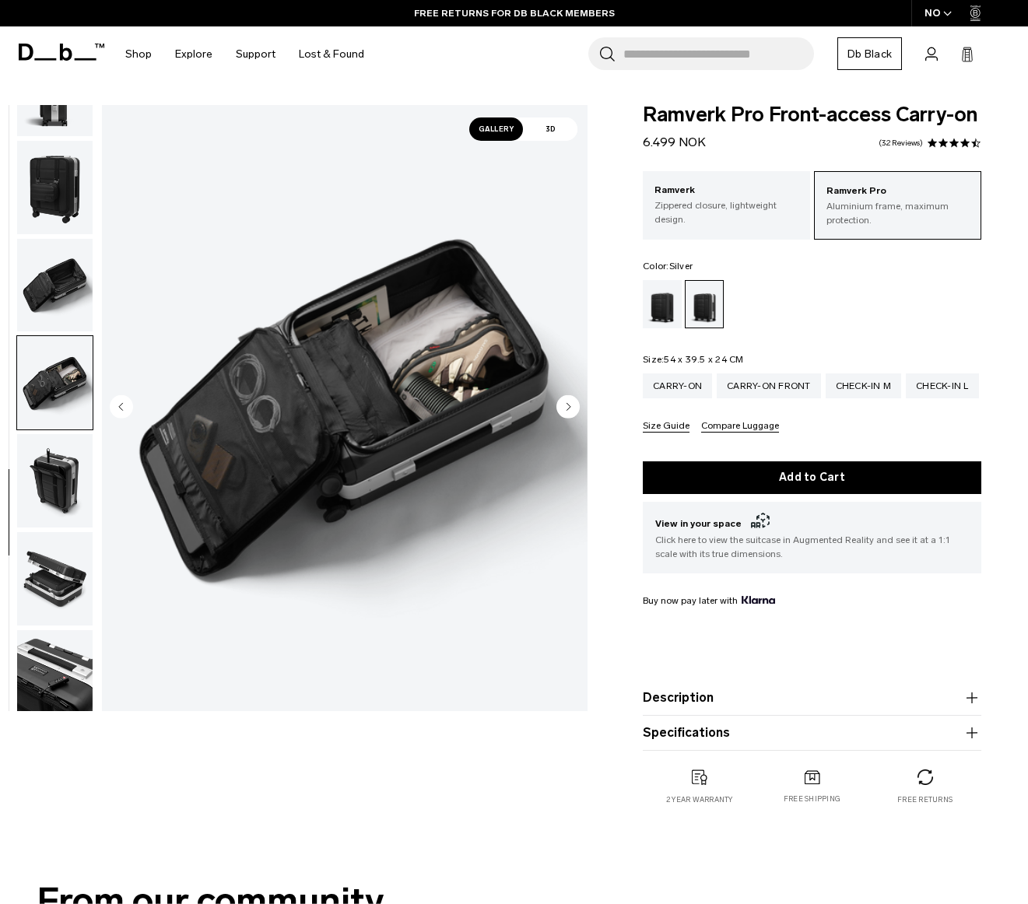
scroll to position [468, 0]
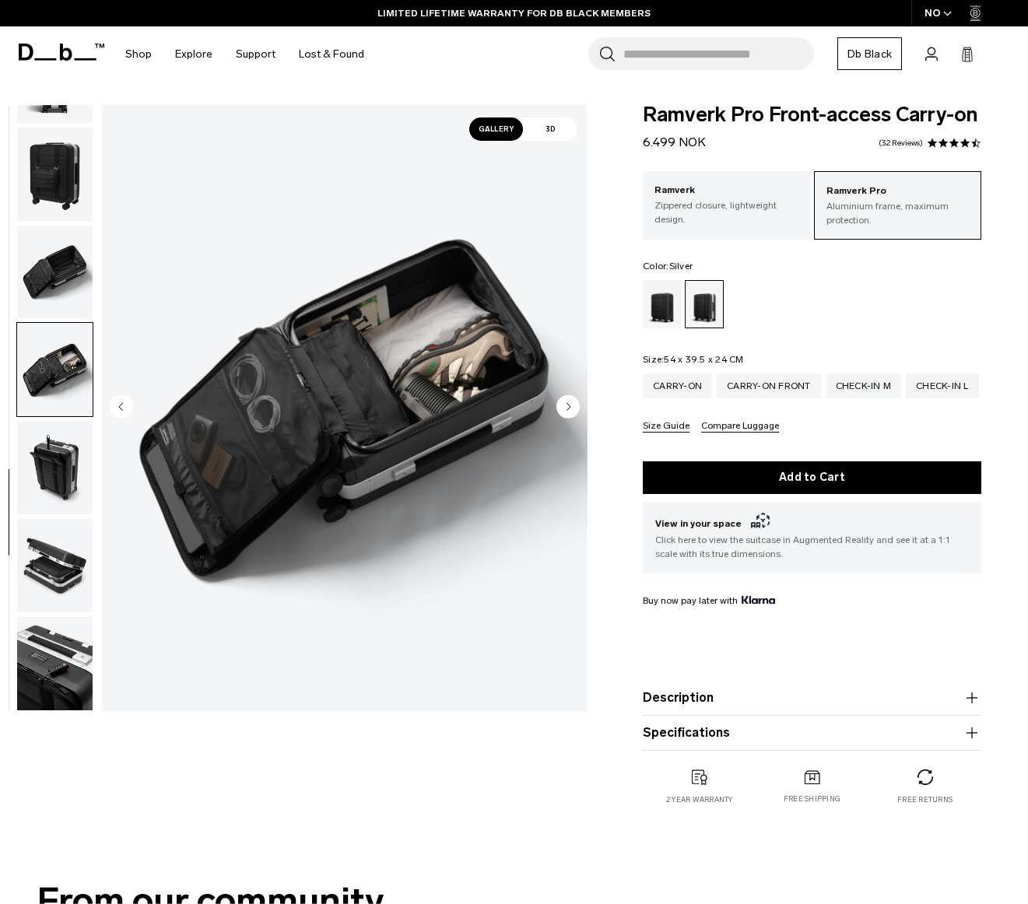
click at [57, 453] on img "button" at bounding box center [55, 467] width 76 height 93
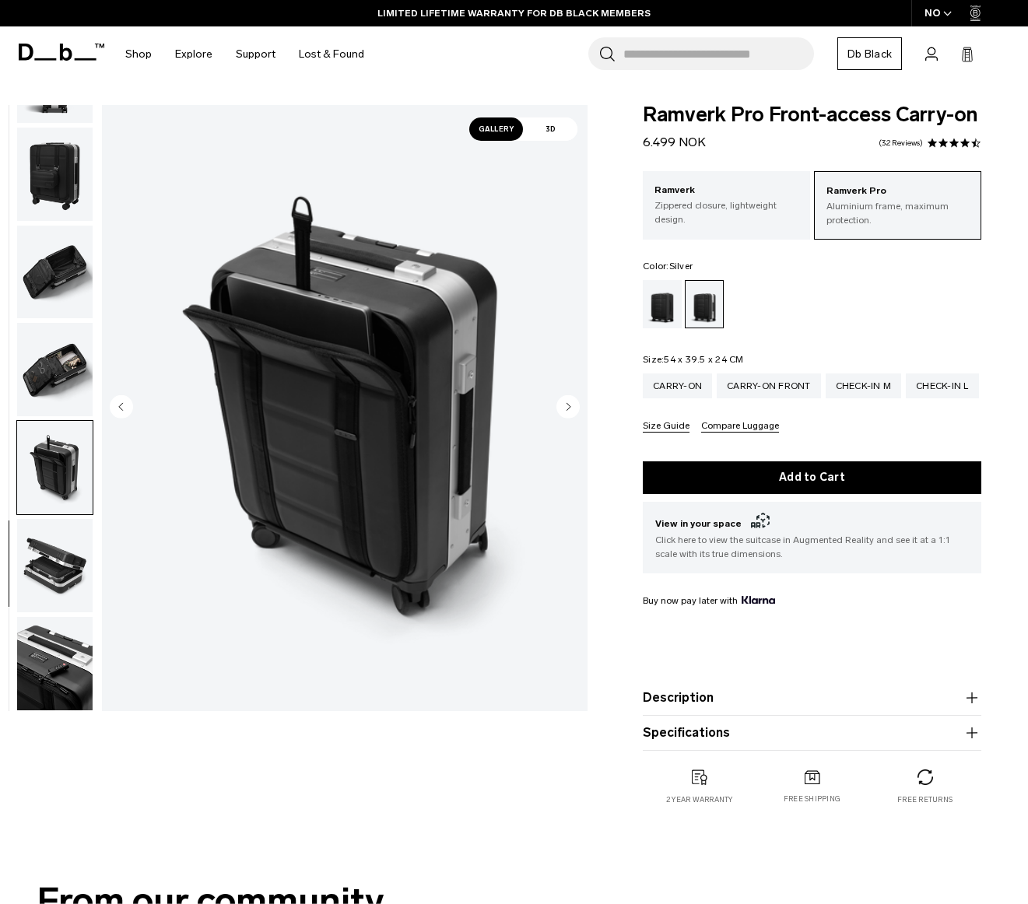
click at [76, 578] on img "button" at bounding box center [55, 565] width 76 height 93
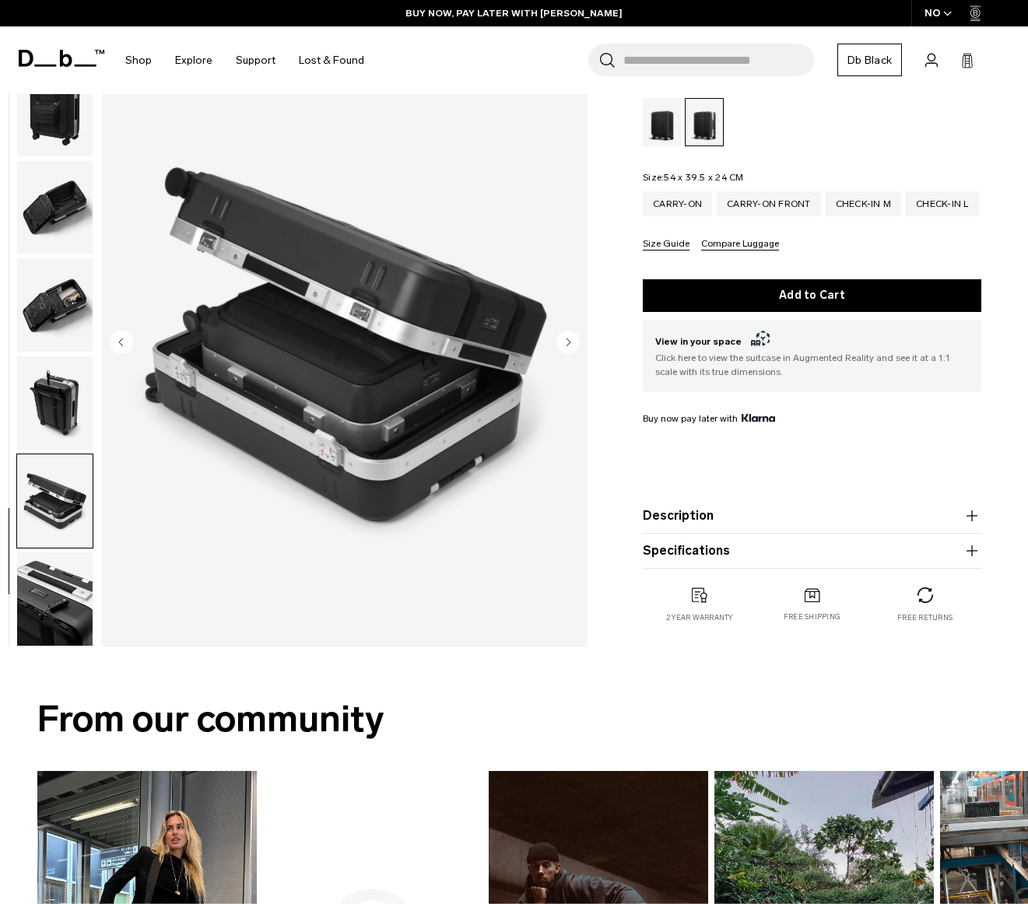
scroll to position [183, 0]
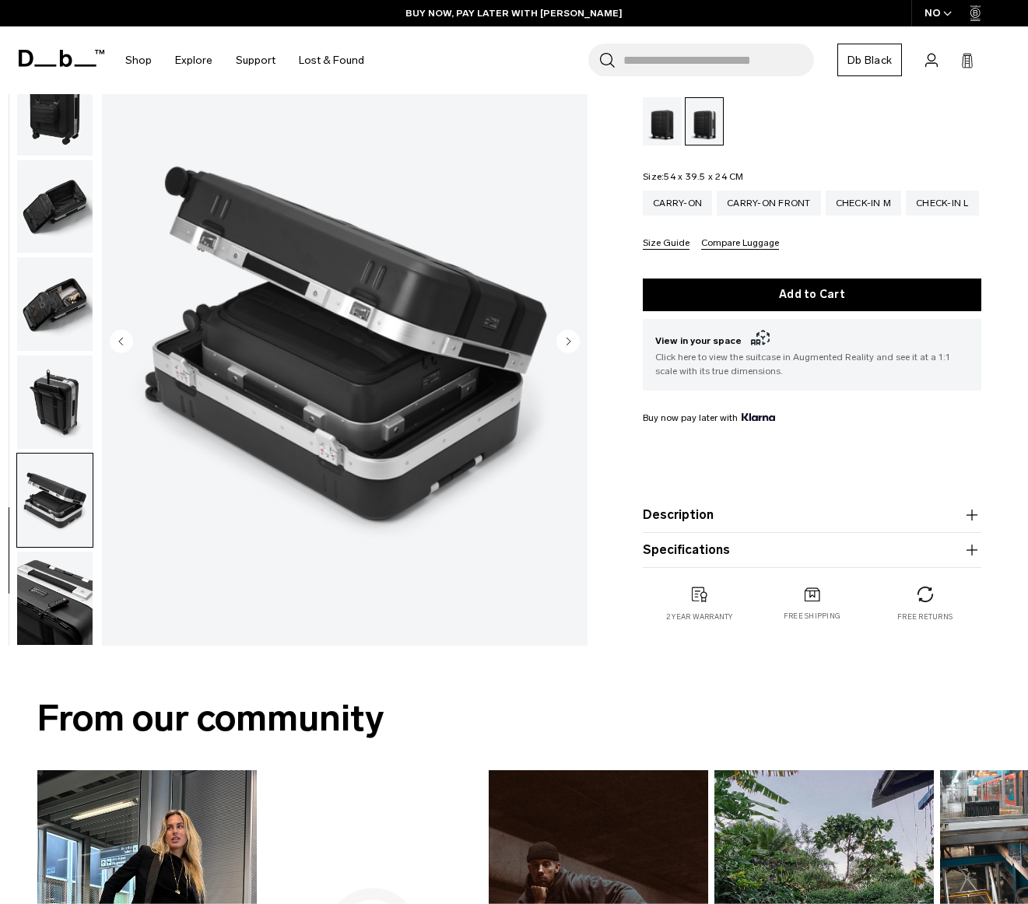
click at [55, 608] on img "button" at bounding box center [55, 598] width 76 height 93
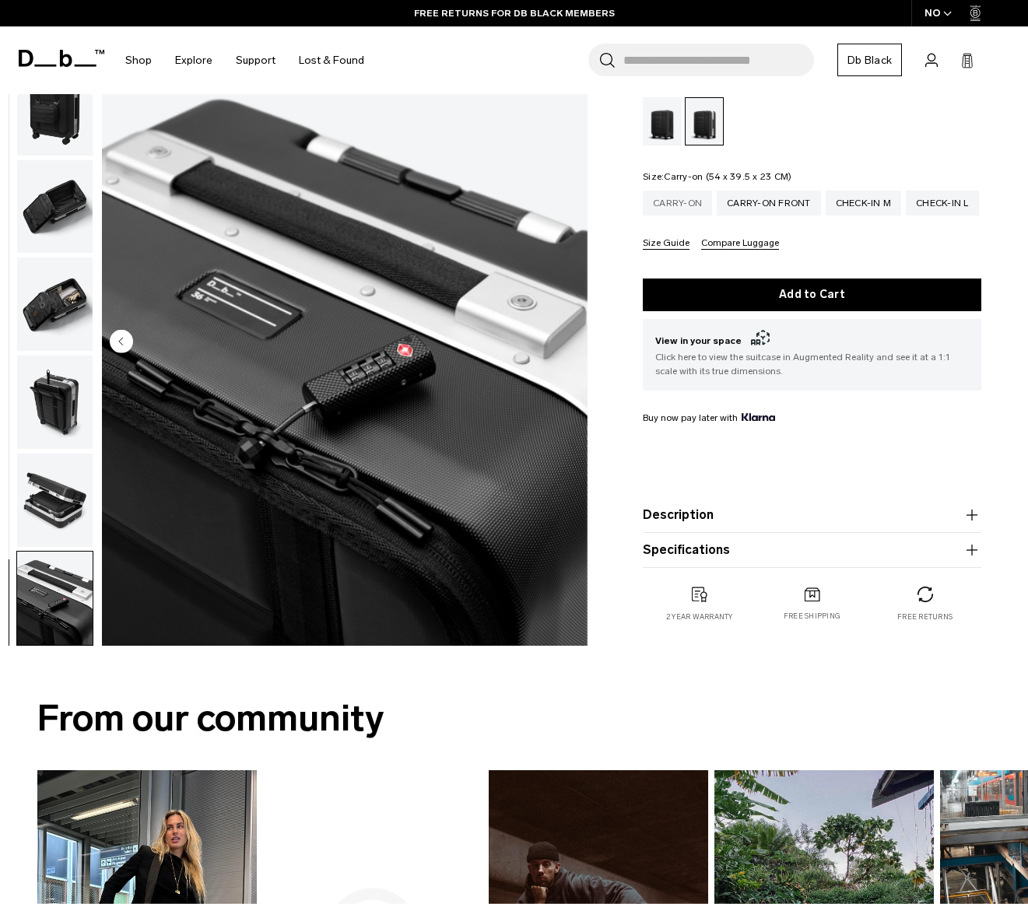
click at [690, 198] on div "Carry-on" at bounding box center [677, 203] width 69 height 25
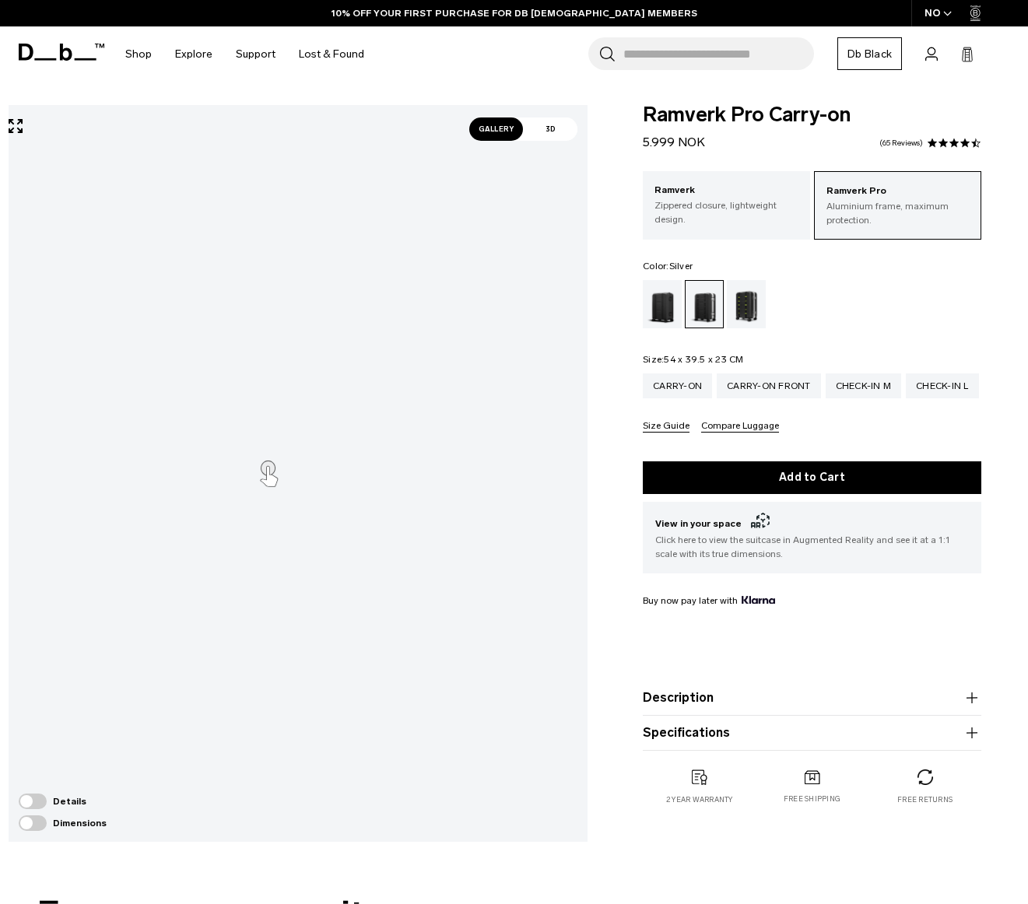
click at [500, 132] on span "Gallery" at bounding box center [496, 129] width 54 height 23
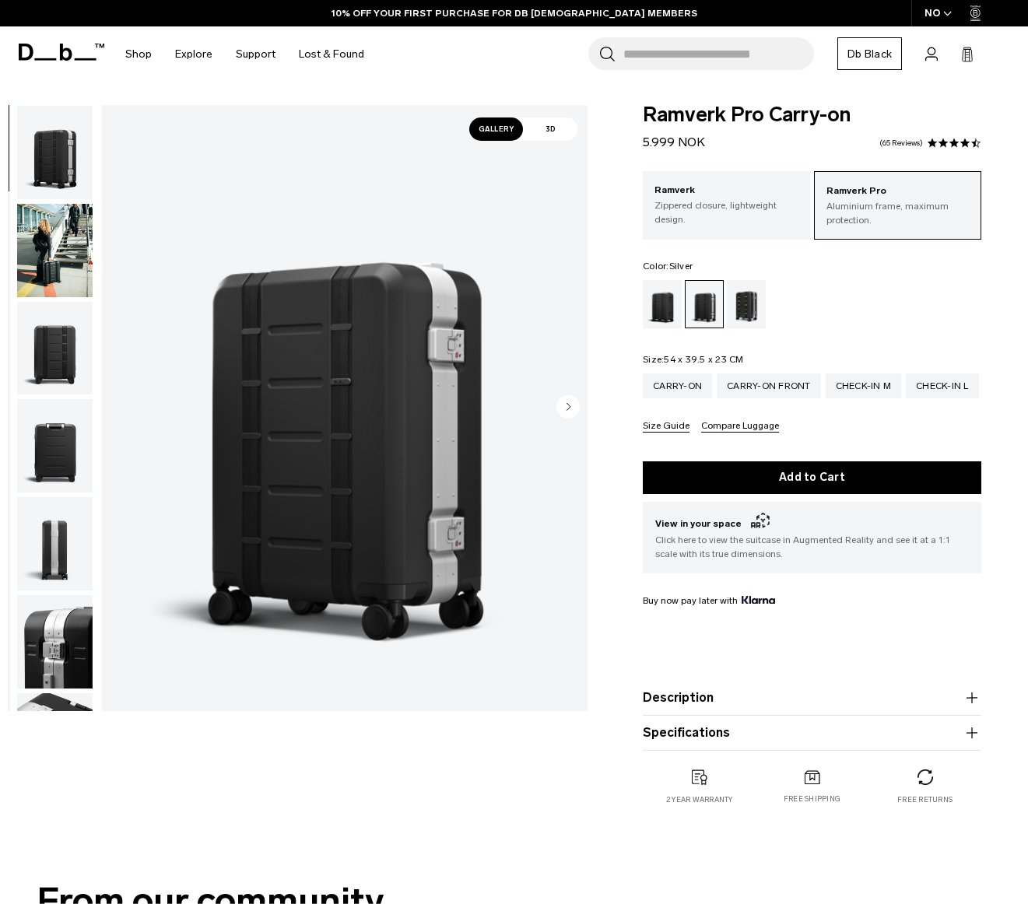
click at [76, 364] on img "button" at bounding box center [55, 348] width 76 height 93
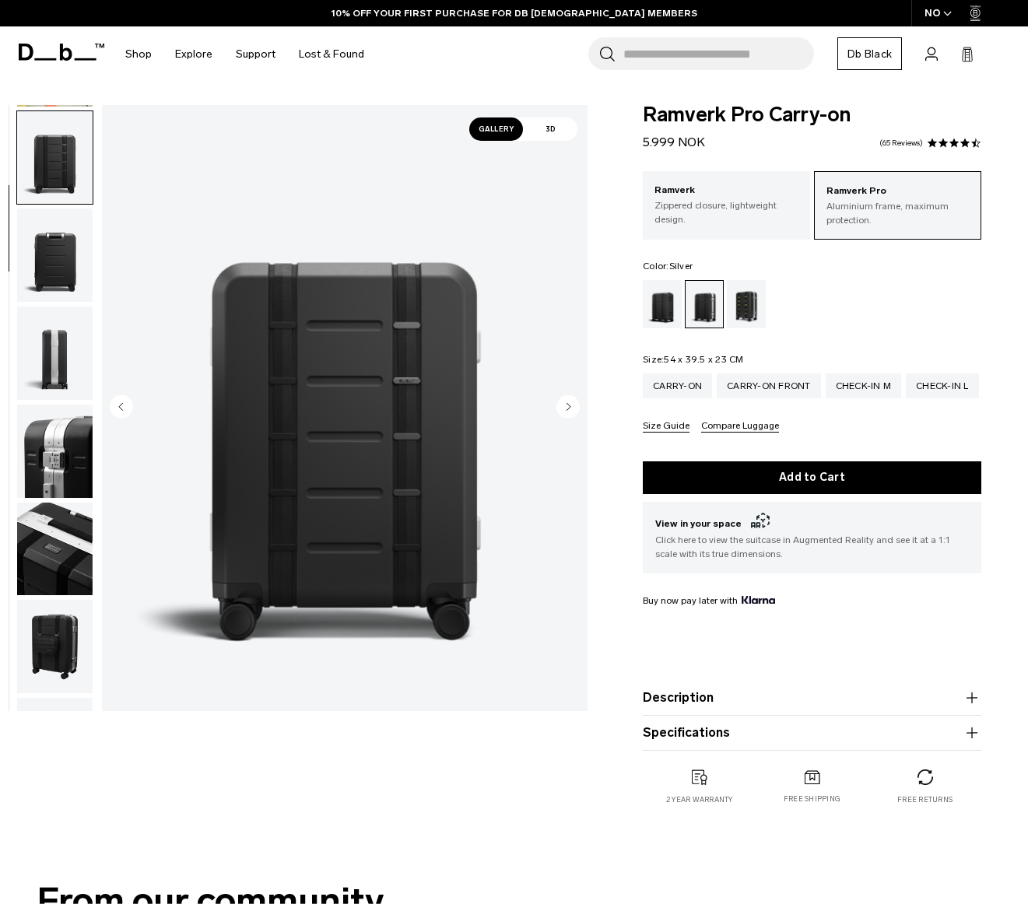
scroll to position [196, 0]
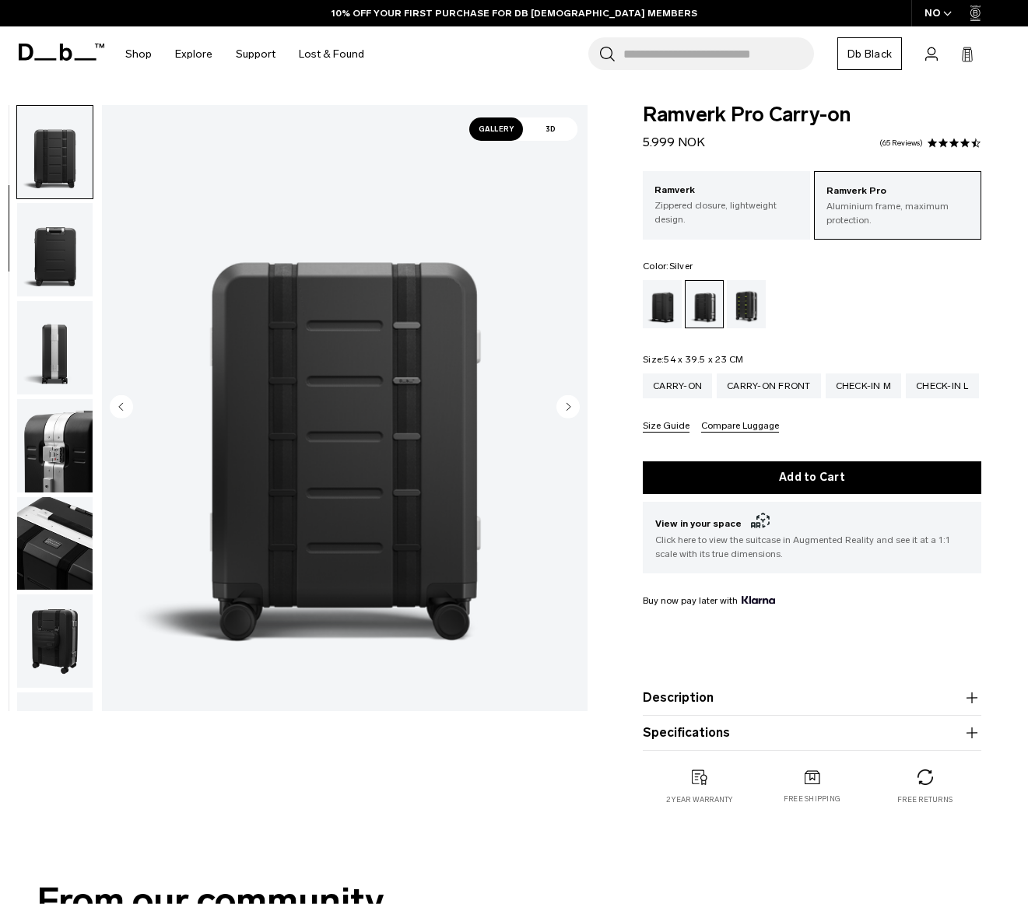
click at [71, 269] on img "button" at bounding box center [55, 249] width 76 height 93
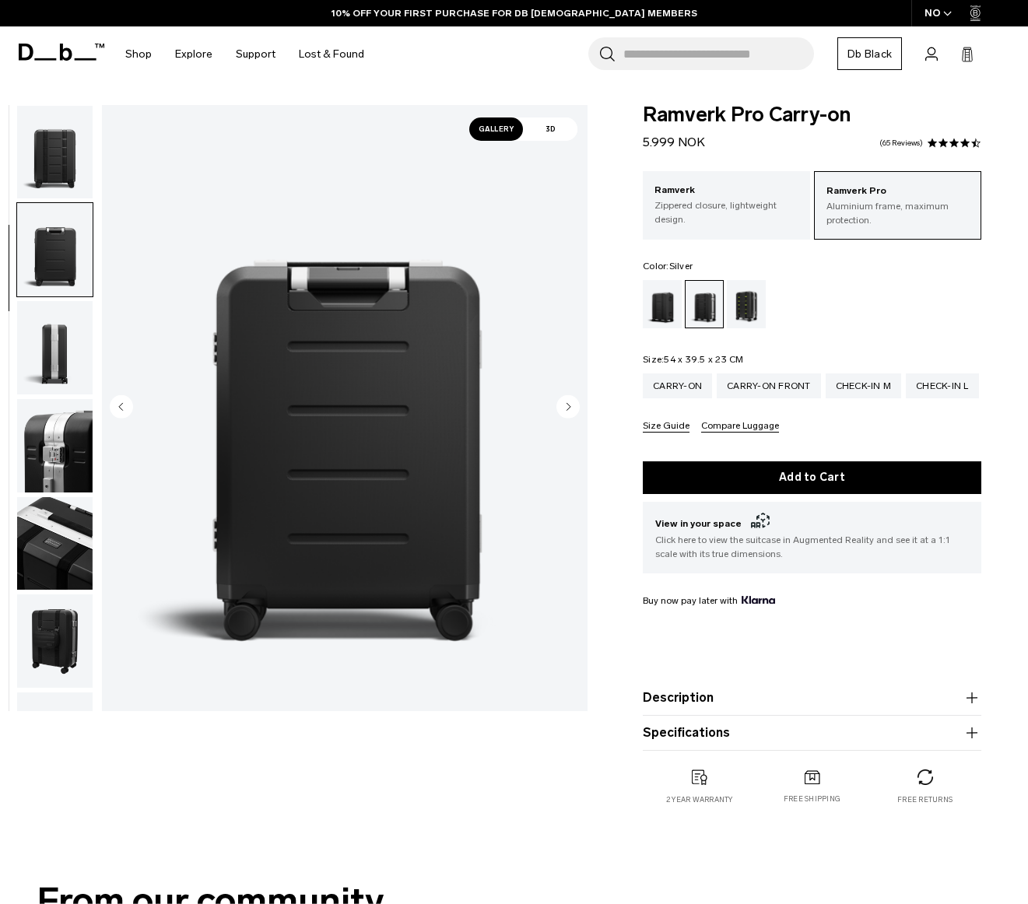
scroll to position [293, 0]
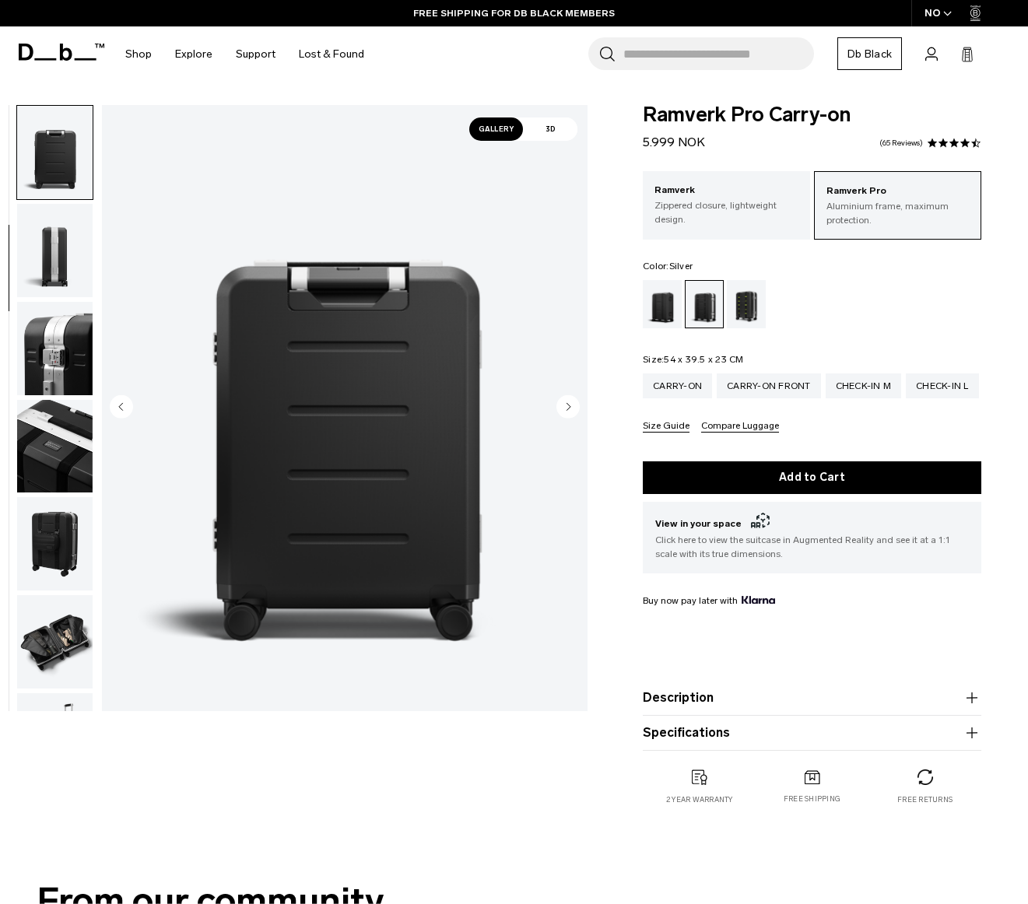
click at [65, 353] on img "button" at bounding box center [55, 348] width 76 height 93
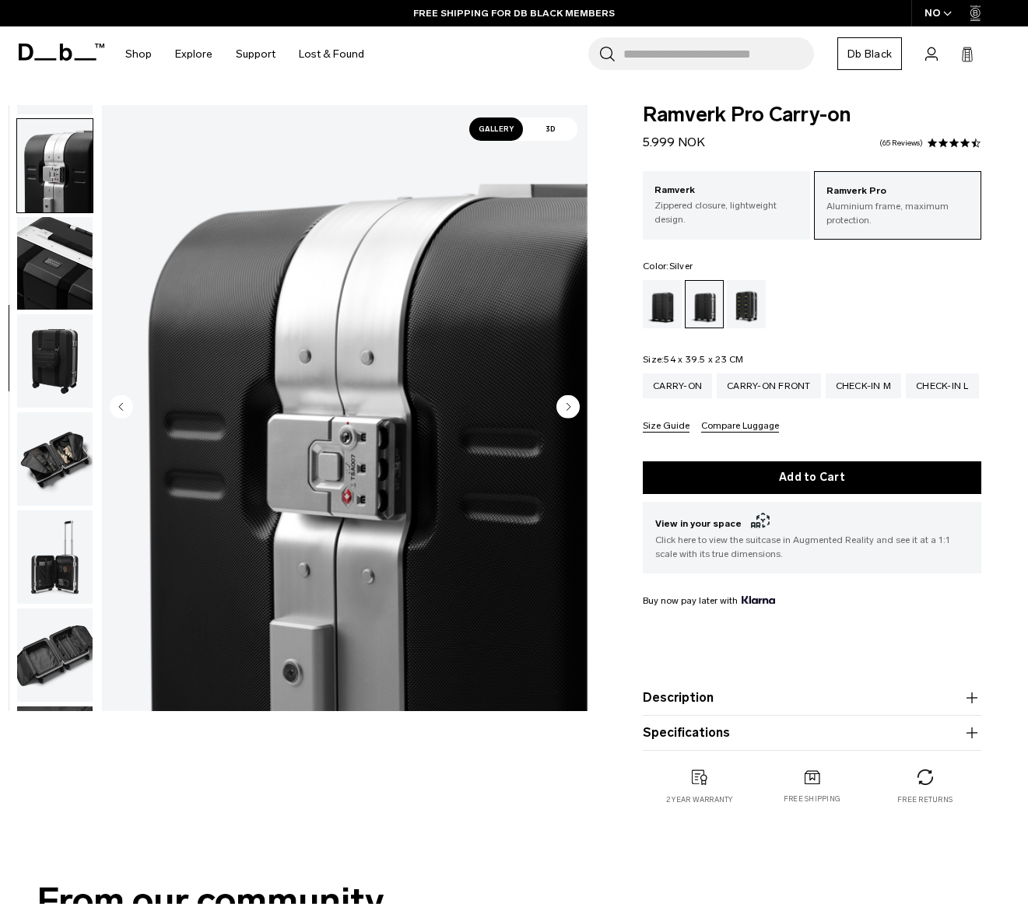
scroll to position [490, 0]
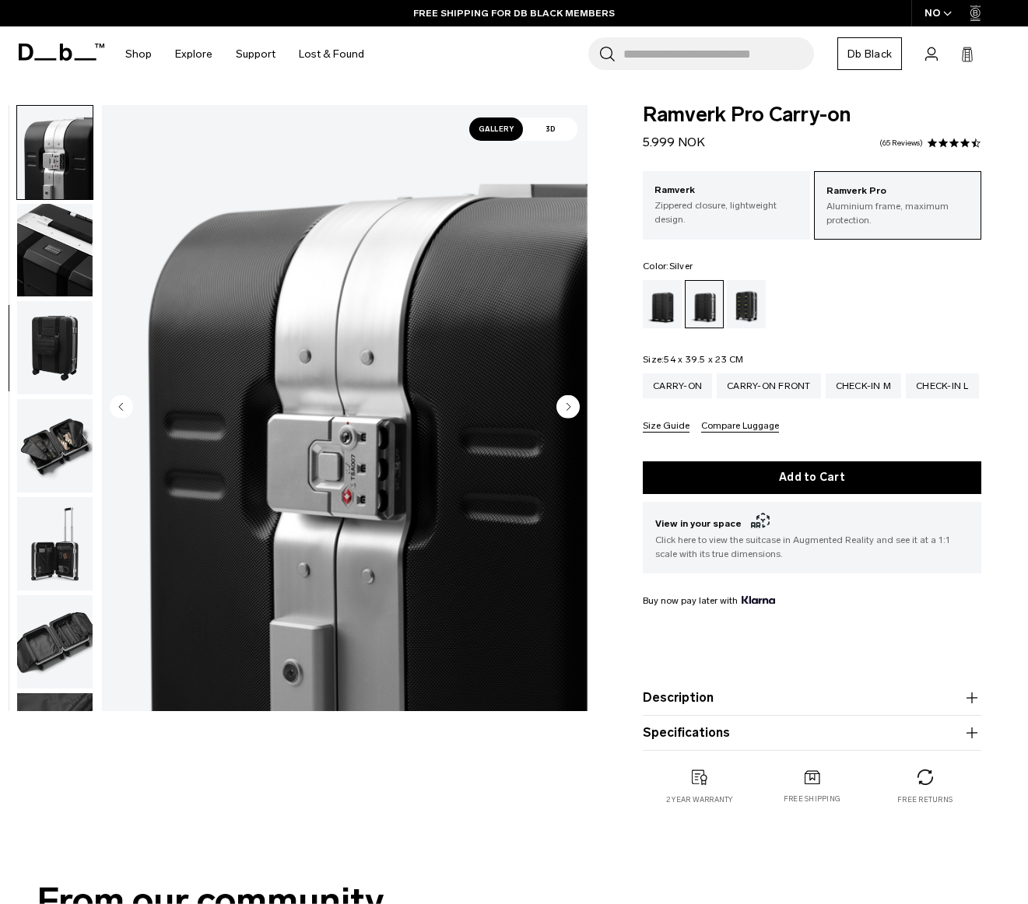
click at [59, 428] on img "button" at bounding box center [55, 445] width 76 height 93
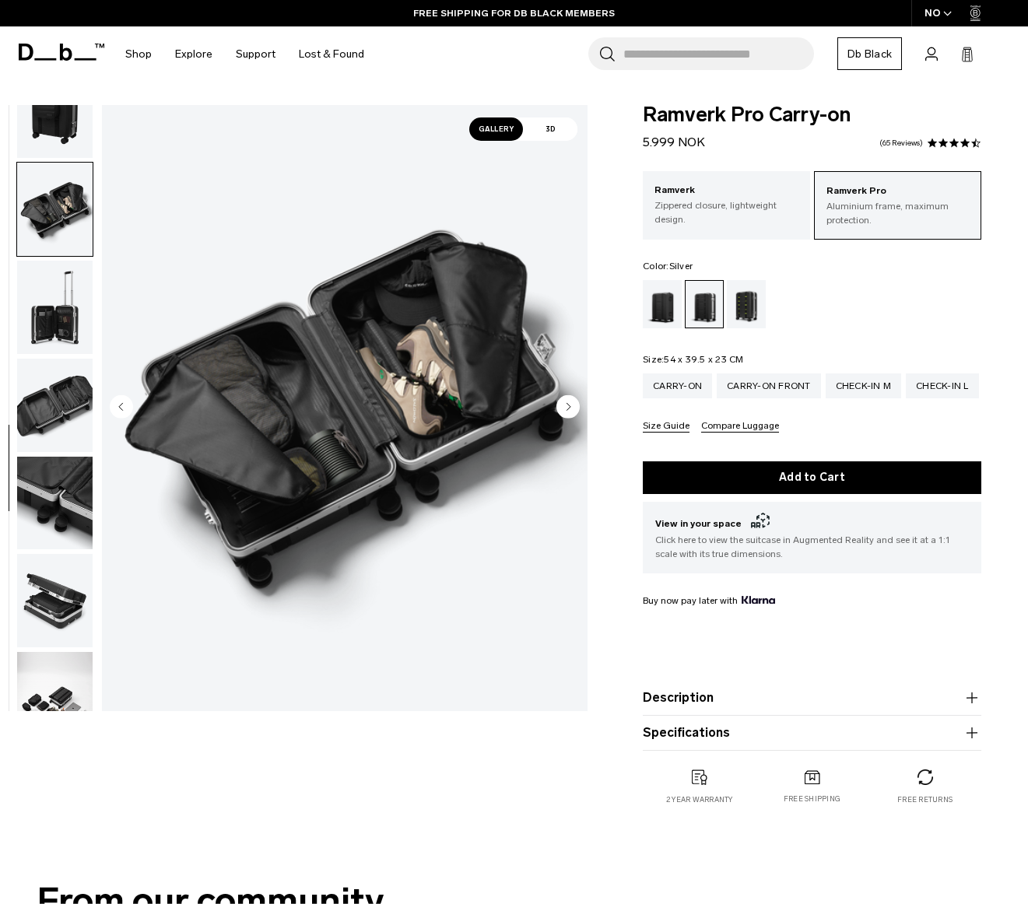
scroll to position [761, 0]
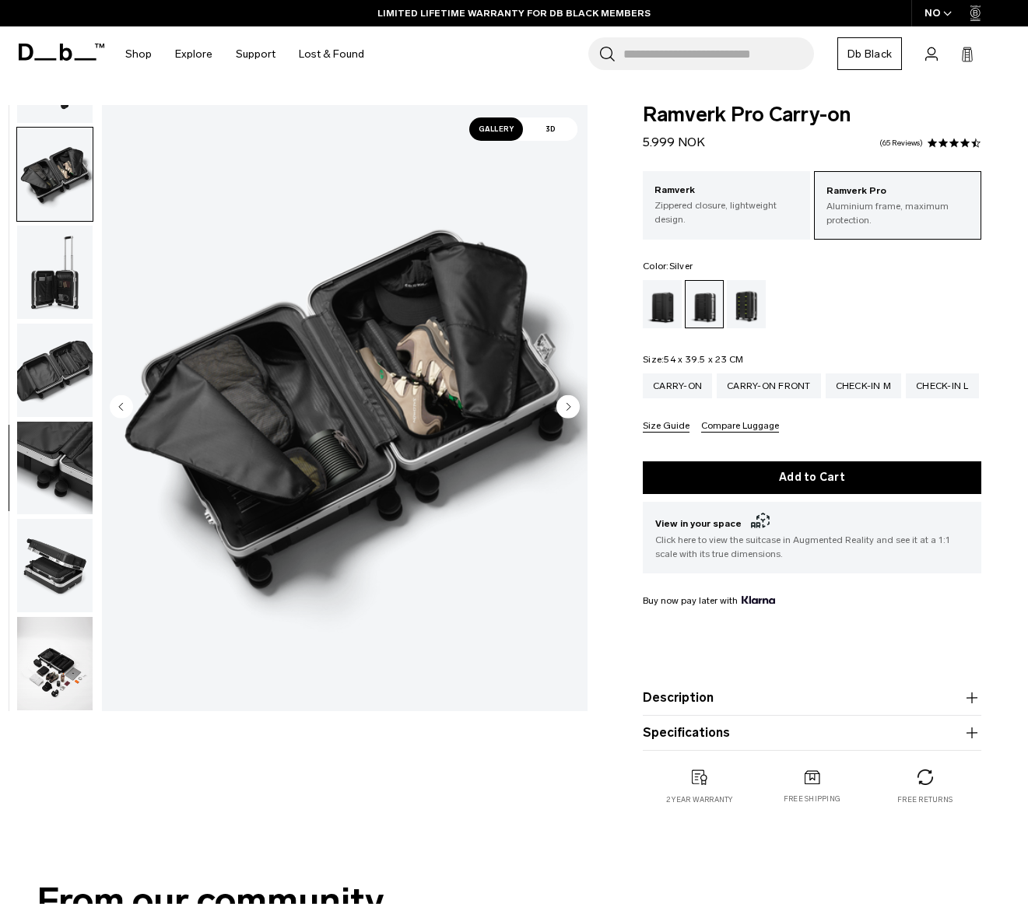
click at [67, 658] on img "button" at bounding box center [55, 663] width 76 height 93
